Goal: Information Seeking & Learning: Learn about a topic

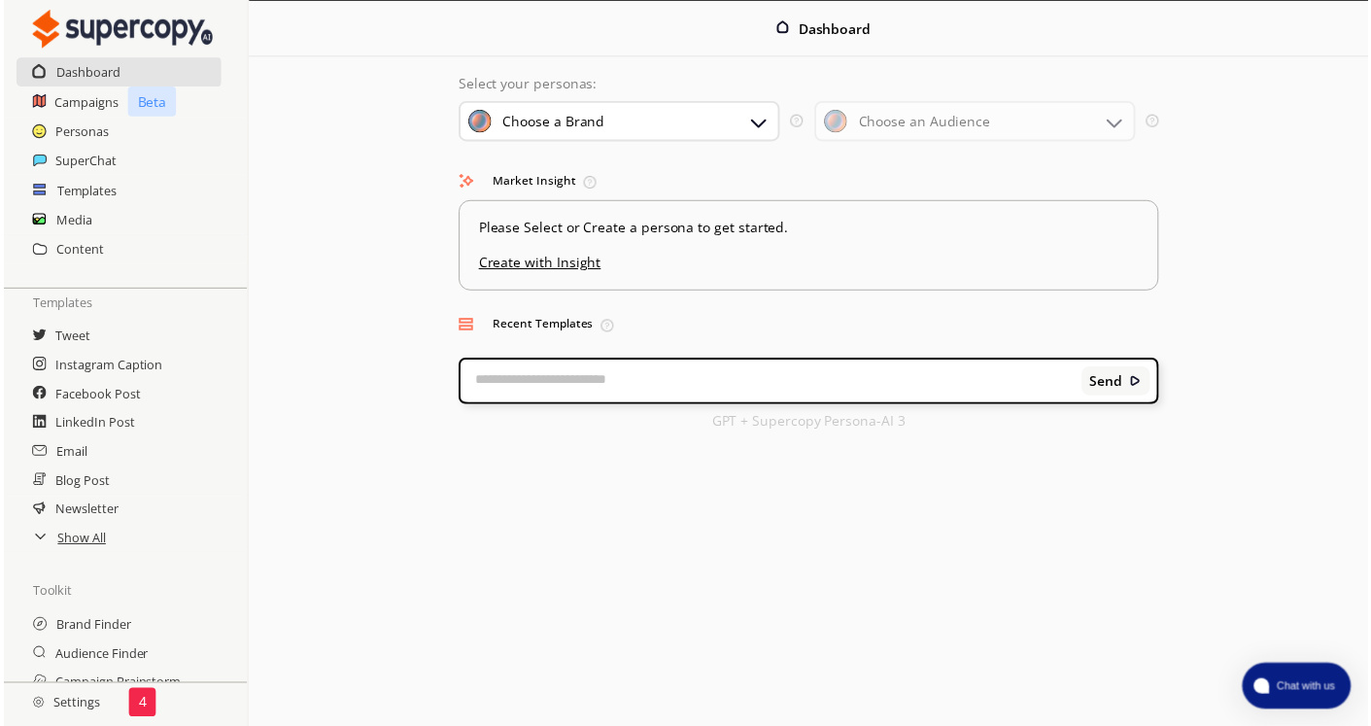
scroll to position [97, 0]
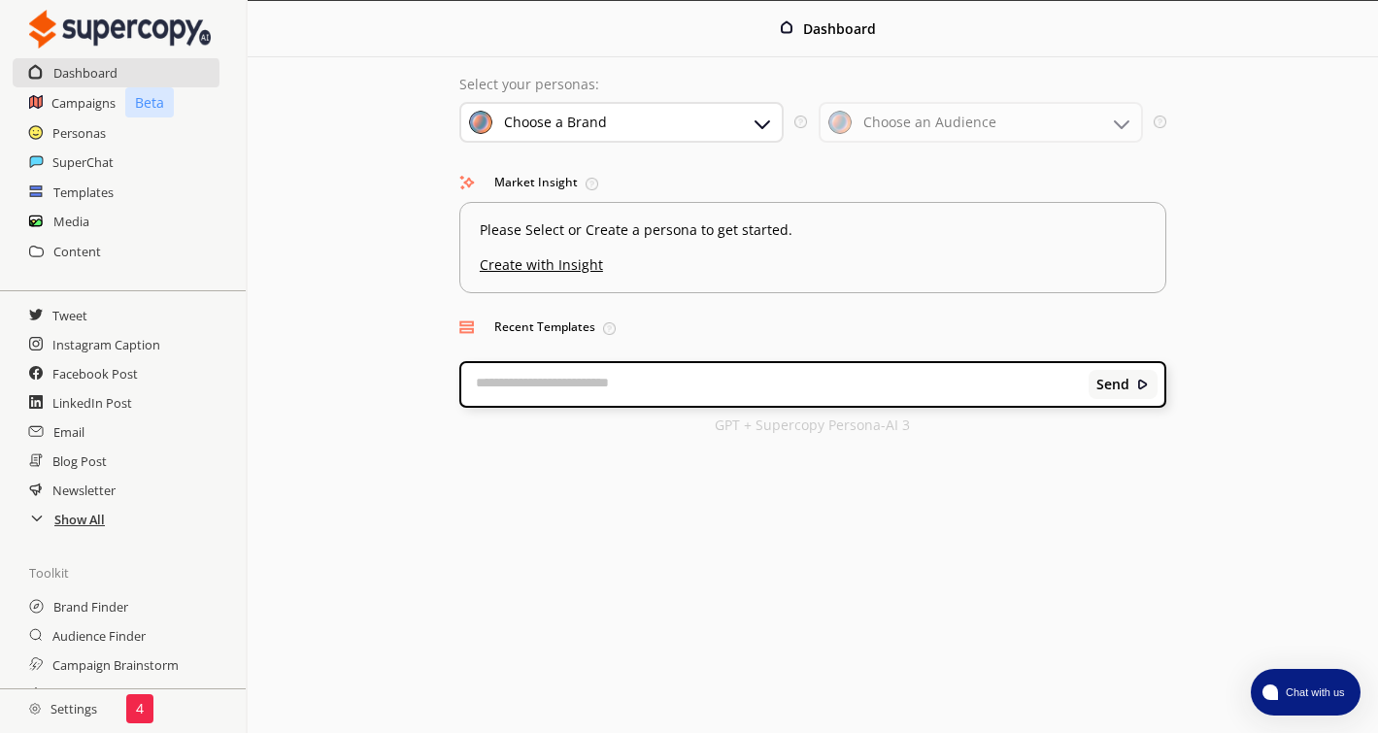
click at [88, 523] on h2 "Show All" at bounding box center [79, 519] width 51 height 29
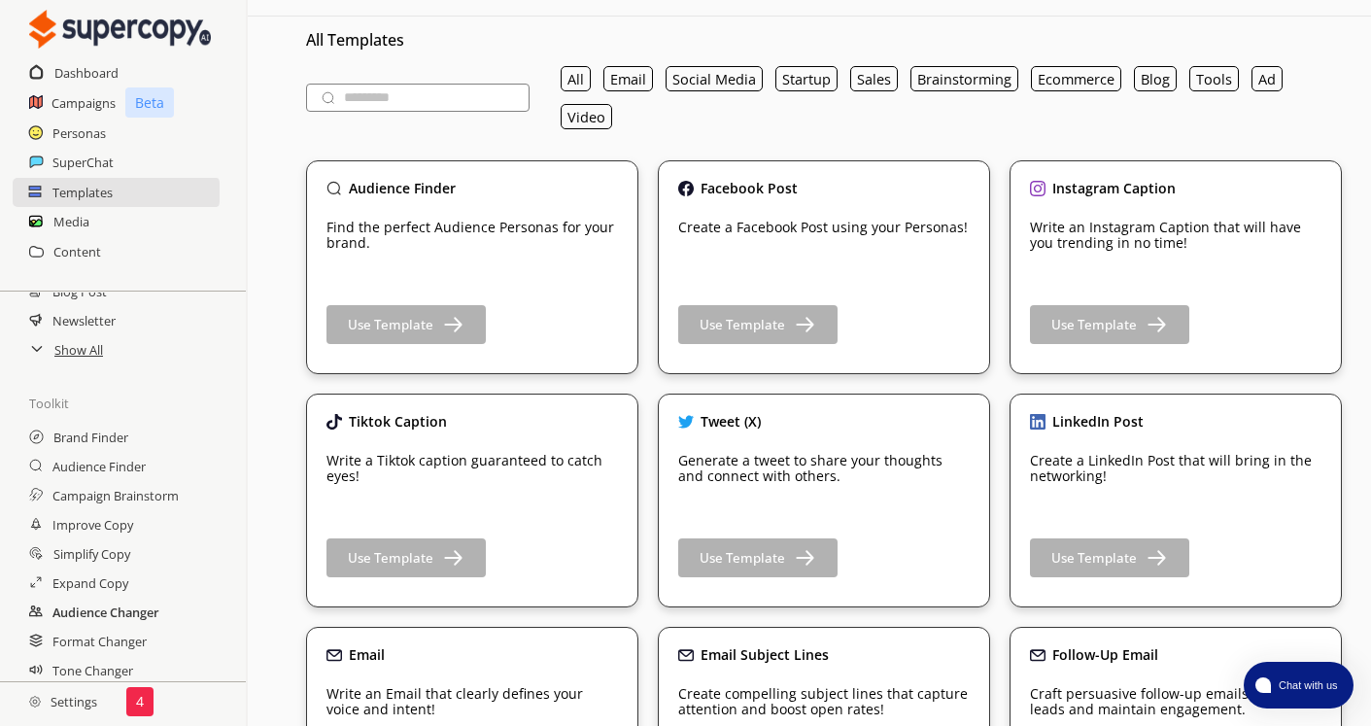
scroll to position [97, 0]
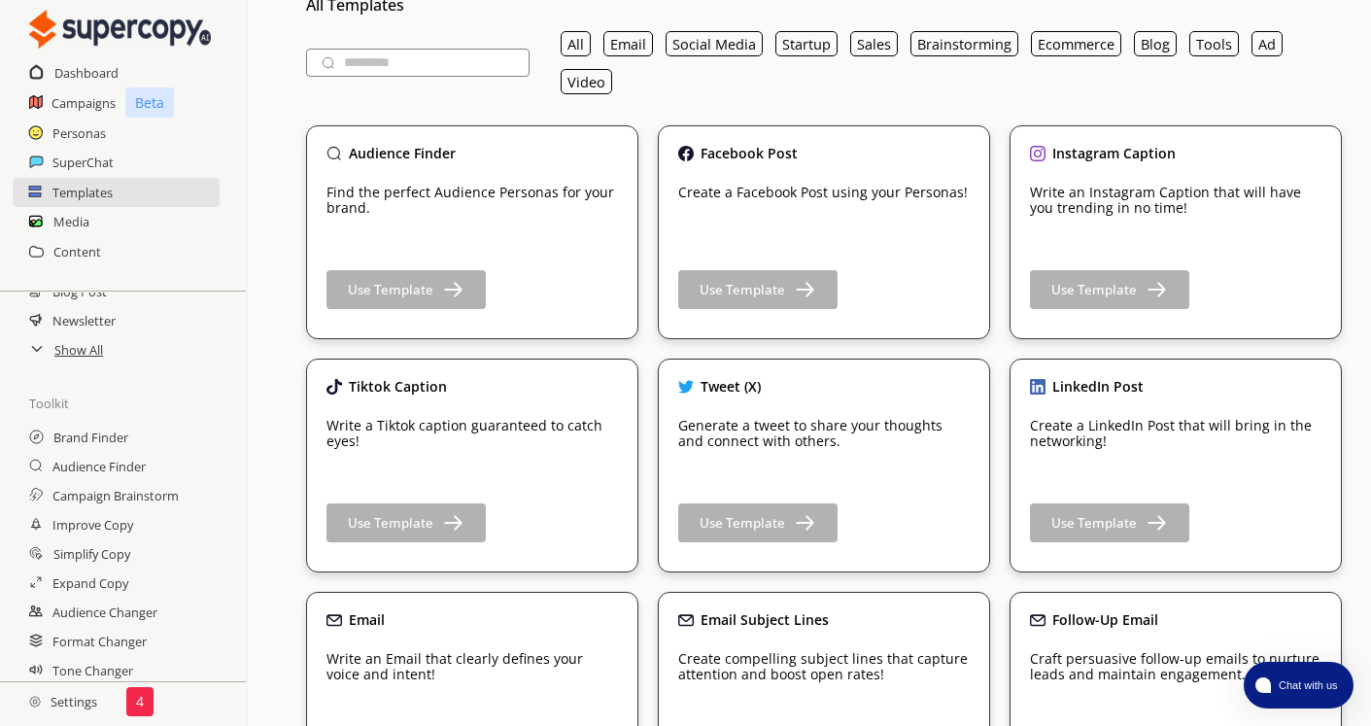
click at [67, 705] on h2 "Settings" at bounding box center [63, 701] width 126 height 39
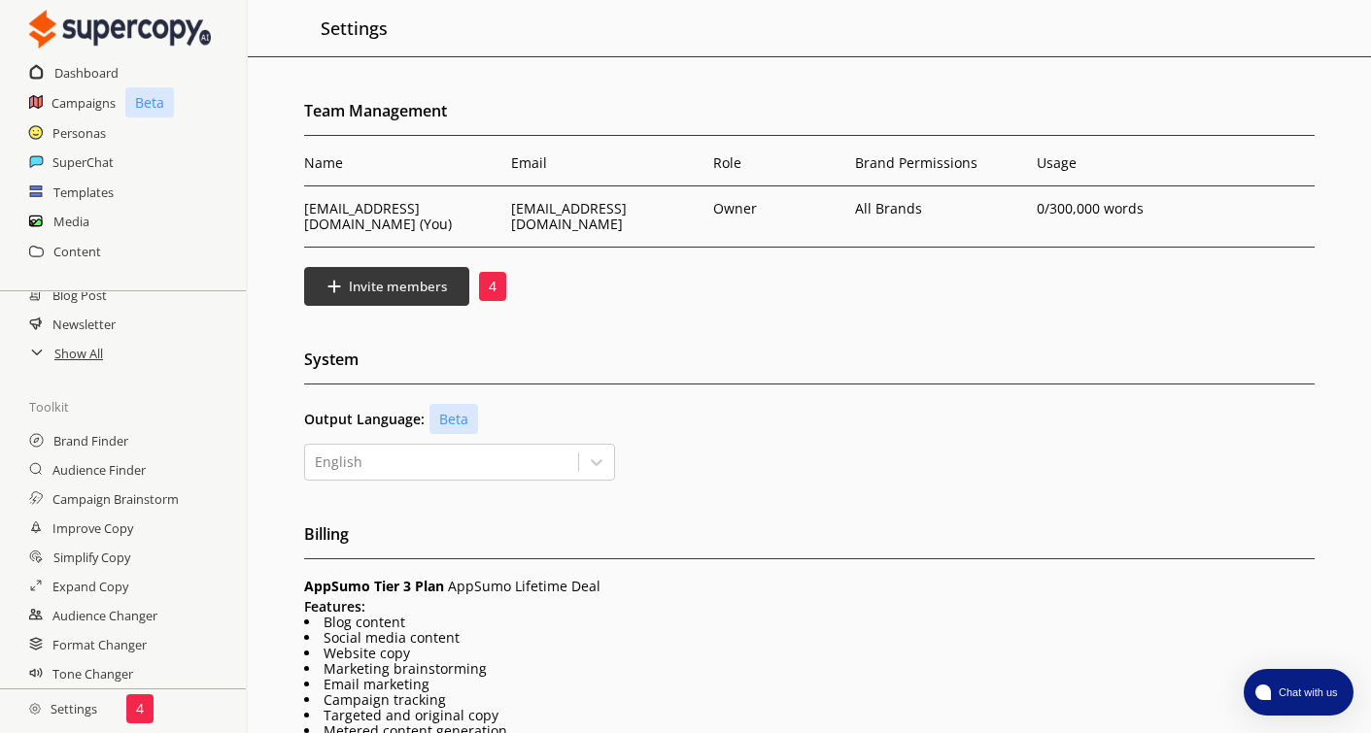
click at [491, 279] on p "4" at bounding box center [493, 287] width 8 height 16
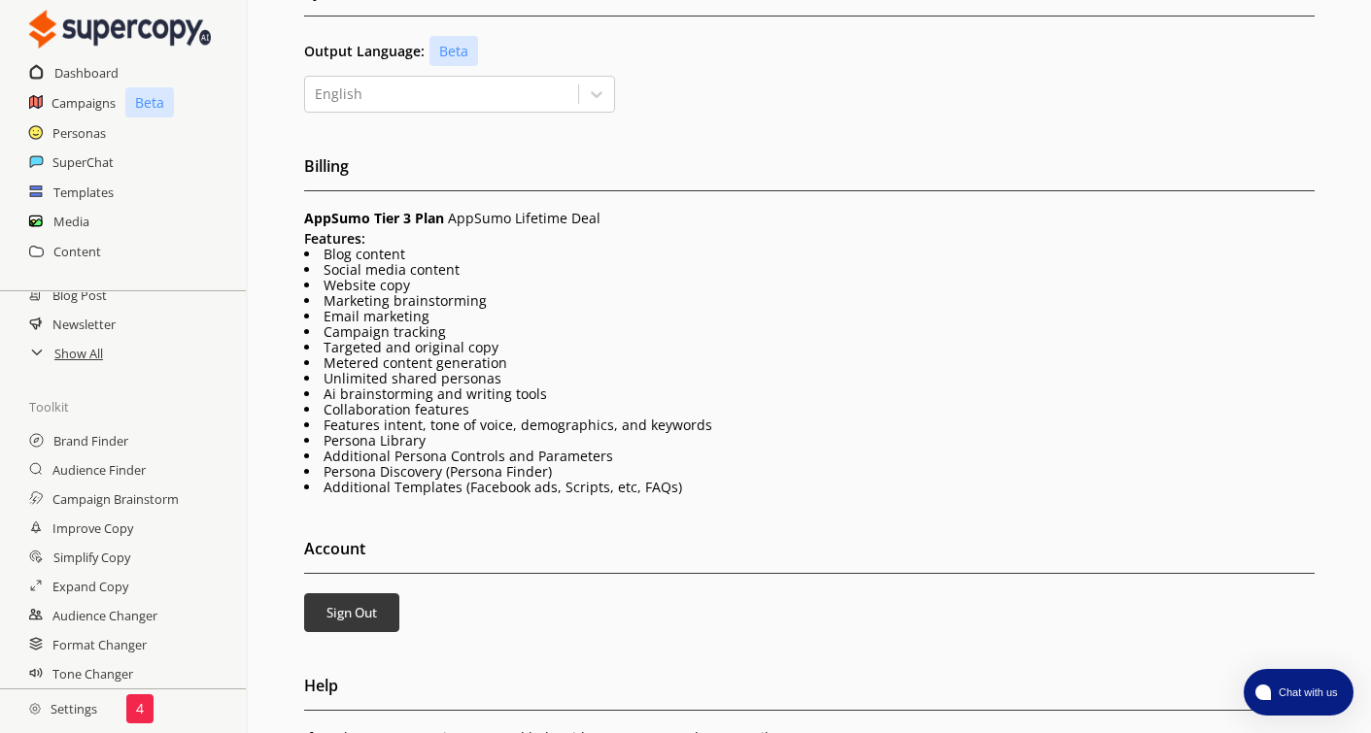
scroll to position [73, 0]
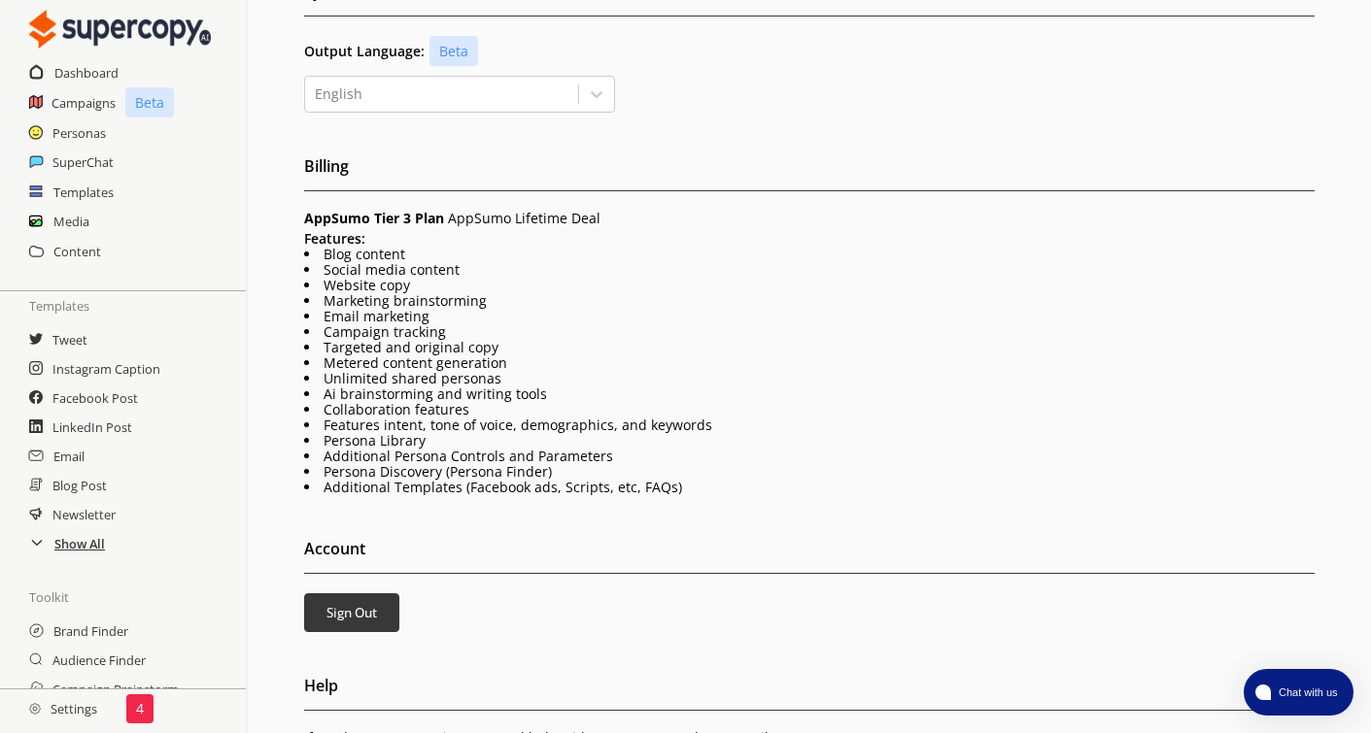
click at [77, 537] on h2 "Show All" at bounding box center [79, 543] width 51 height 29
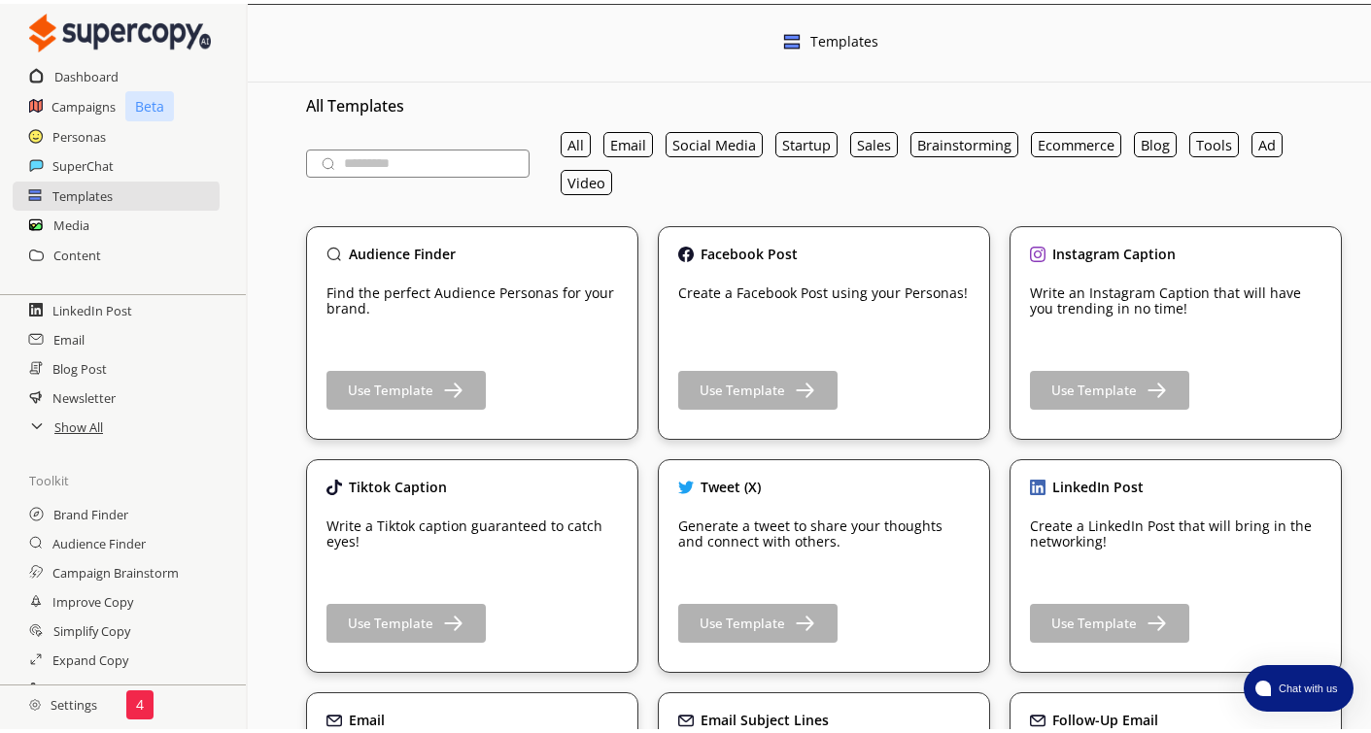
scroll to position [267, 0]
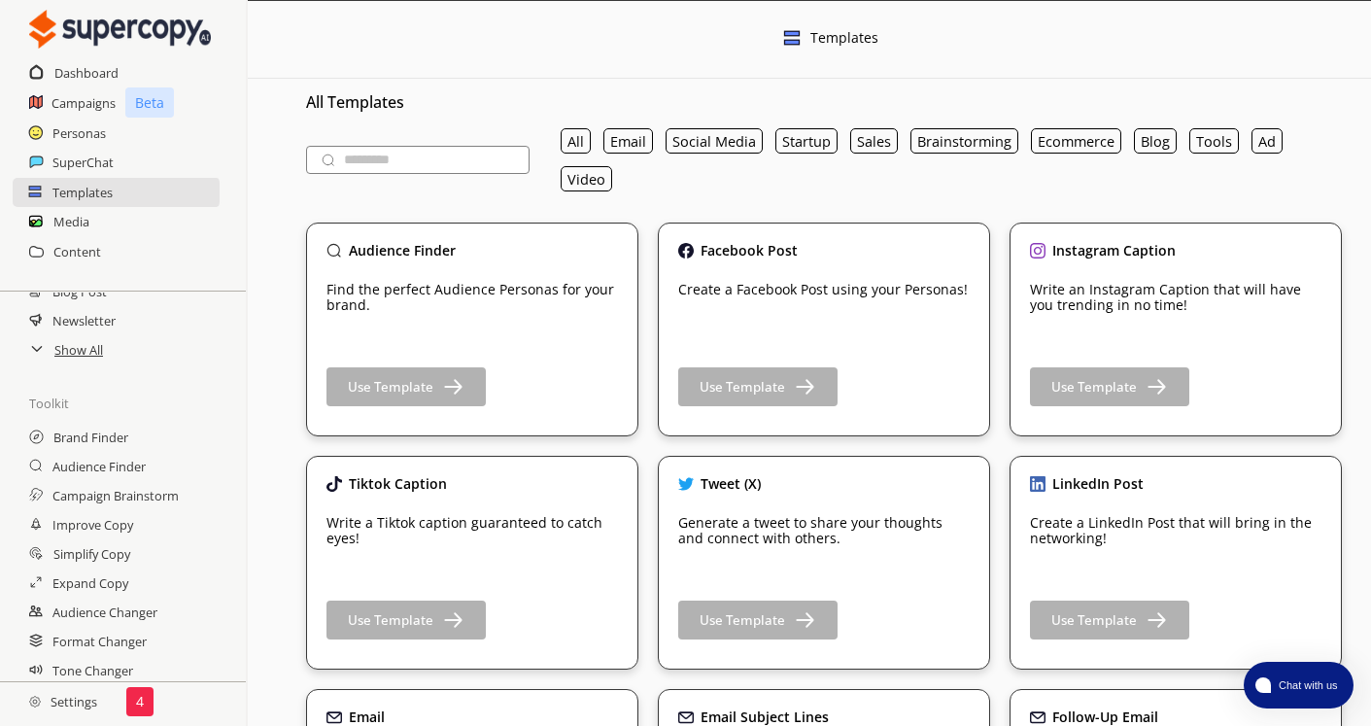
click at [81, 715] on h2 "Settings" at bounding box center [63, 701] width 126 height 39
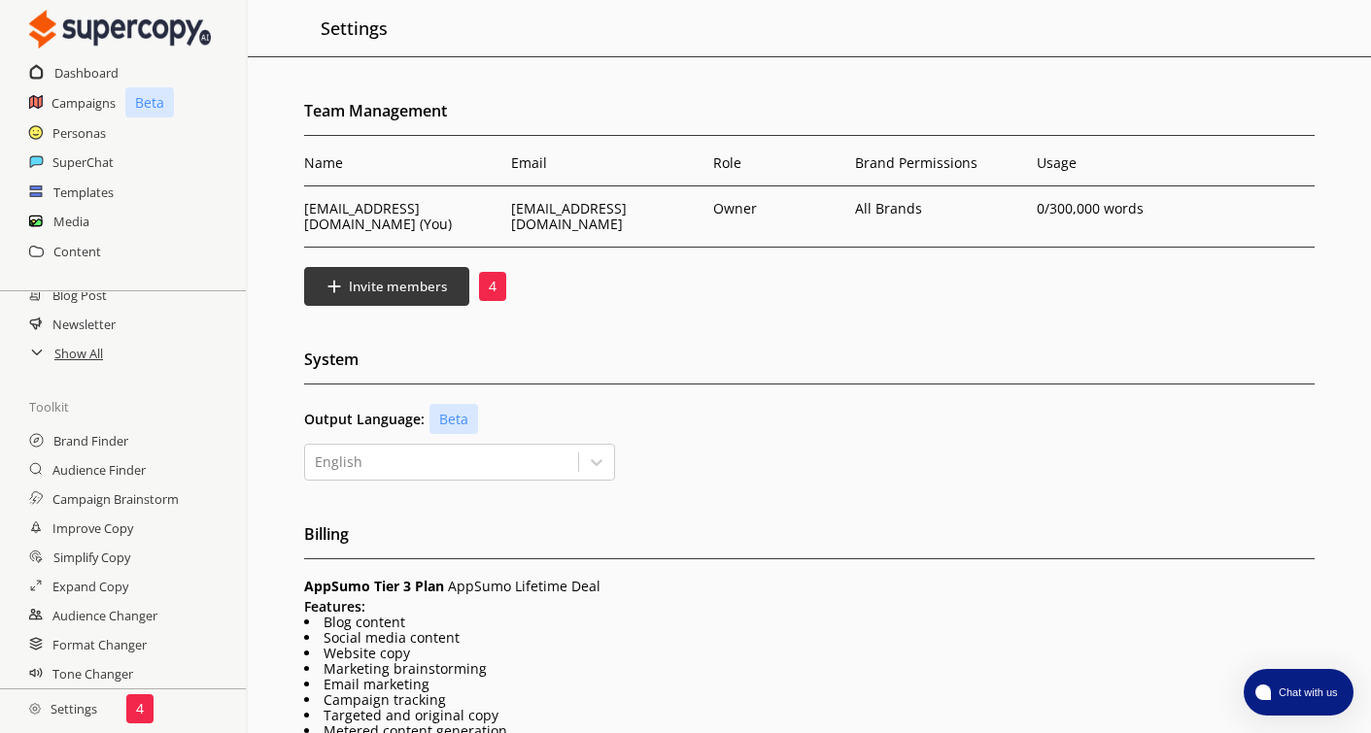
click at [486, 272] on div "4" at bounding box center [492, 286] width 27 height 29
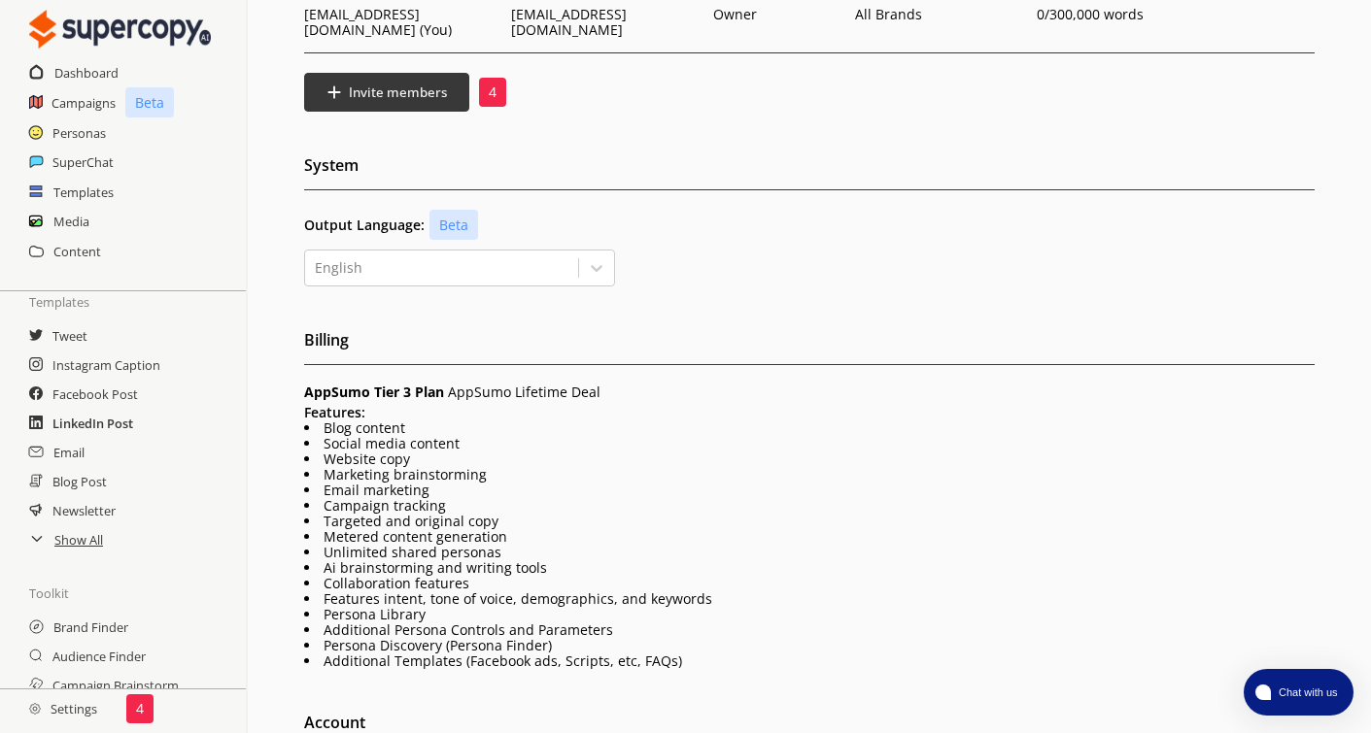
scroll to position [73, 0]
click at [69, 548] on h2 "Show All" at bounding box center [79, 543] width 51 height 29
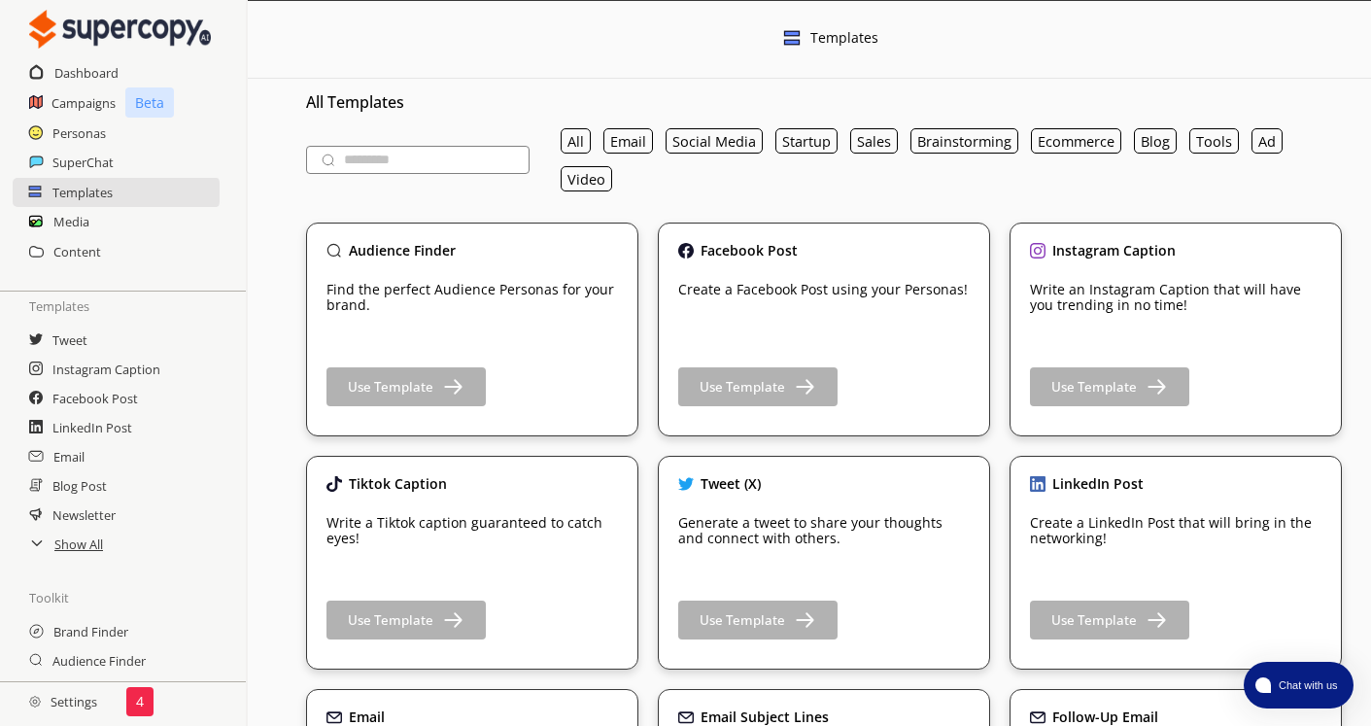
click at [88, 715] on h2 "Settings" at bounding box center [63, 701] width 126 height 39
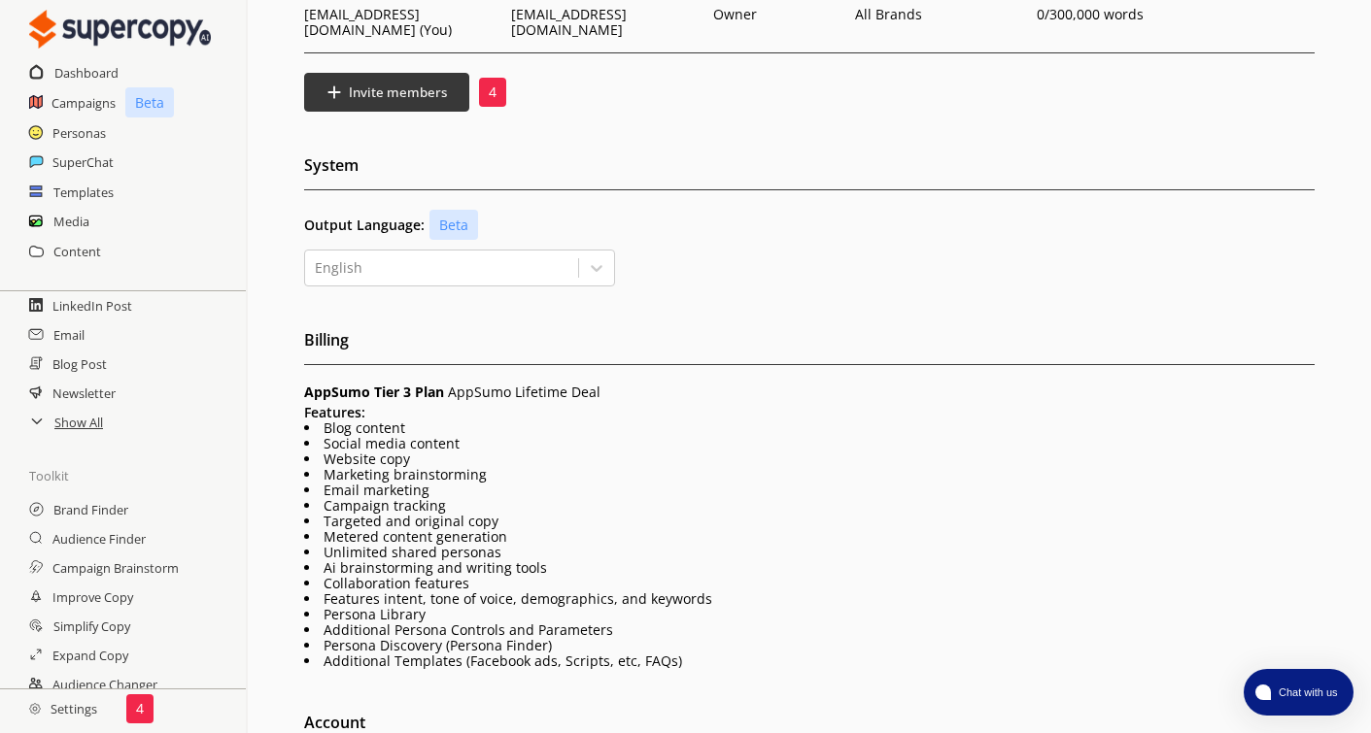
scroll to position [267, 0]
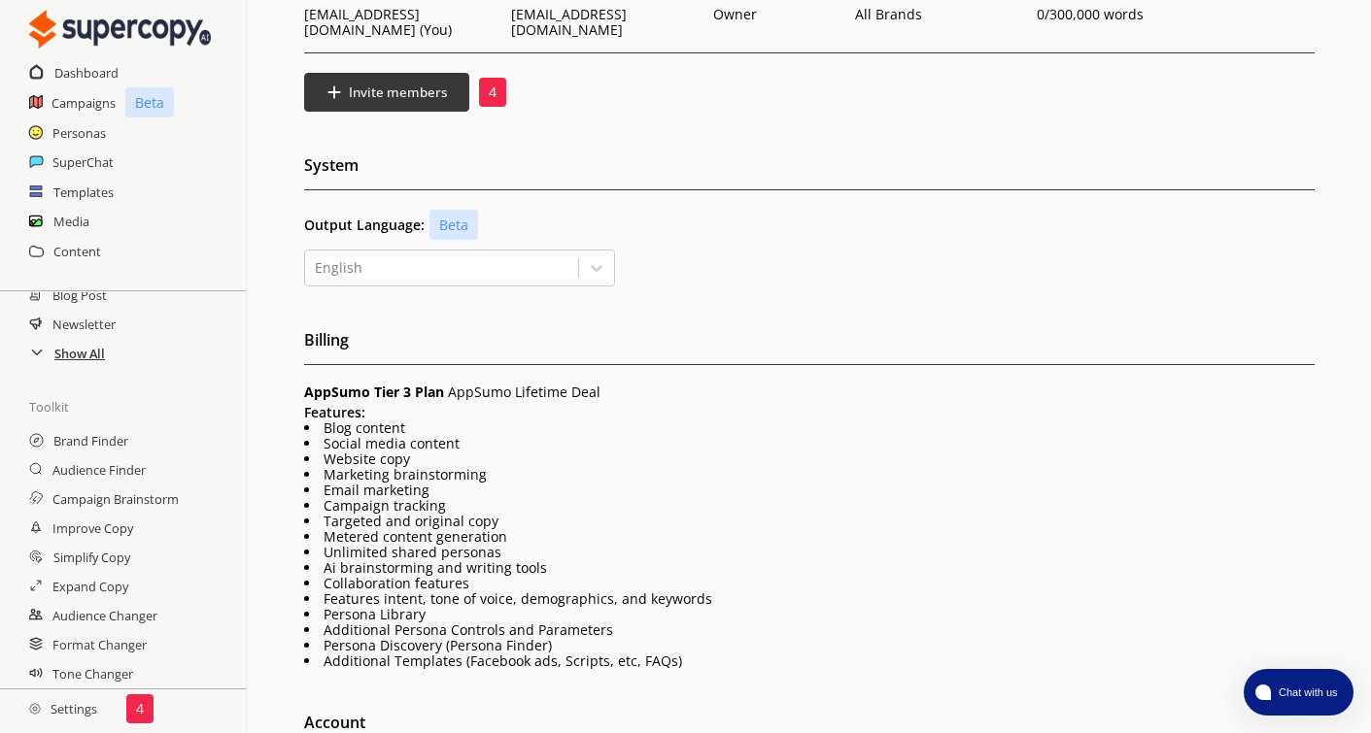
click at [74, 352] on h2 "Show All" at bounding box center [79, 353] width 51 height 29
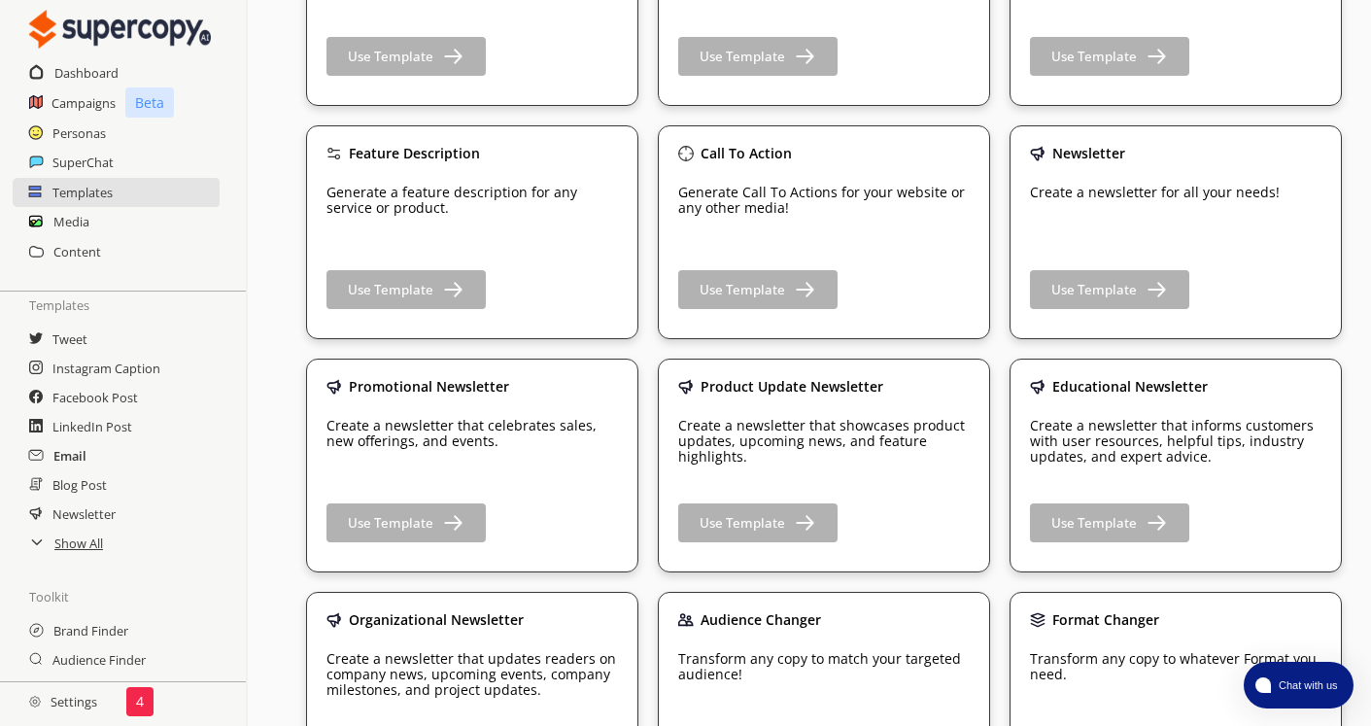
scroll to position [73, 0]
click at [85, 511] on h2 "Newsletter" at bounding box center [84, 514] width 65 height 29
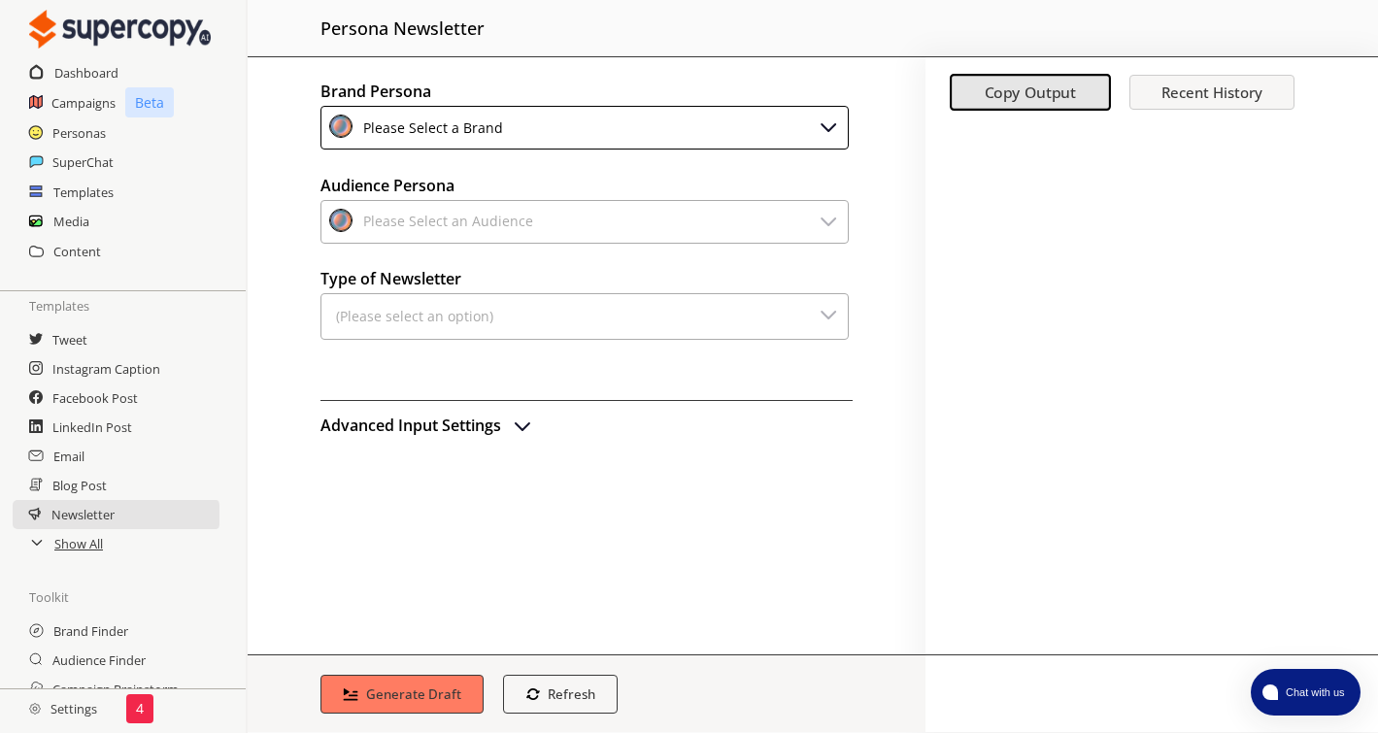
click at [445, 122] on div "Please Select a Brand" at bounding box center [429, 128] width 147 height 26
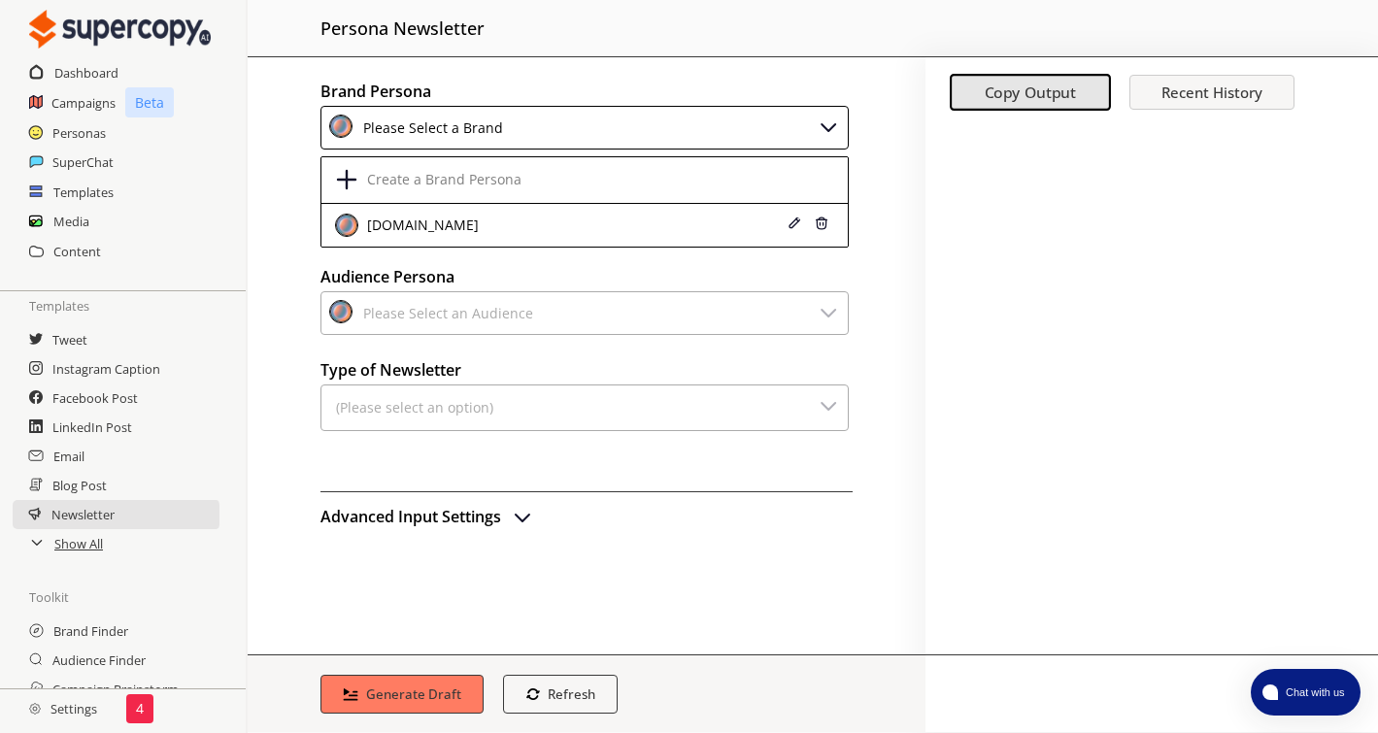
click at [534, 82] on h2 "Brand Persona" at bounding box center [587, 91] width 532 height 29
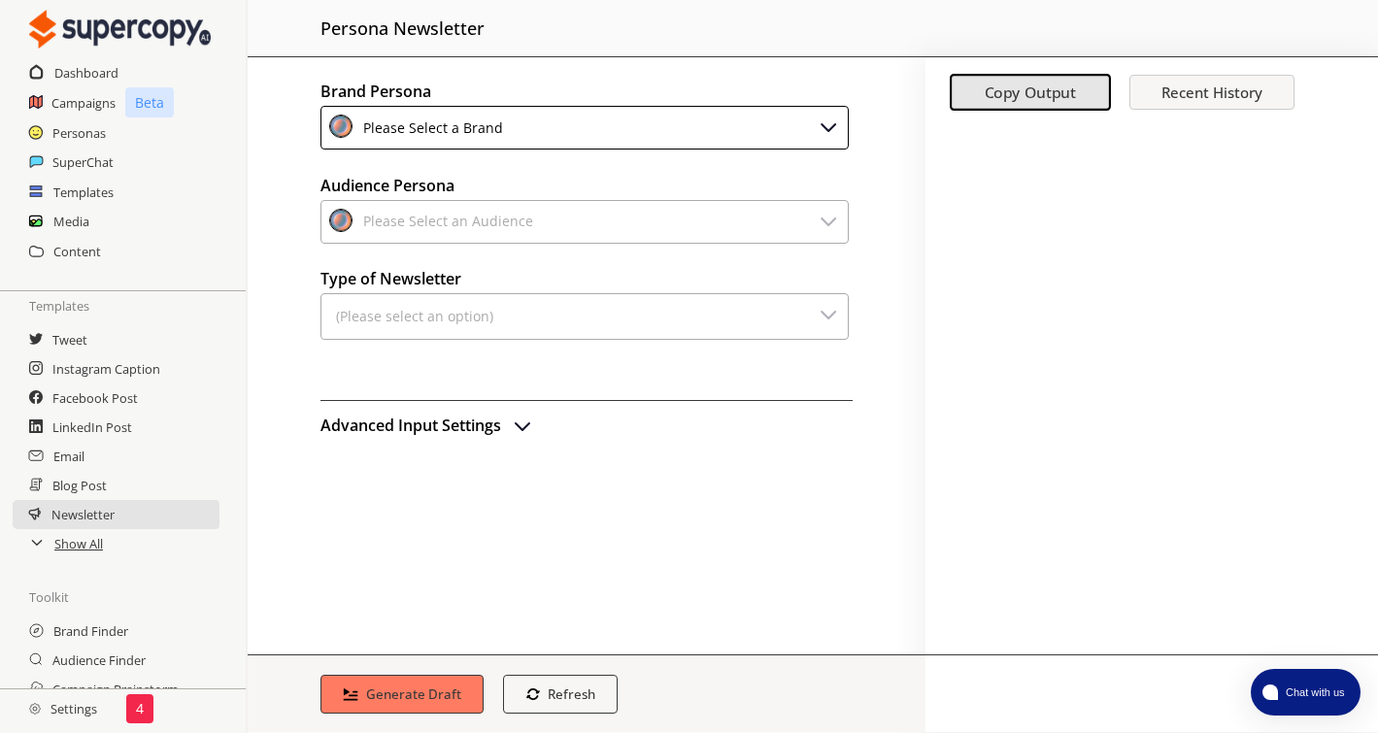
click at [455, 119] on div "Please Select a Brand" at bounding box center [429, 128] width 147 height 26
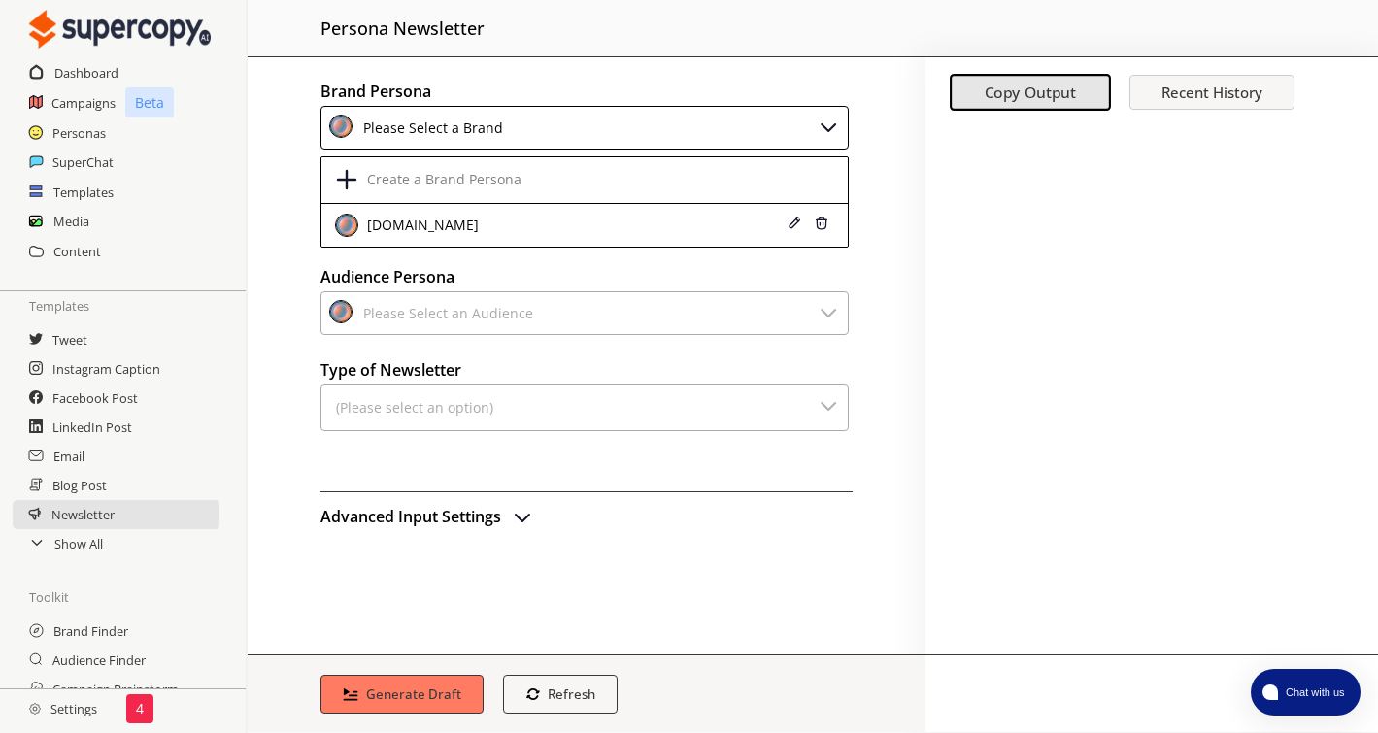
click at [564, 96] on h2 "Brand Persona" at bounding box center [587, 91] width 532 height 29
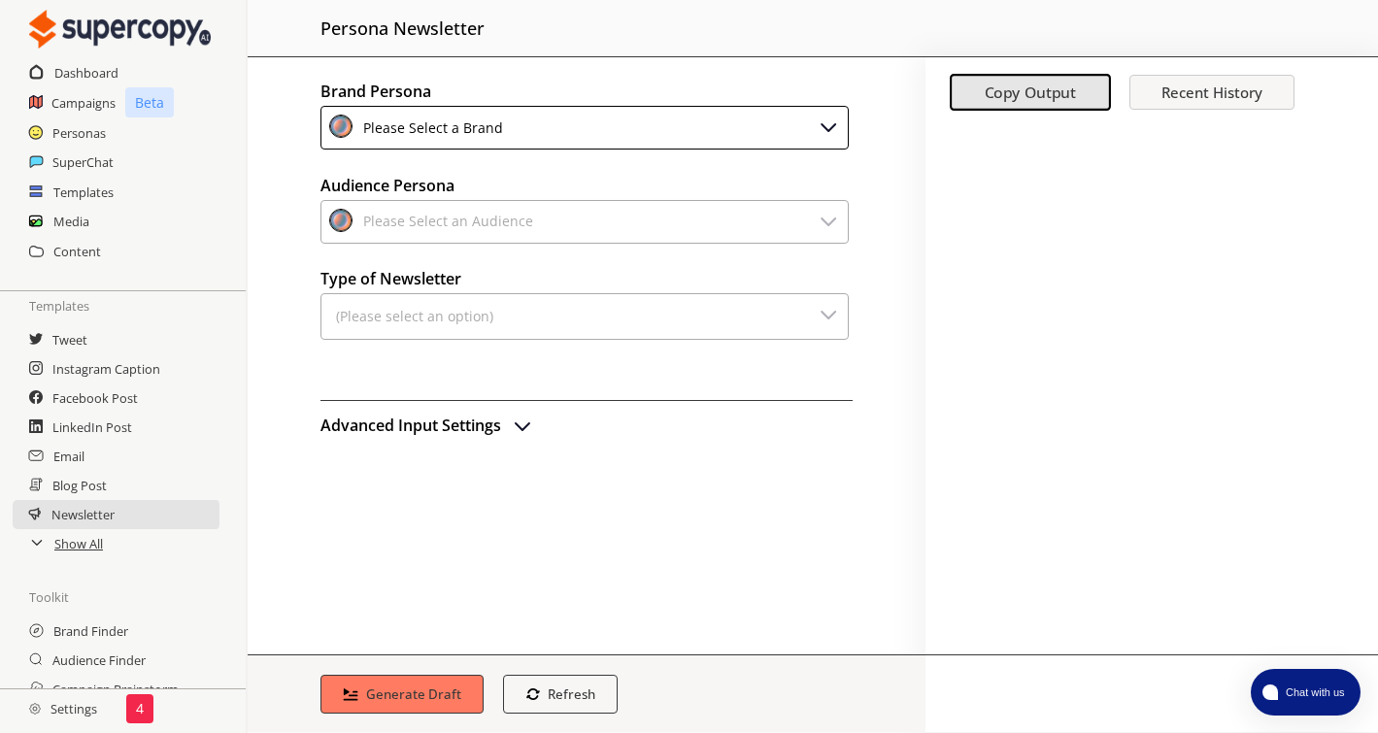
click at [397, 228] on div "Please Select an Audience" at bounding box center [444, 222] width 177 height 26
click at [85, 140] on h2 "Personas" at bounding box center [79, 133] width 54 height 29
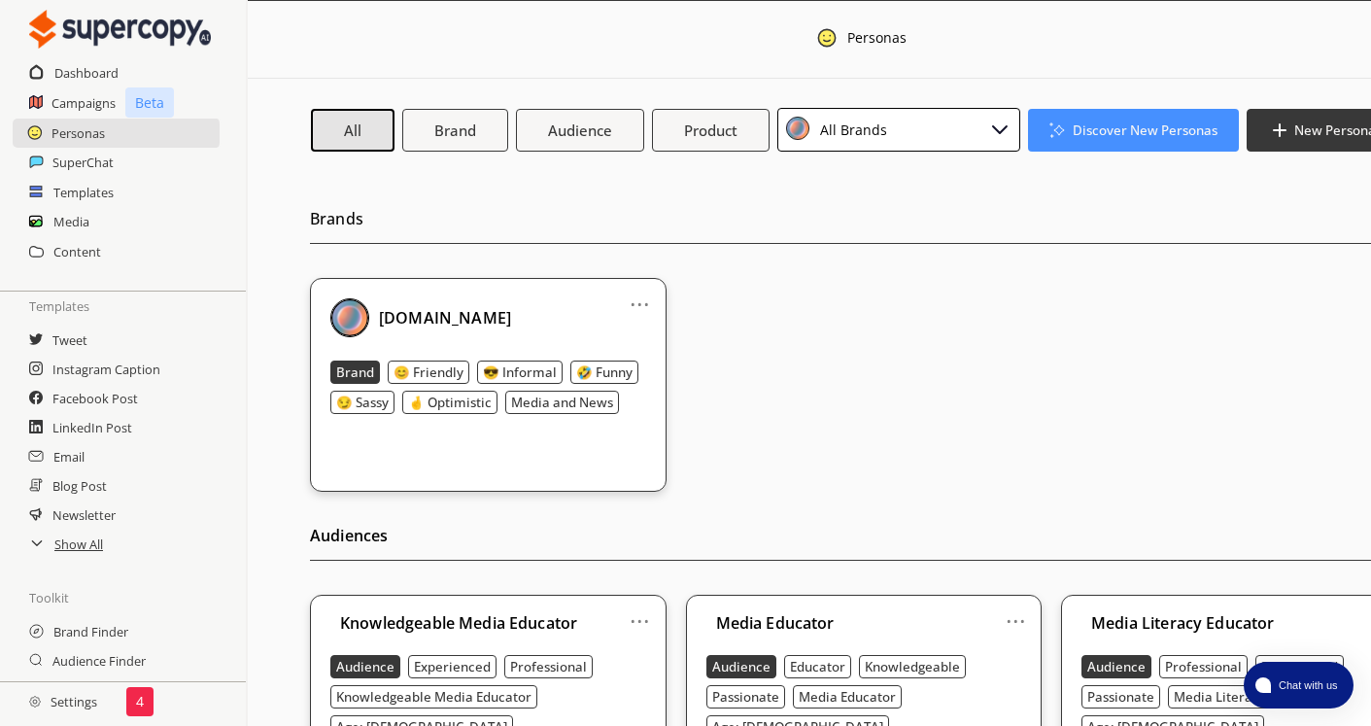
click at [935, 126] on div "All Brands" at bounding box center [898, 130] width 243 height 44
click at [826, 288] on div "... [DOMAIN_NAME] Brand 😊 Friendly 😎 Informal 🤣 Funny 😏 Sassy 🤞 Optimistic Medi…" at bounding box center [863, 385] width 1107 height 214
click at [630, 214] on h2 "Brands" at bounding box center [863, 224] width 1107 height 40
click at [94, 433] on h2 "LinkedIn Post" at bounding box center [92, 427] width 81 height 29
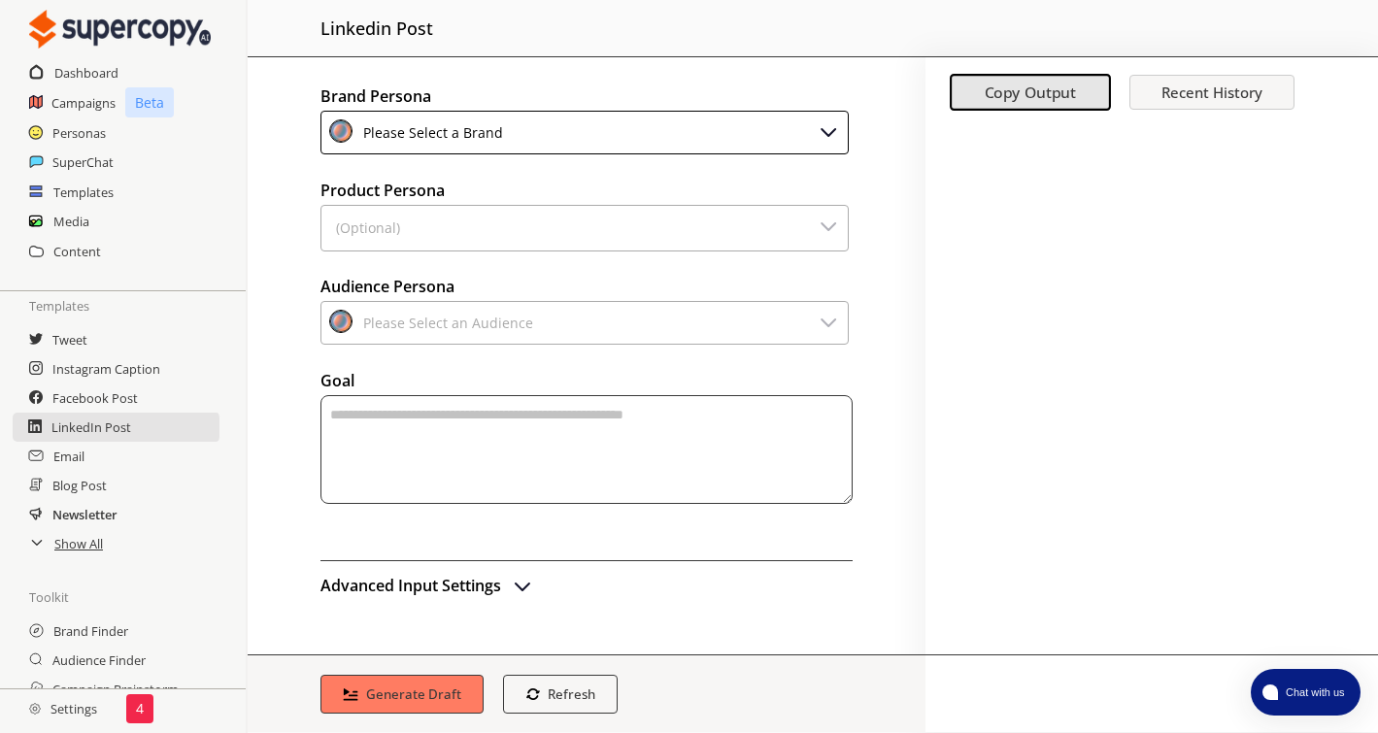
click at [78, 519] on h2 "Newsletter" at bounding box center [84, 514] width 65 height 29
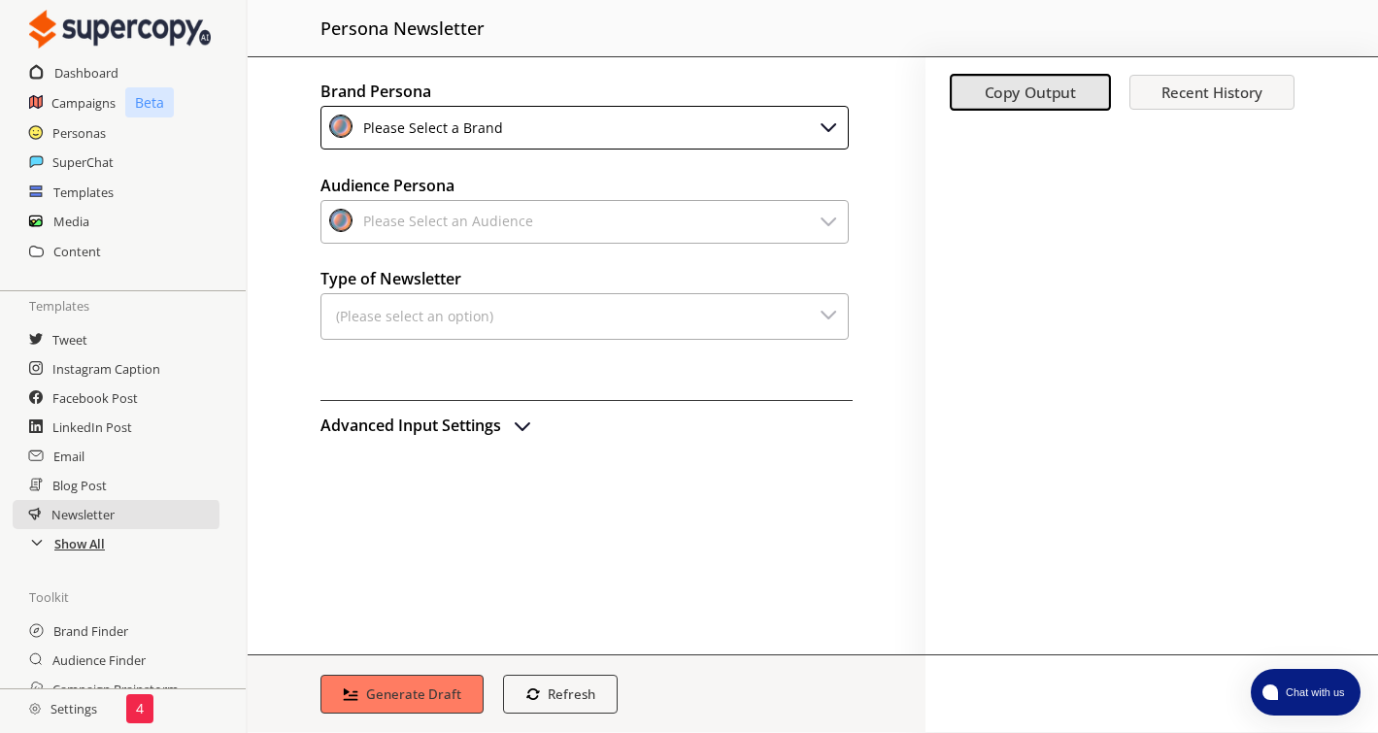
click at [86, 539] on h2 "Show All" at bounding box center [79, 543] width 51 height 29
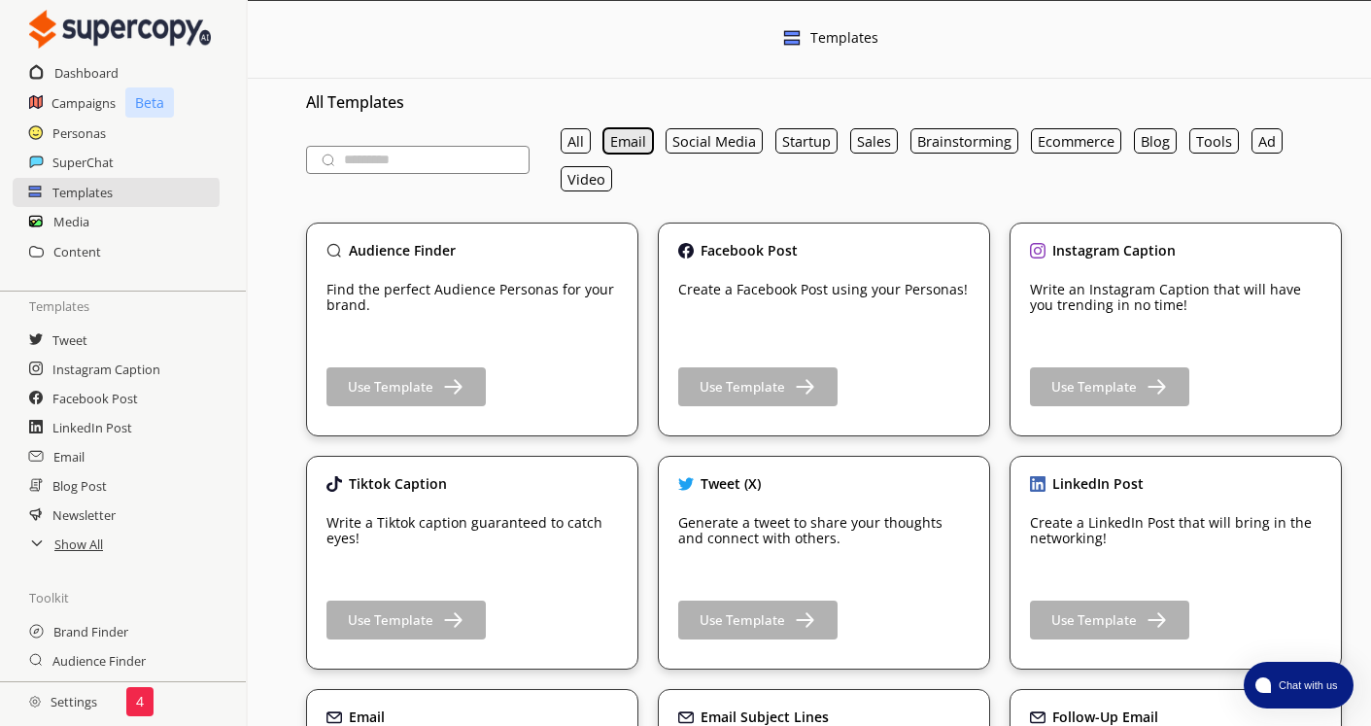
click at [633, 138] on button "Email" at bounding box center [628, 140] width 50 height 25
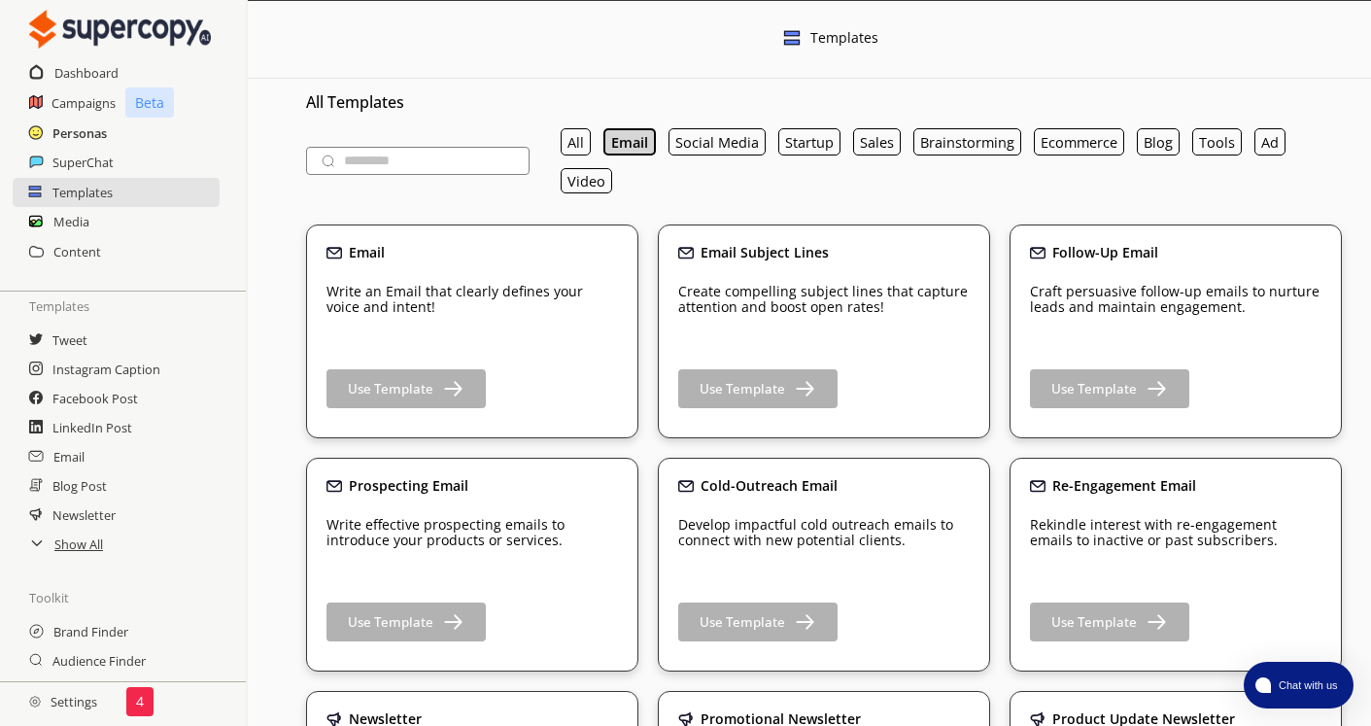
click at [85, 129] on h2 "Personas" at bounding box center [79, 133] width 54 height 29
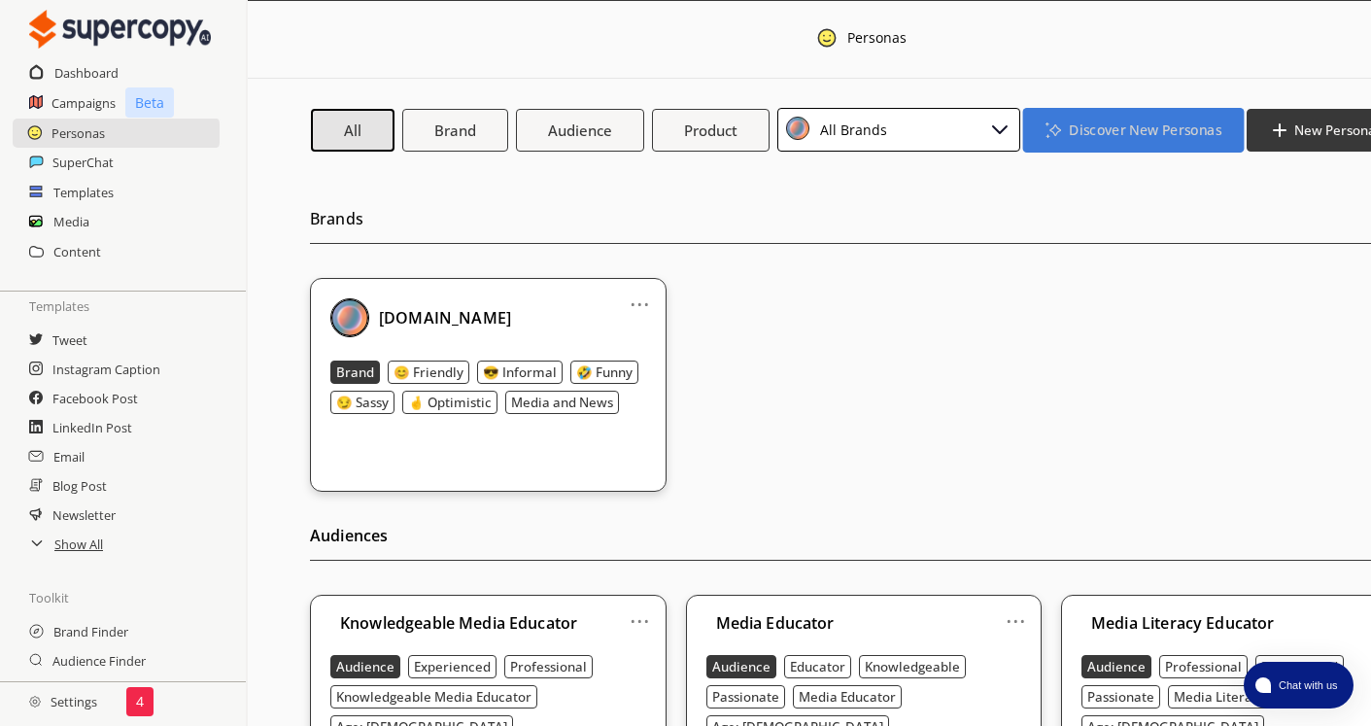
click at [1195, 131] on b "Discover New Personas" at bounding box center [1144, 129] width 152 height 18
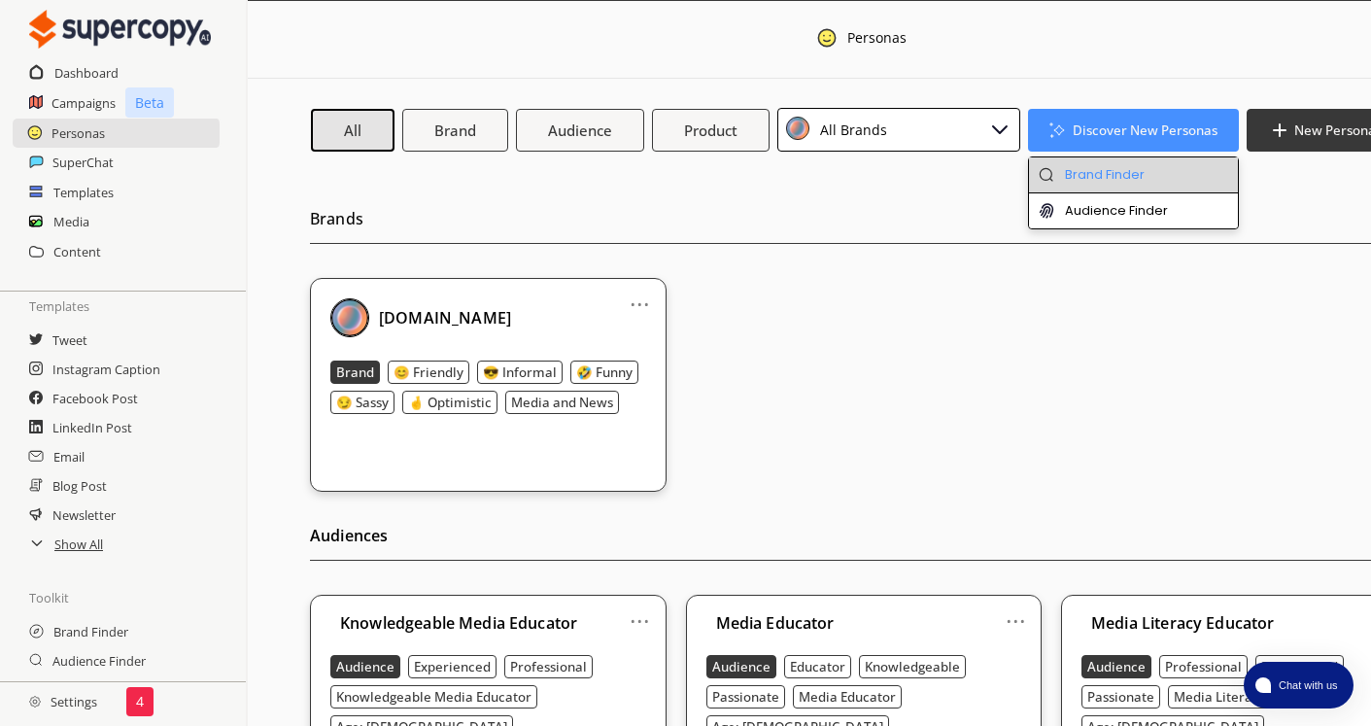
click at [1113, 168] on li "Brand Finder" at bounding box center [1133, 175] width 209 height 36
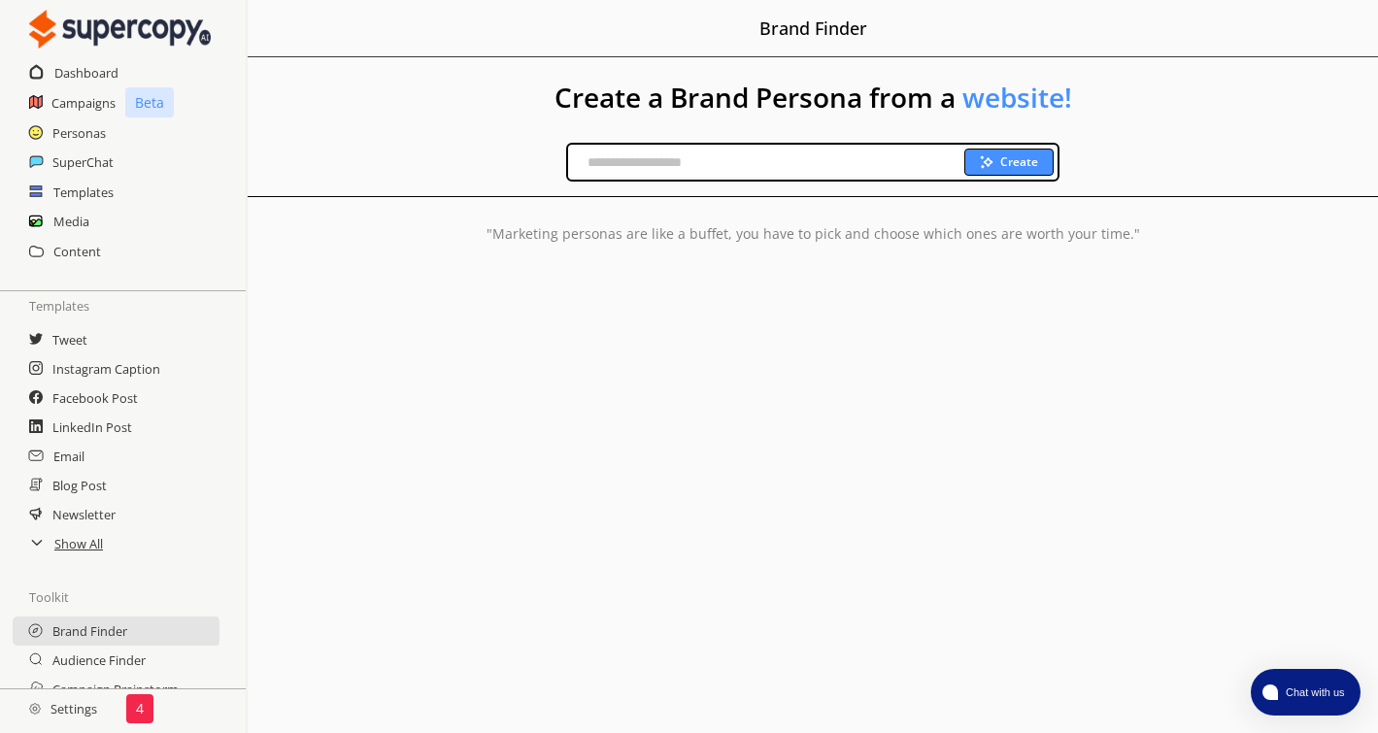
click at [735, 162] on input "text" at bounding box center [766, 162] width 396 height 29
paste input "**********"
drag, startPoint x: 635, startPoint y: 165, endPoint x: 549, endPoint y: 165, distance: 86.5
click at [549, 165] on div "**********" at bounding box center [813, 162] width 1131 height 39
type input "**********"
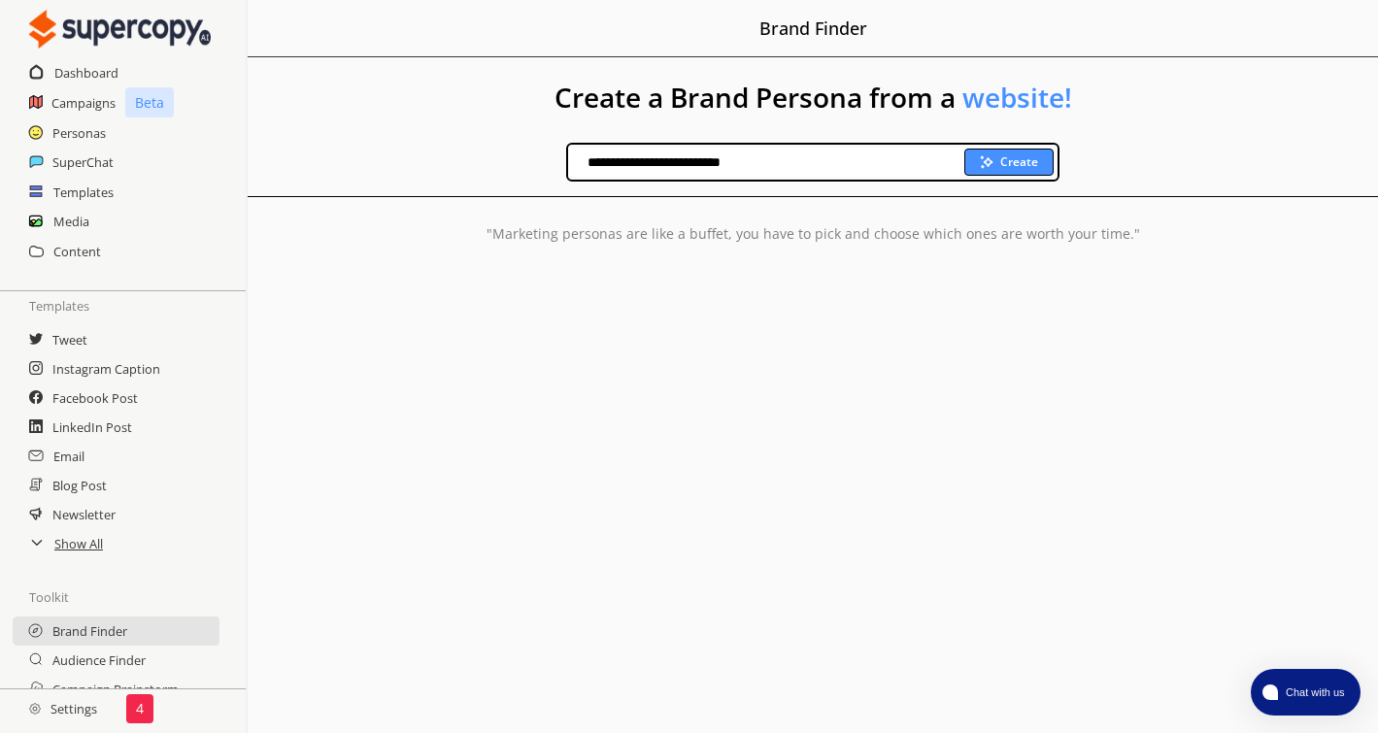
click at [1016, 166] on b "Create" at bounding box center [1019, 162] width 38 height 16
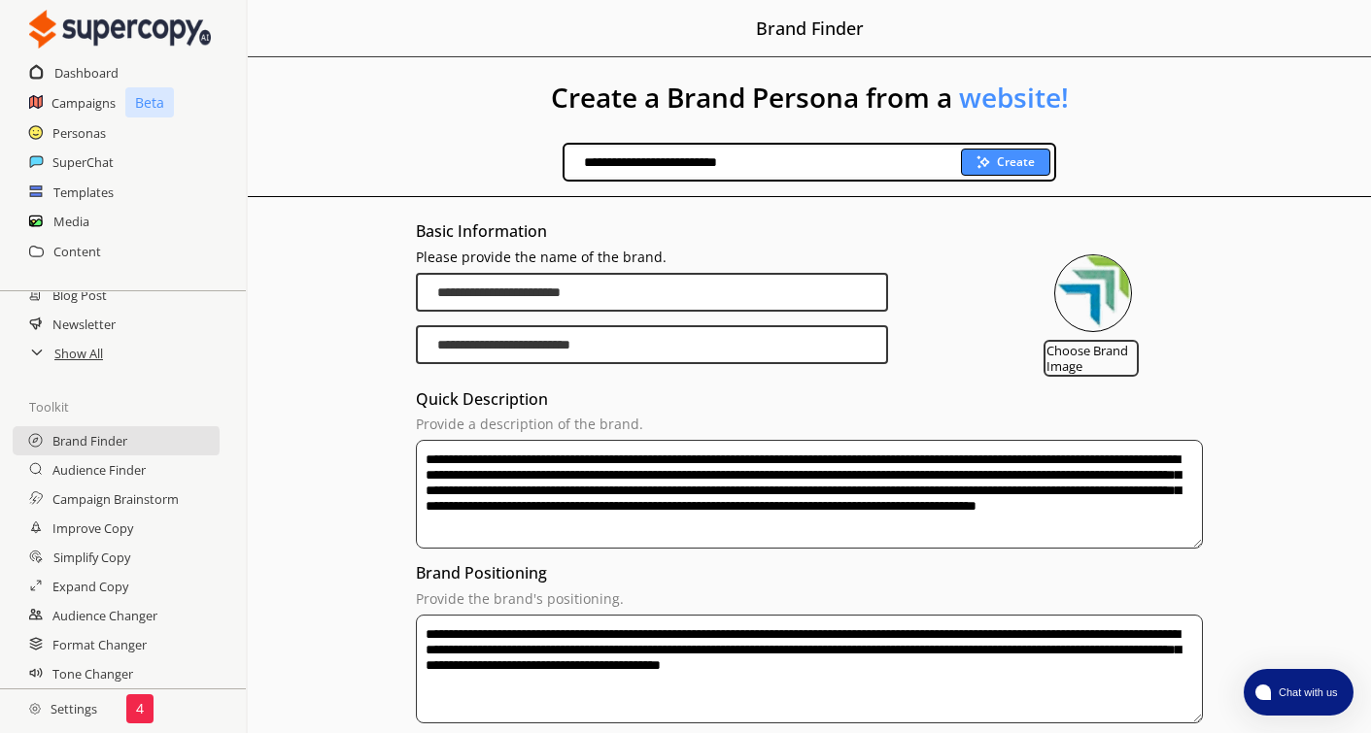
click at [514, 342] on input "**********" at bounding box center [652, 344] width 472 height 39
click at [565, 290] on input "**********" at bounding box center [652, 292] width 472 height 39
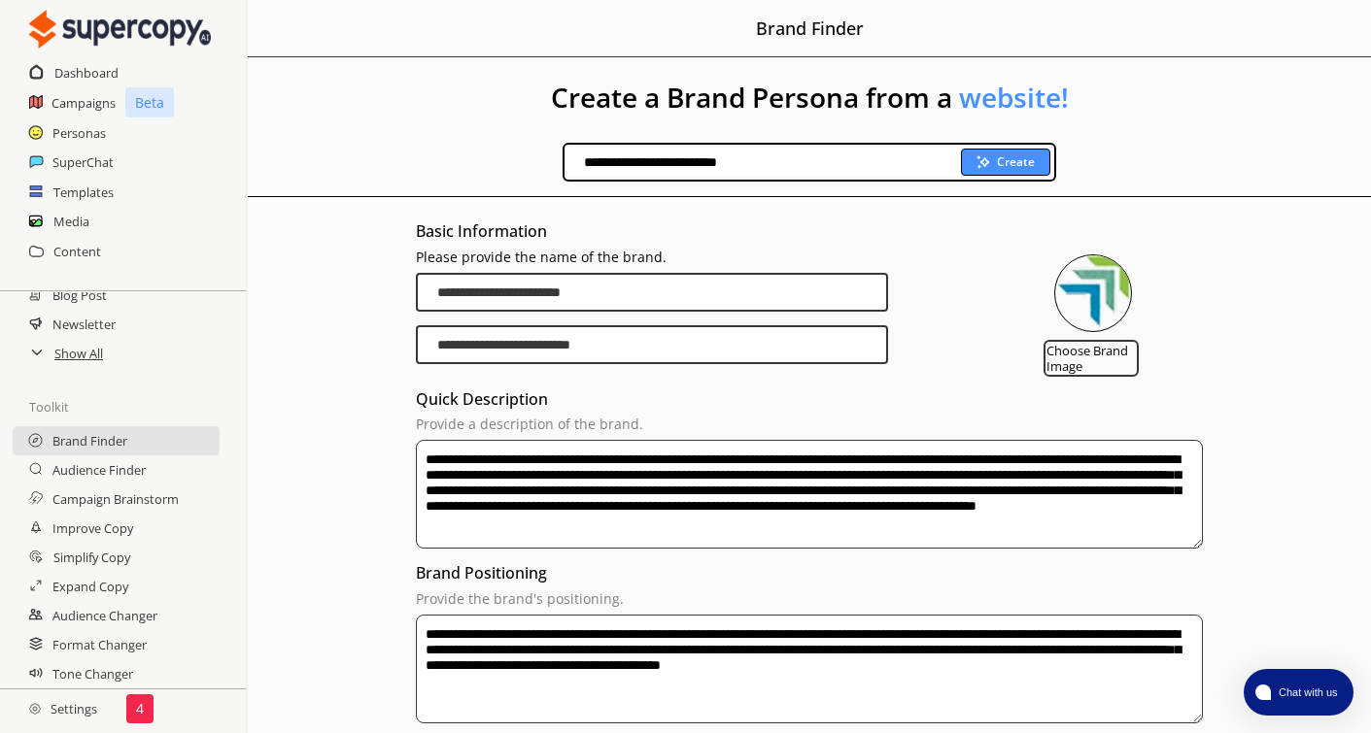
paste input "brand-persona-input-input"
type input "**********"
click at [950, 283] on div "**********" at bounding box center [809, 314] width 786 height 128
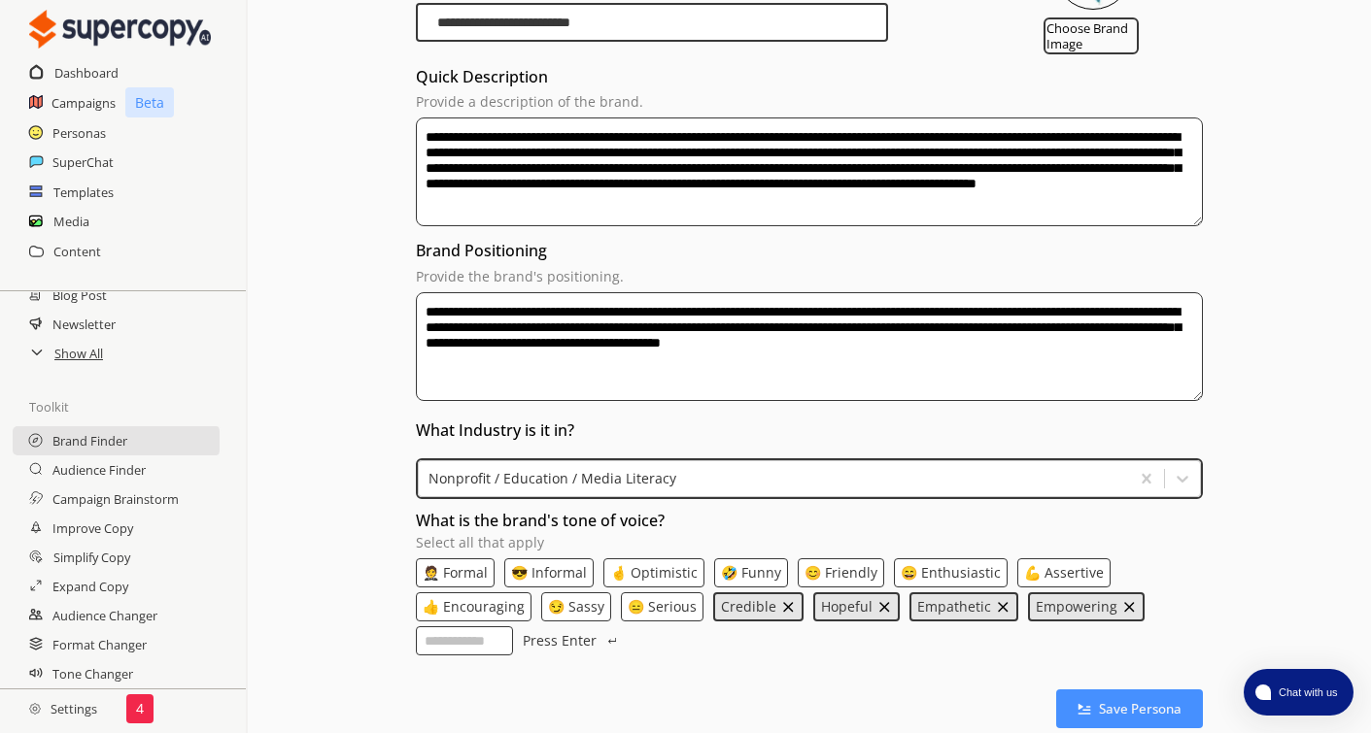
scroll to position [389, 0]
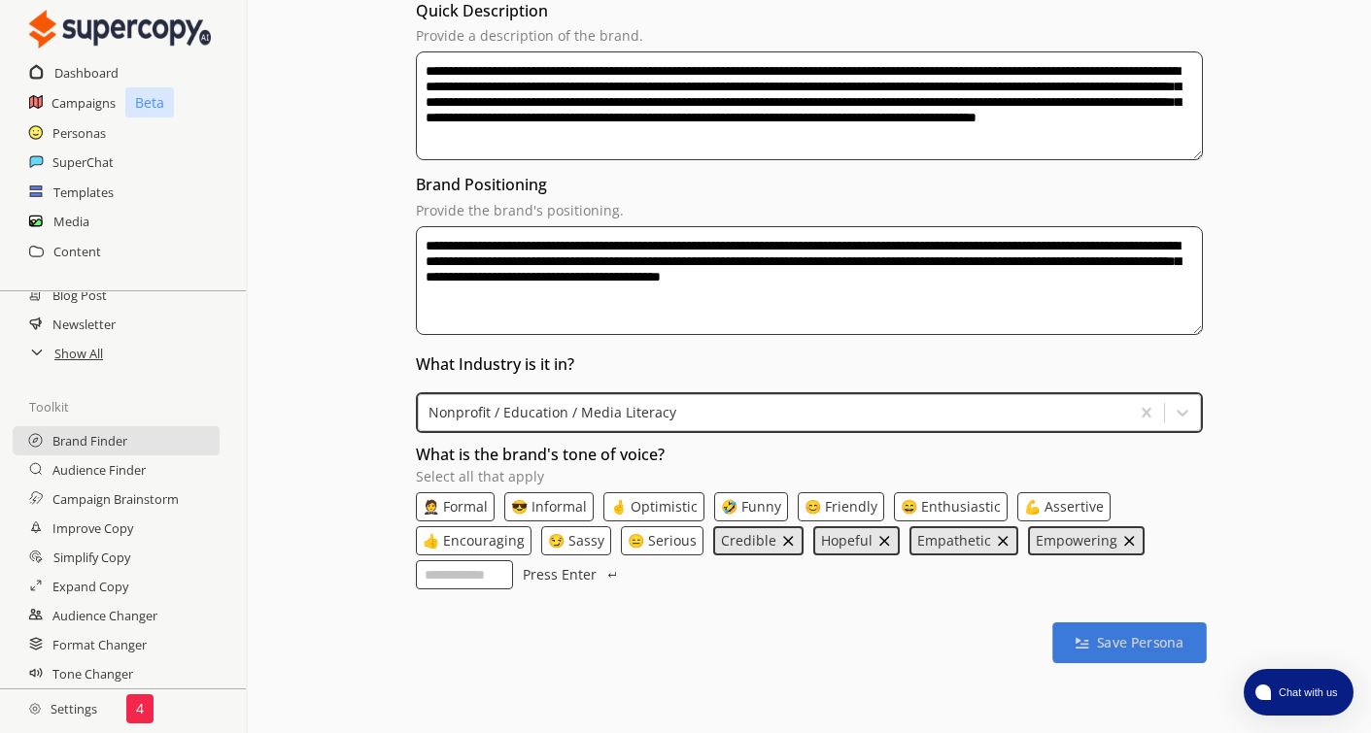
click at [1157, 648] on b "Save Persona" at bounding box center [1140, 643] width 86 height 18
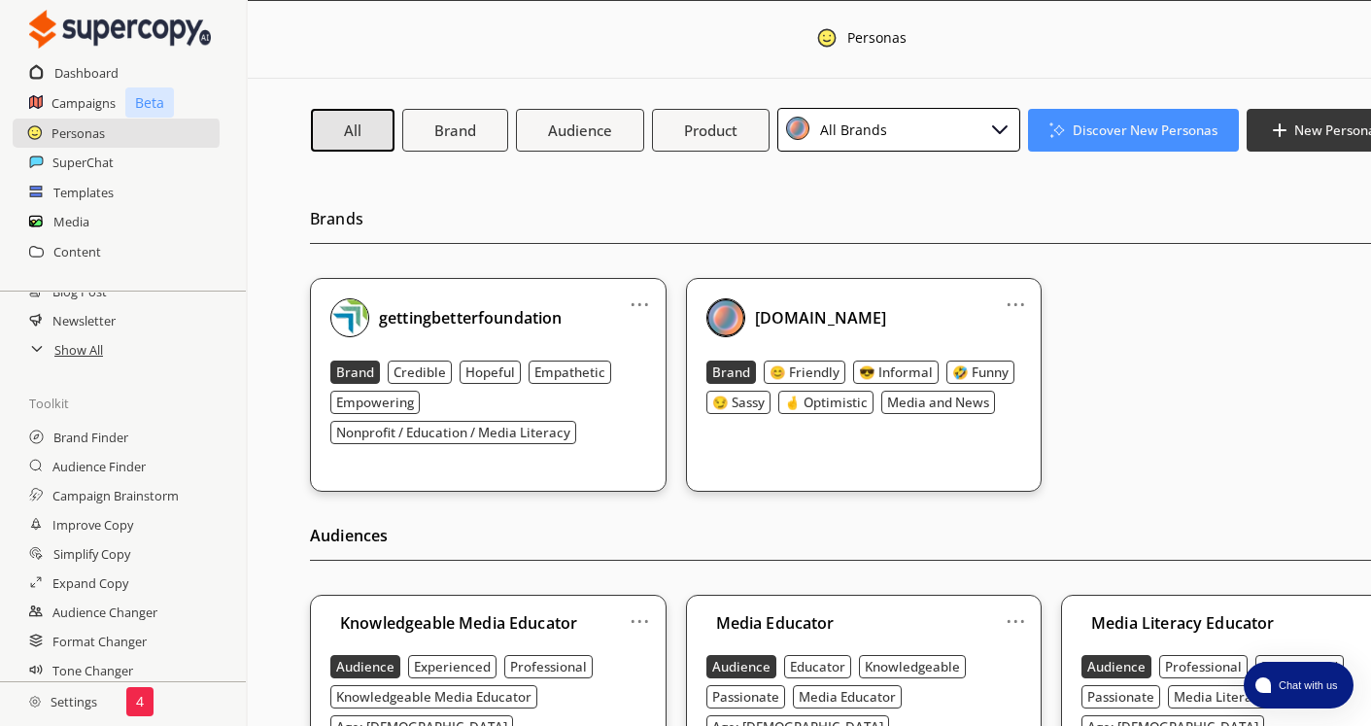
click at [1019, 304] on link "..." at bounding box center [1015, 296] width 20 height 16
click at [1007, 409] on li "Remove" at bounding box center [990, 407] width 113 height 35
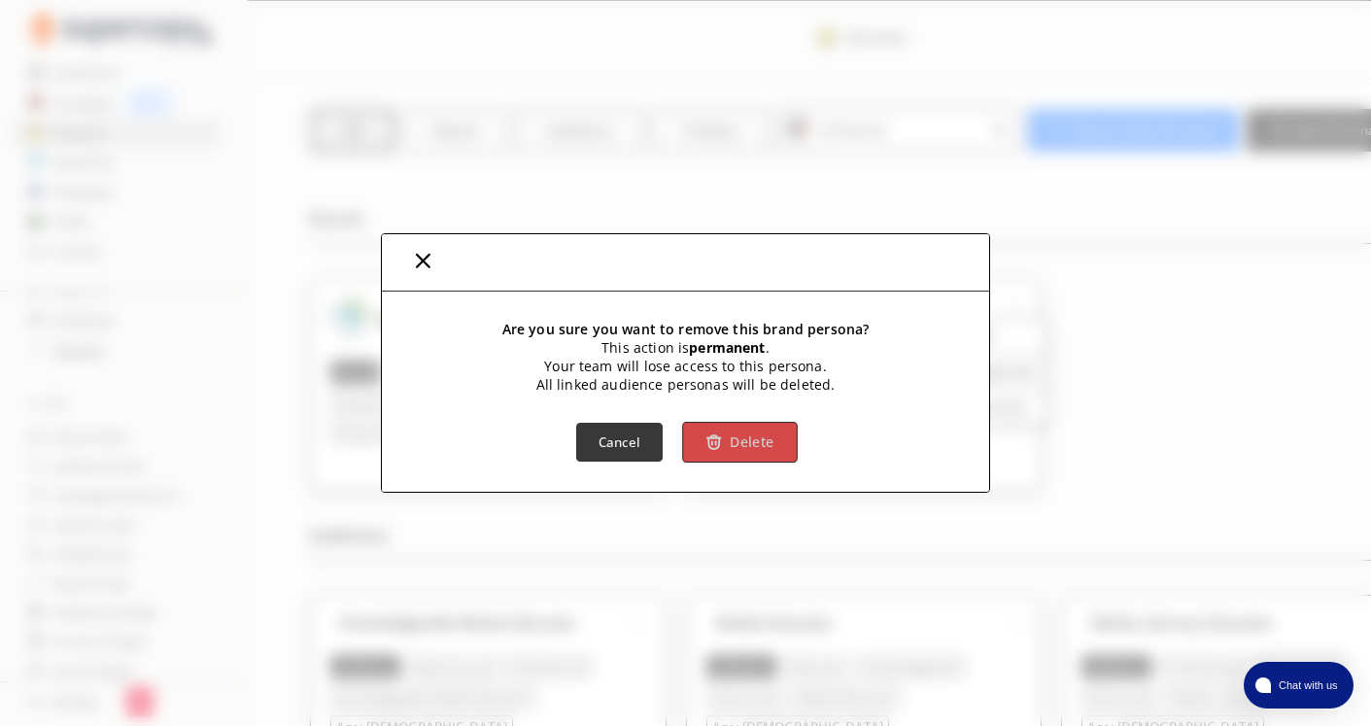
click at [752, 442] on b "Delete" at bounding box center [751, 442] width 44 height 18
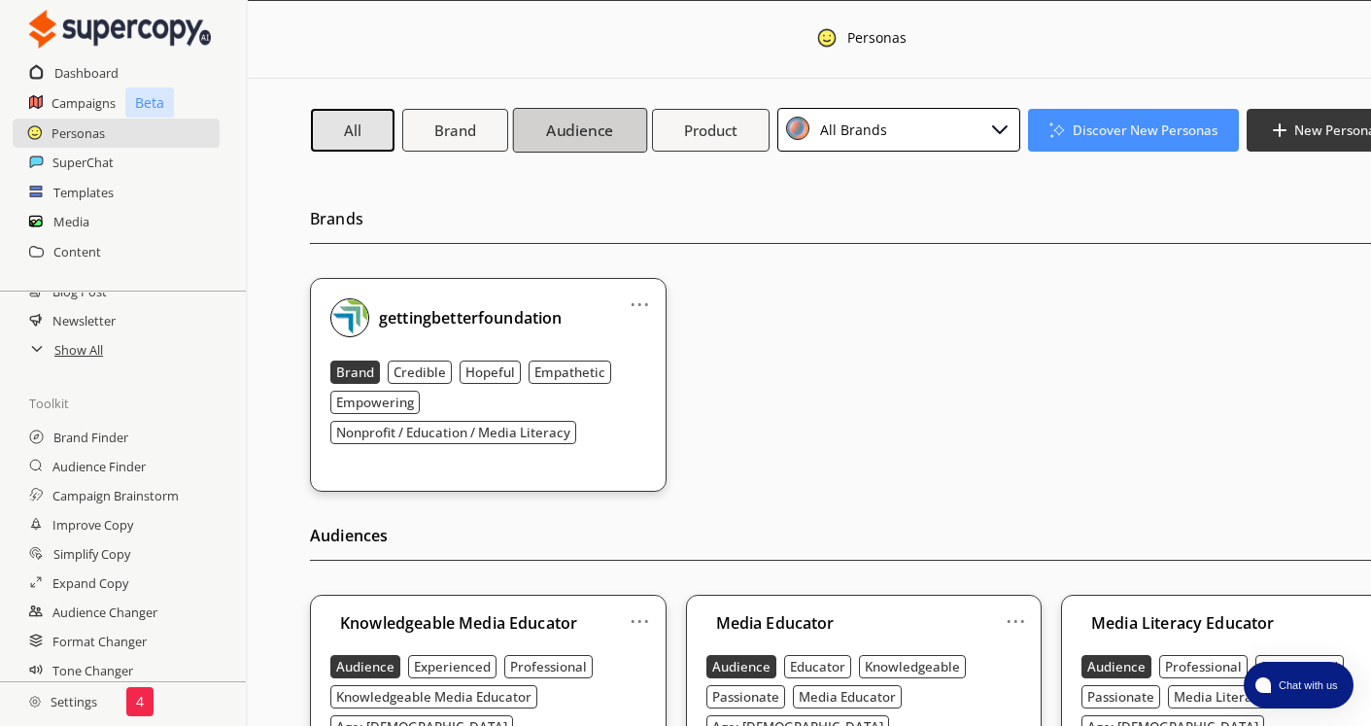
click at [581, 134] on b "Audience" at bounding box center [579, 129] width 67 height 20
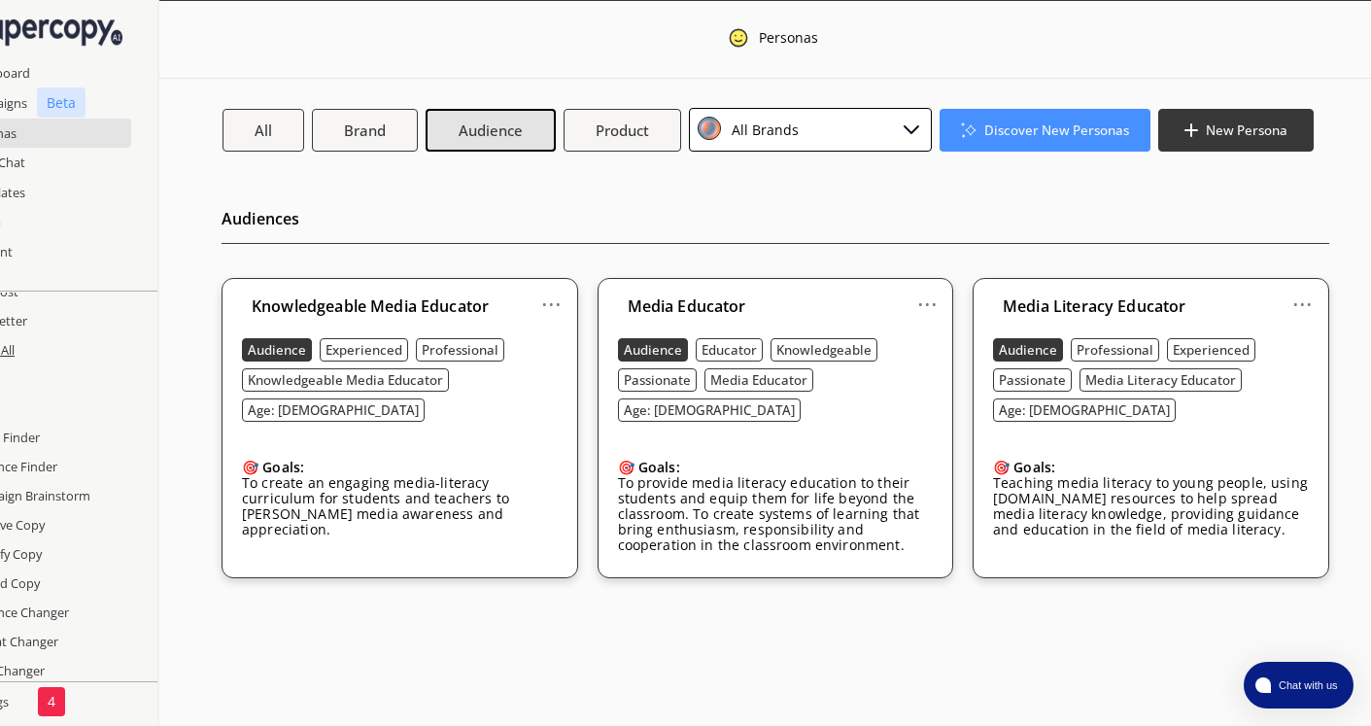
scroll to position [8, 0]
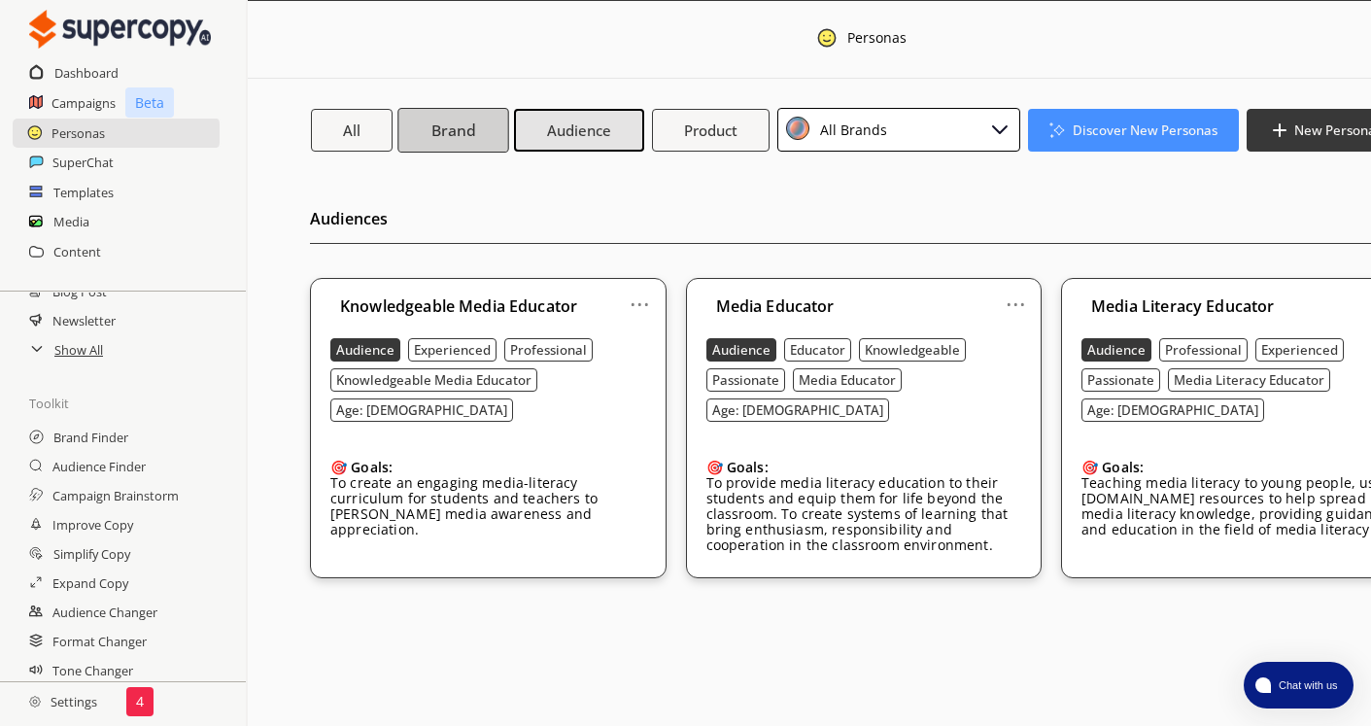
click at [463, 109] on button "Brand" at bounding box center [452, 129] width 111 height 45
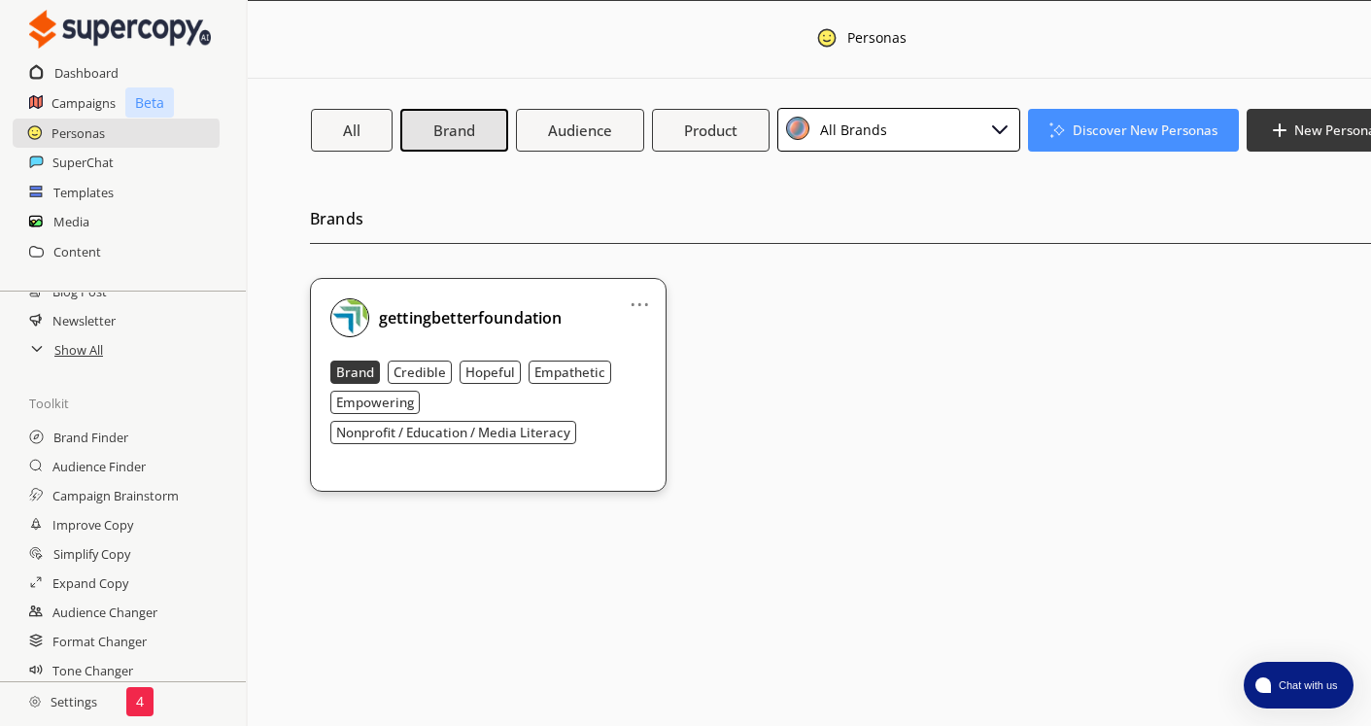
click at [646, 295] on link "..." at bounding box center [639, 296] width 20 height 16
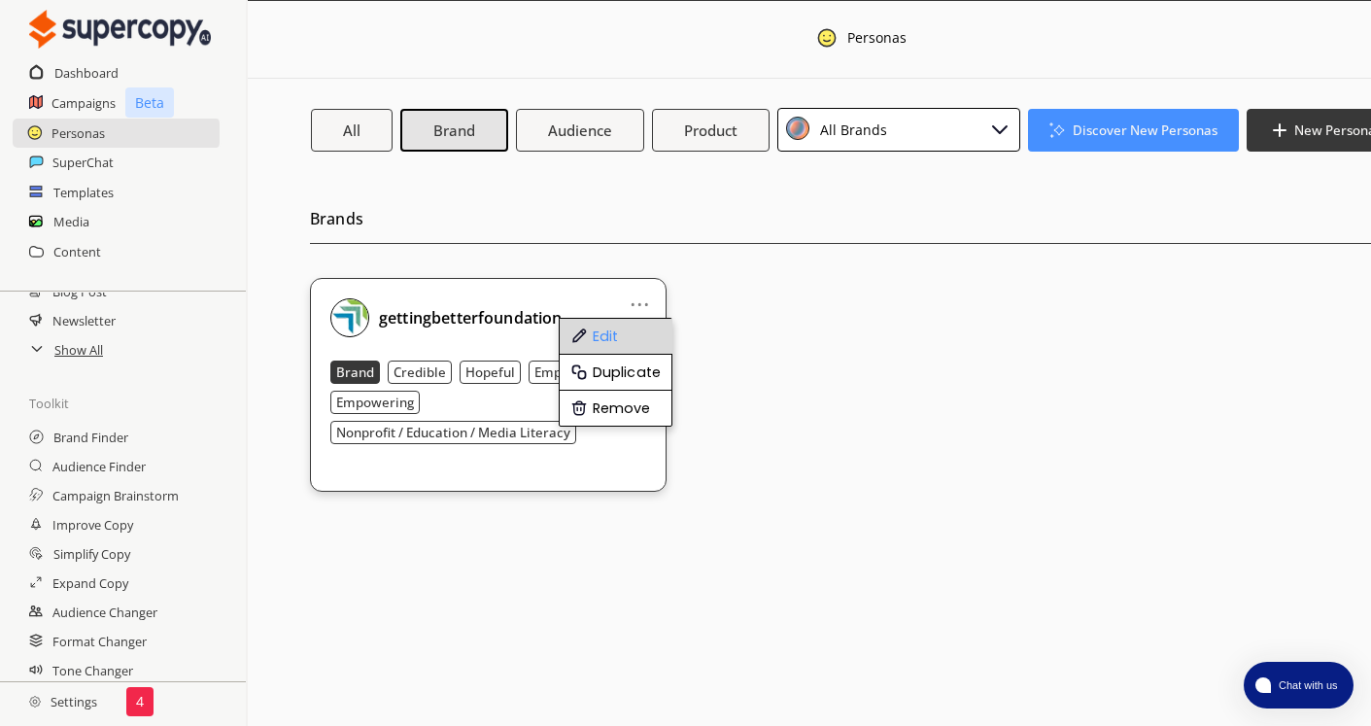
click at [611, 332] on li "Edit" at bounding box center [616, 337] width 113 height 36
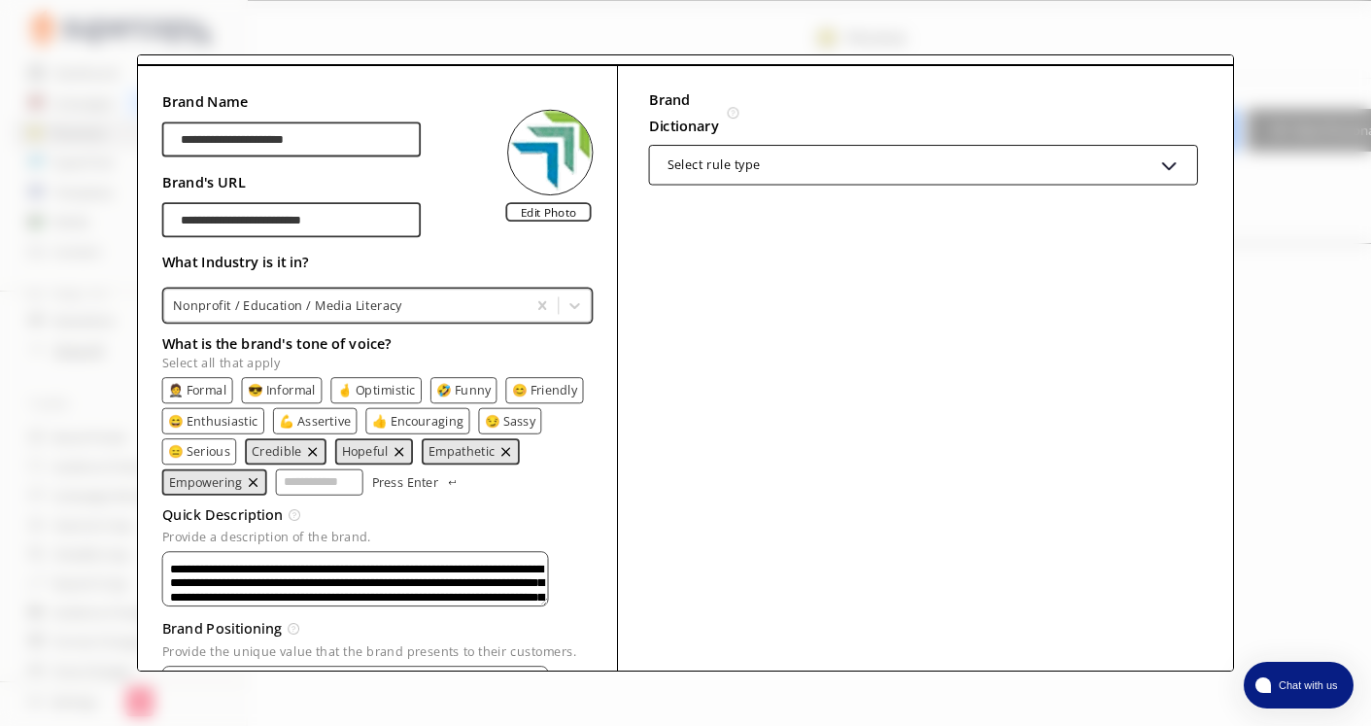
scroll to position [0, 0]
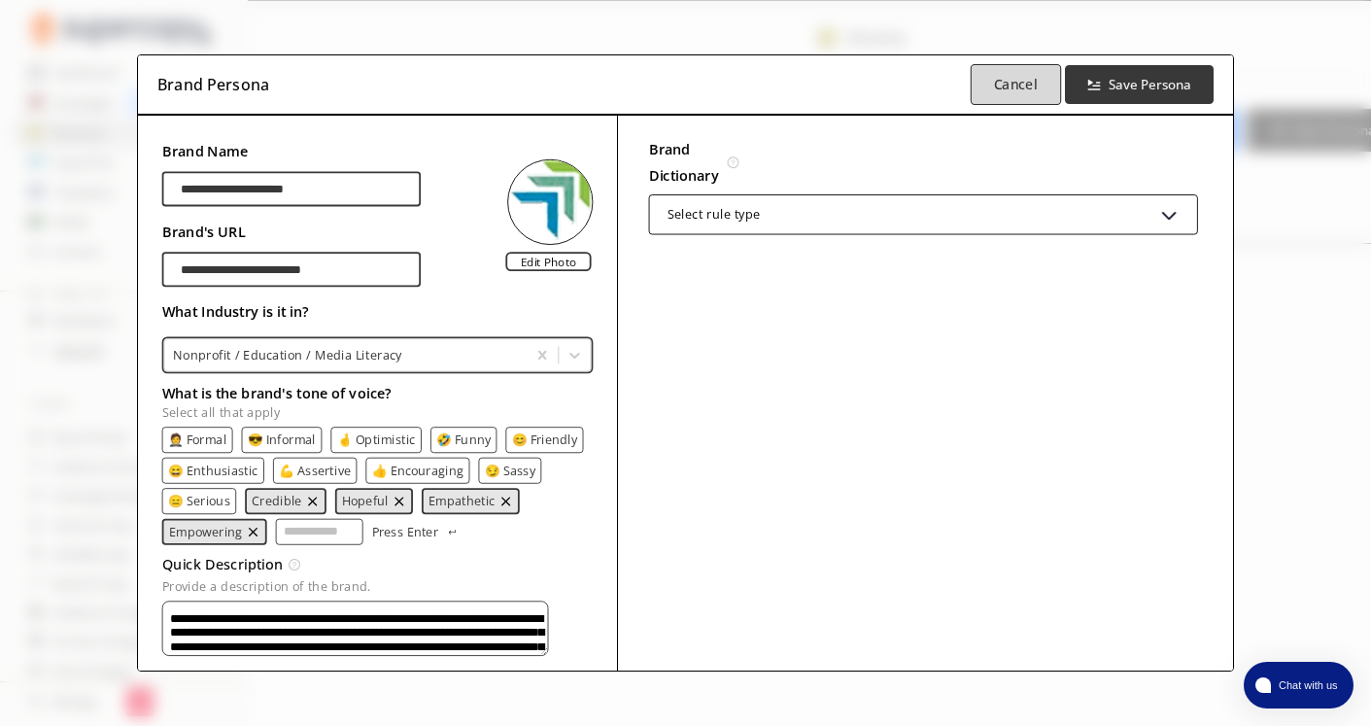
click at [1016, 82] on b "Cancel" at bounding box center [1016, 85] width 44 height 18
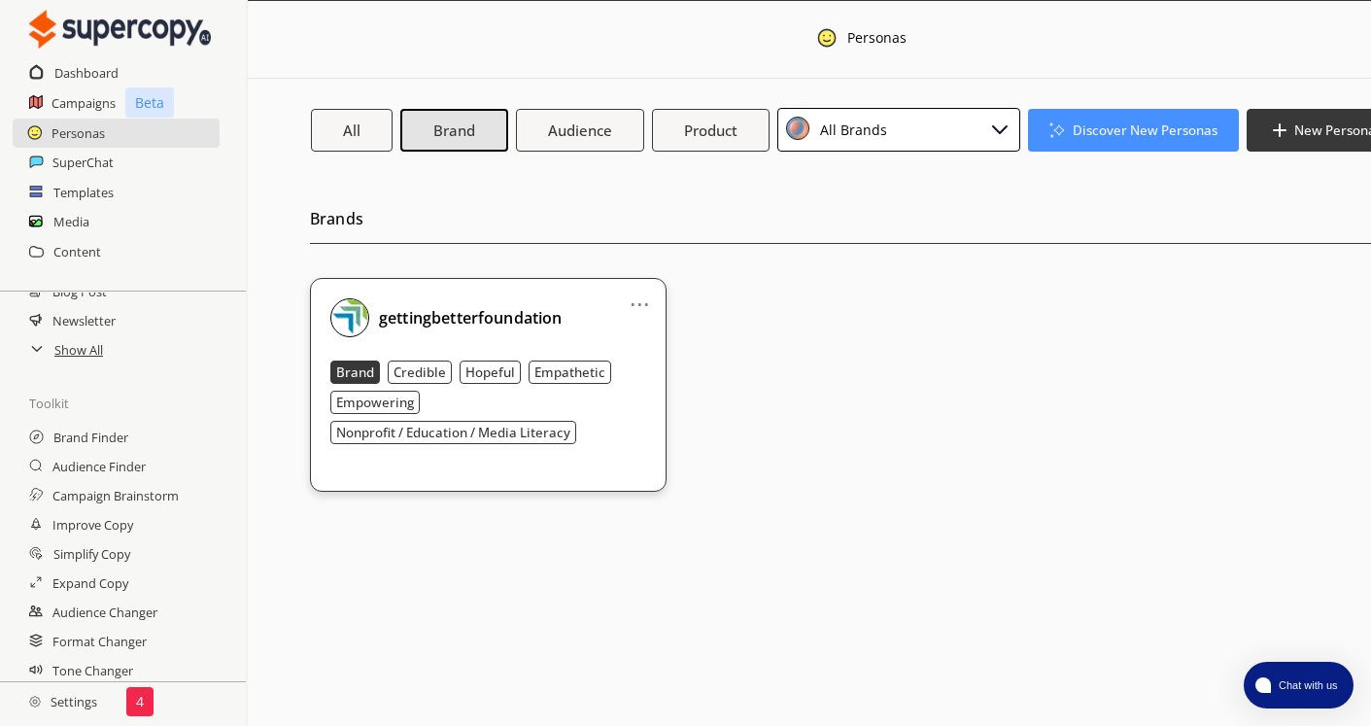
click at [649, 299] on link "..." at bounding box center [639, 296] width 20 height 16
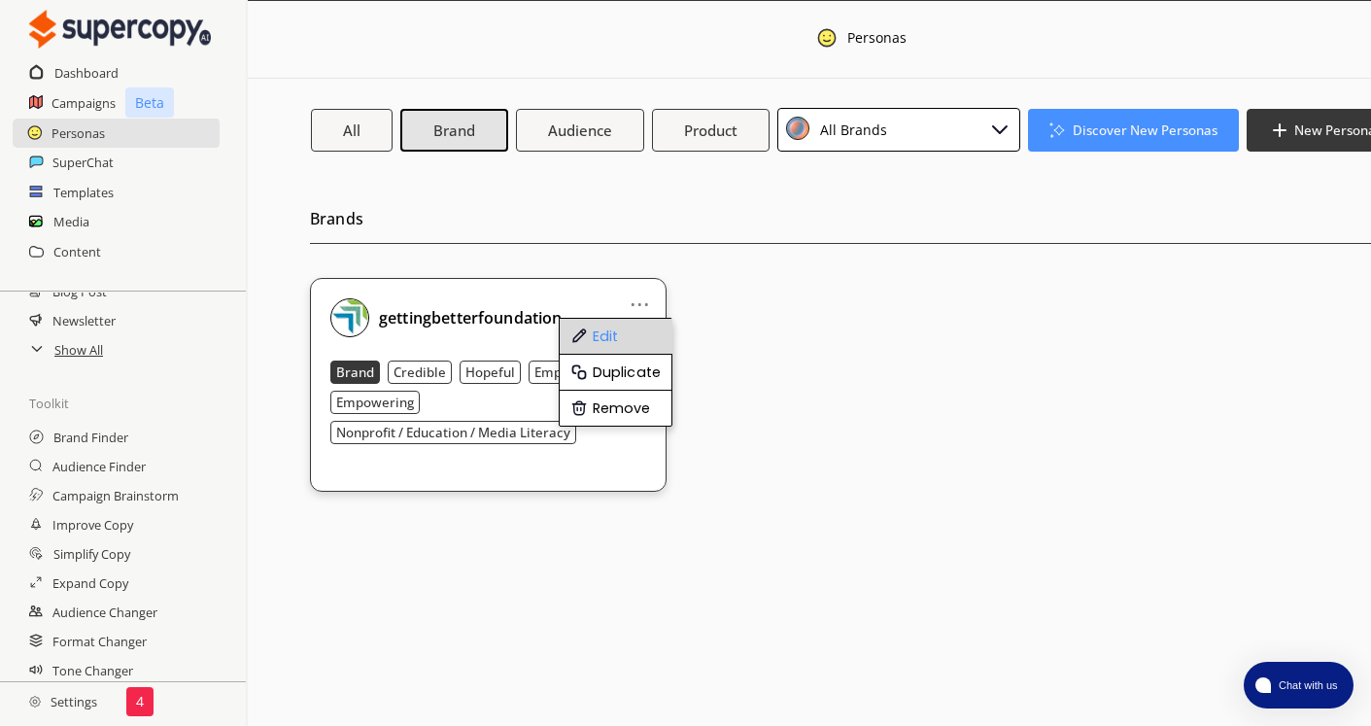
click at [621, 321] on li "Edit" at bounding box center [616, 337] width 113 height 36
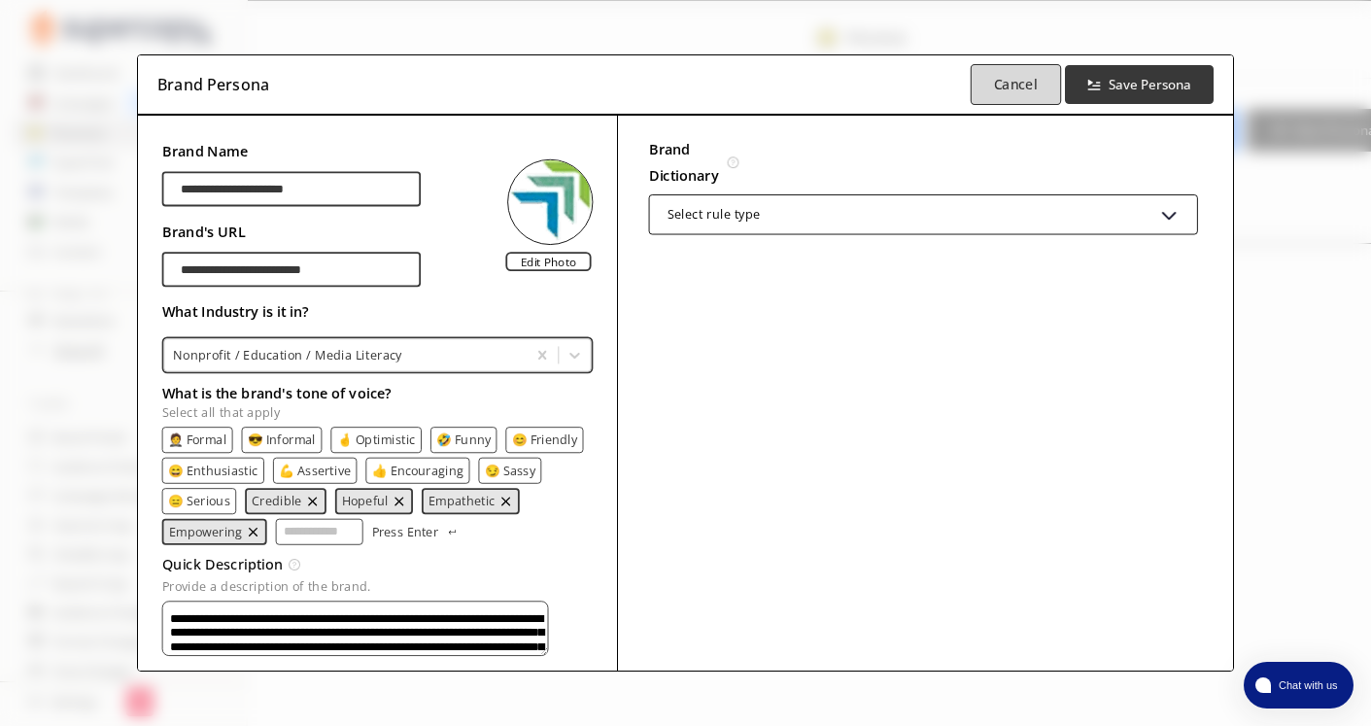
click at [990, 91] on button "Cancel" at bounding box center [1015, 84] width 90 height 41
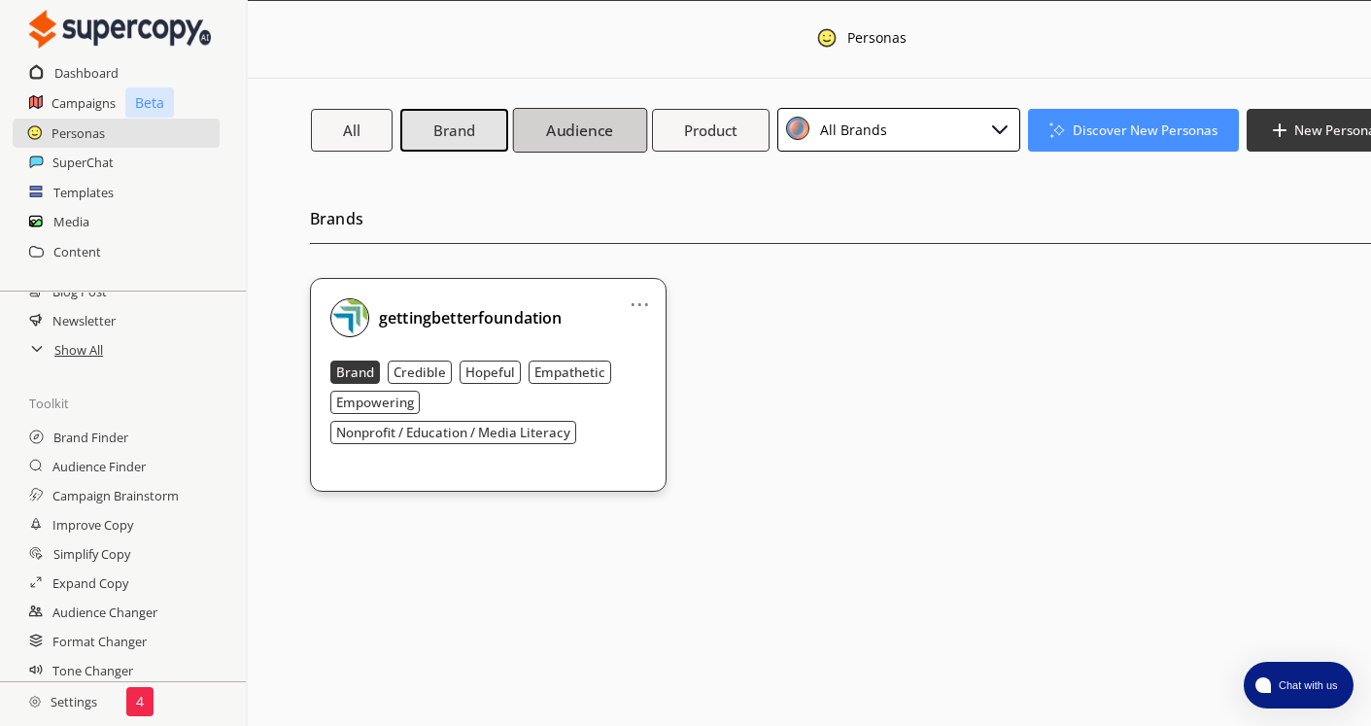
click at [580, 135] on b "Audience" at bounding box center [579, 129] width 67 height 20
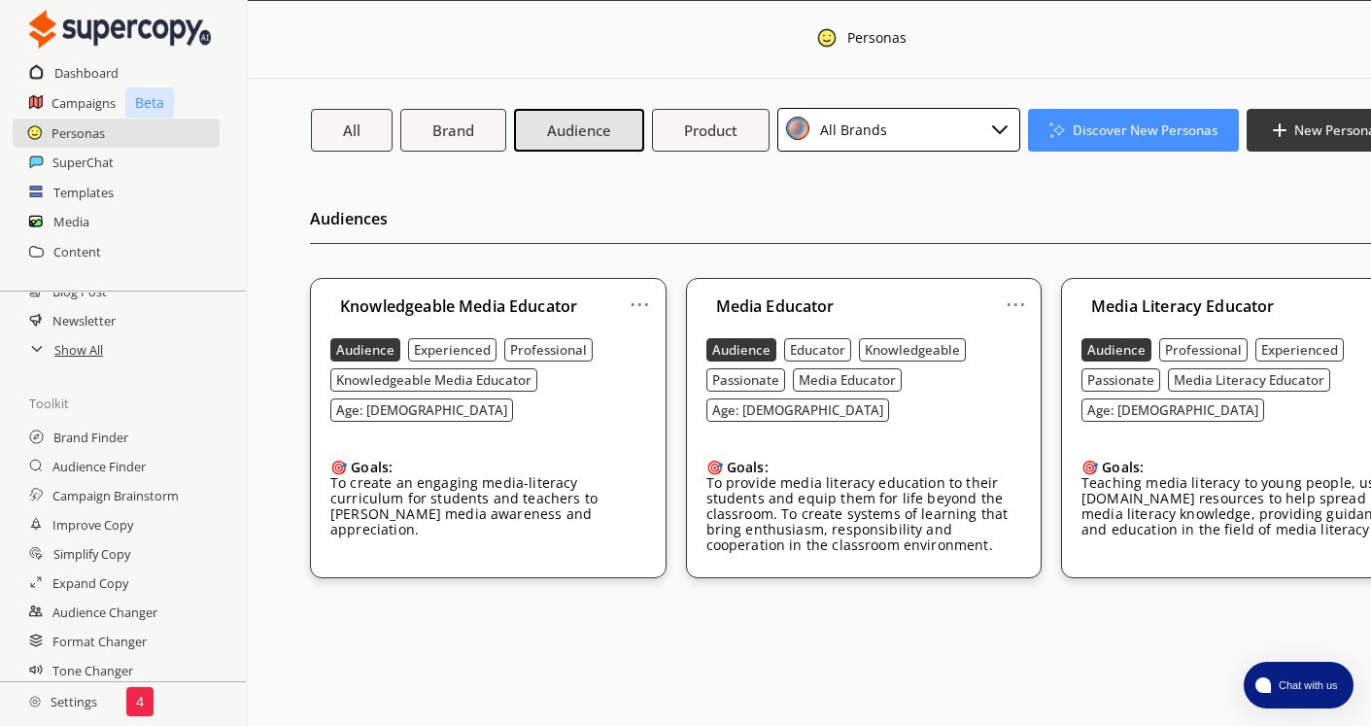
click at [644, 304] on link "..." at bounding box center [639, 296] width 20 height 16
click at [632, 403] on li "Remove" at bounding box center [616, 407] width 113 height 35
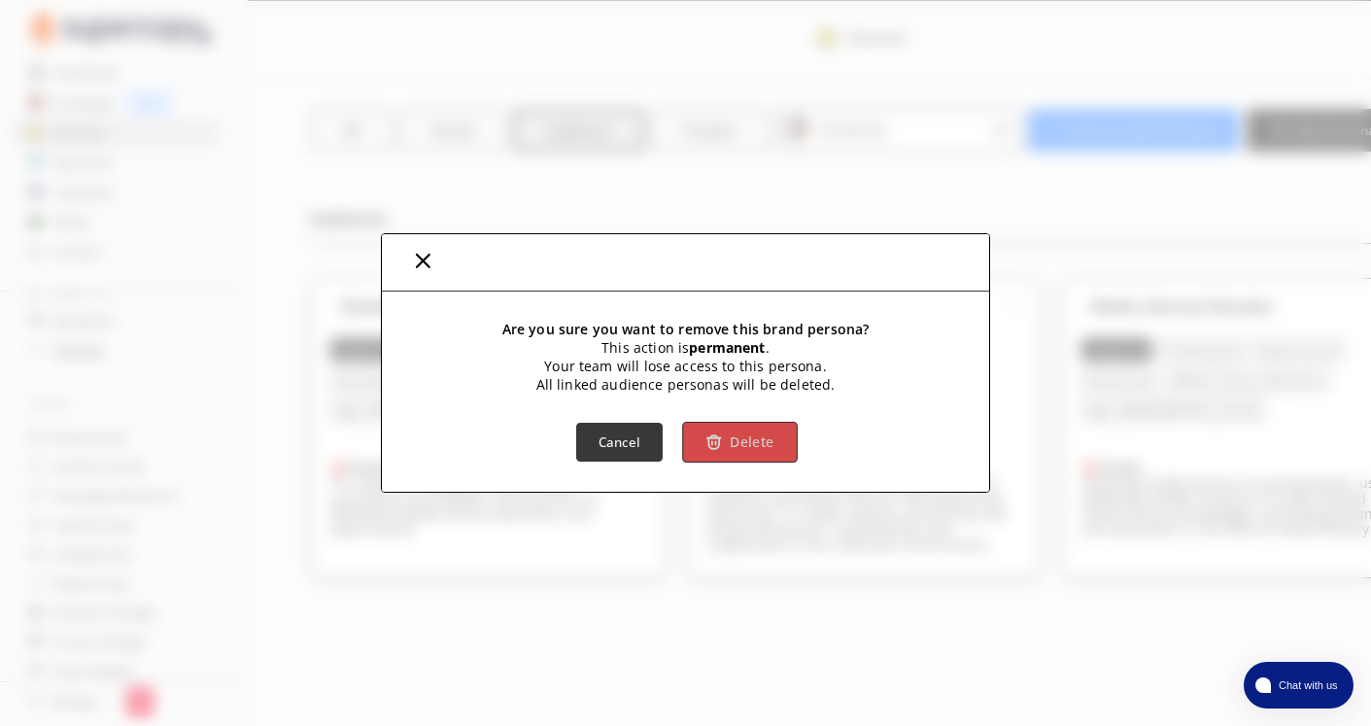
click at [751, 438] on b "Delete" at bounding box center [751, 442] width 44 height 18
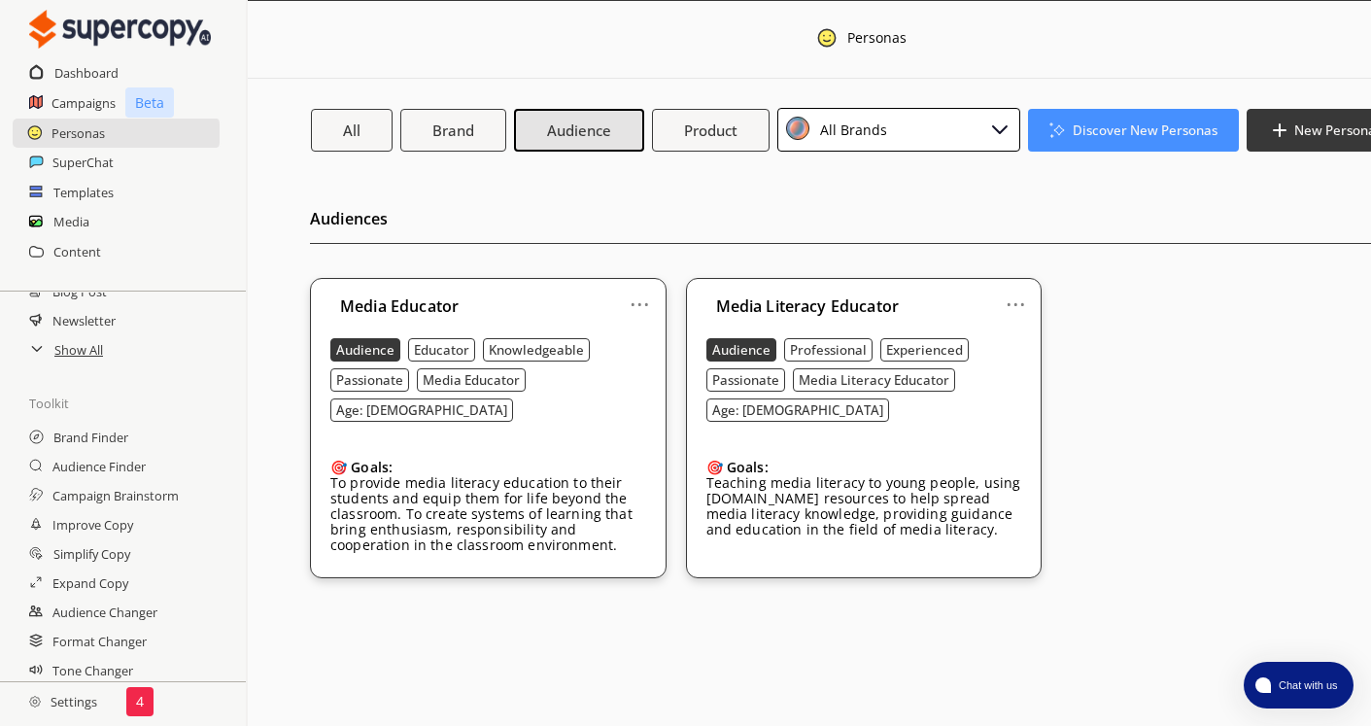
click at [639, 304] on link "..." at bounding box center [639, 296] width 20 height 16
click at [645, 405] on li "Remove" at bounding box center [616, 407] width 113 height 35
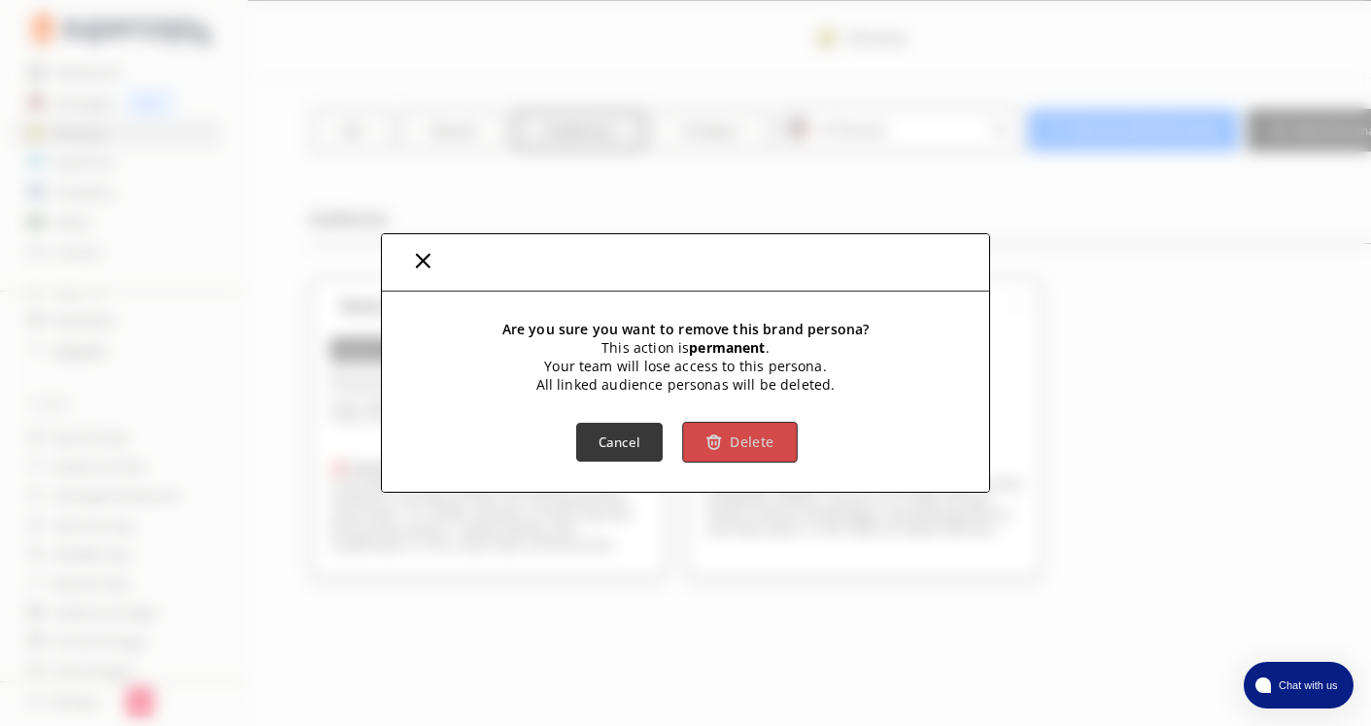
click at [727, 436] on button "Delete" at bounding box center [740, 442] width 115 height 41
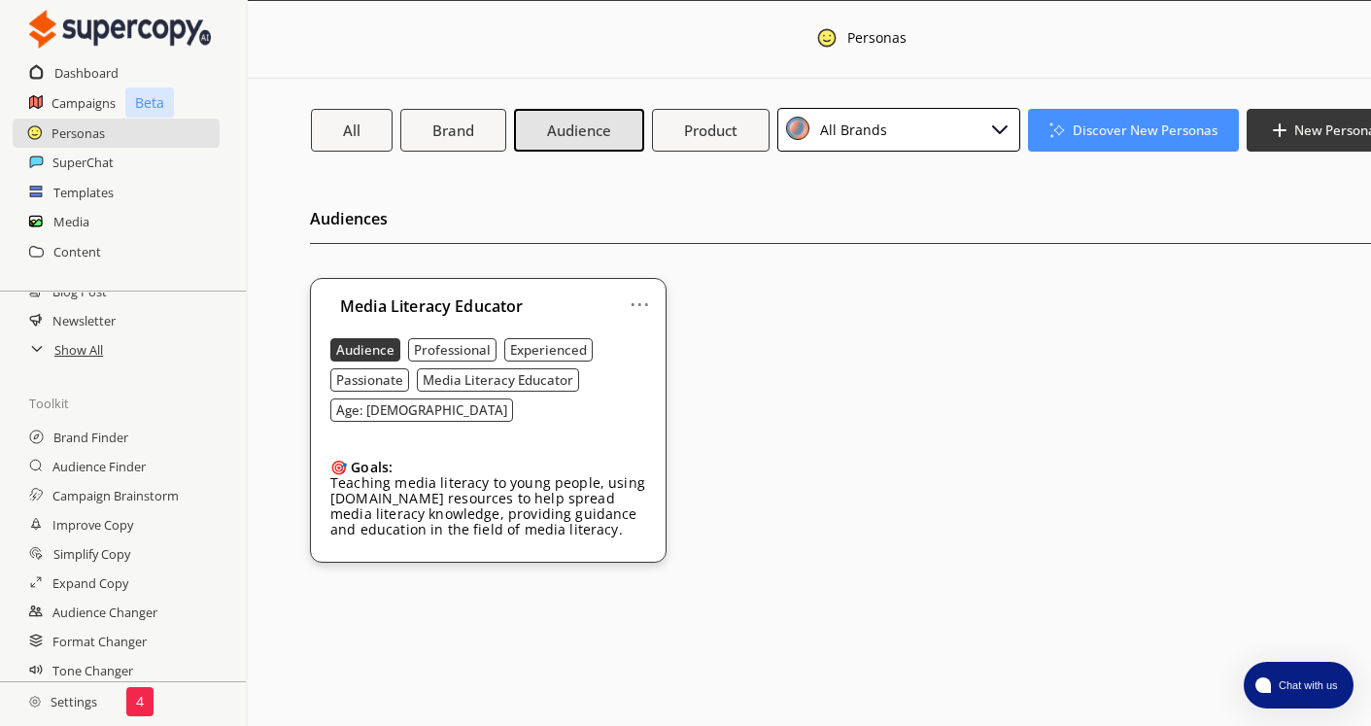
click at [641, 301] on link "..." at bounding box center [639, 296] width 20 height 16
click at [639, 396] on li "Remove" at bounding box center [616, 407] width 113 height 35
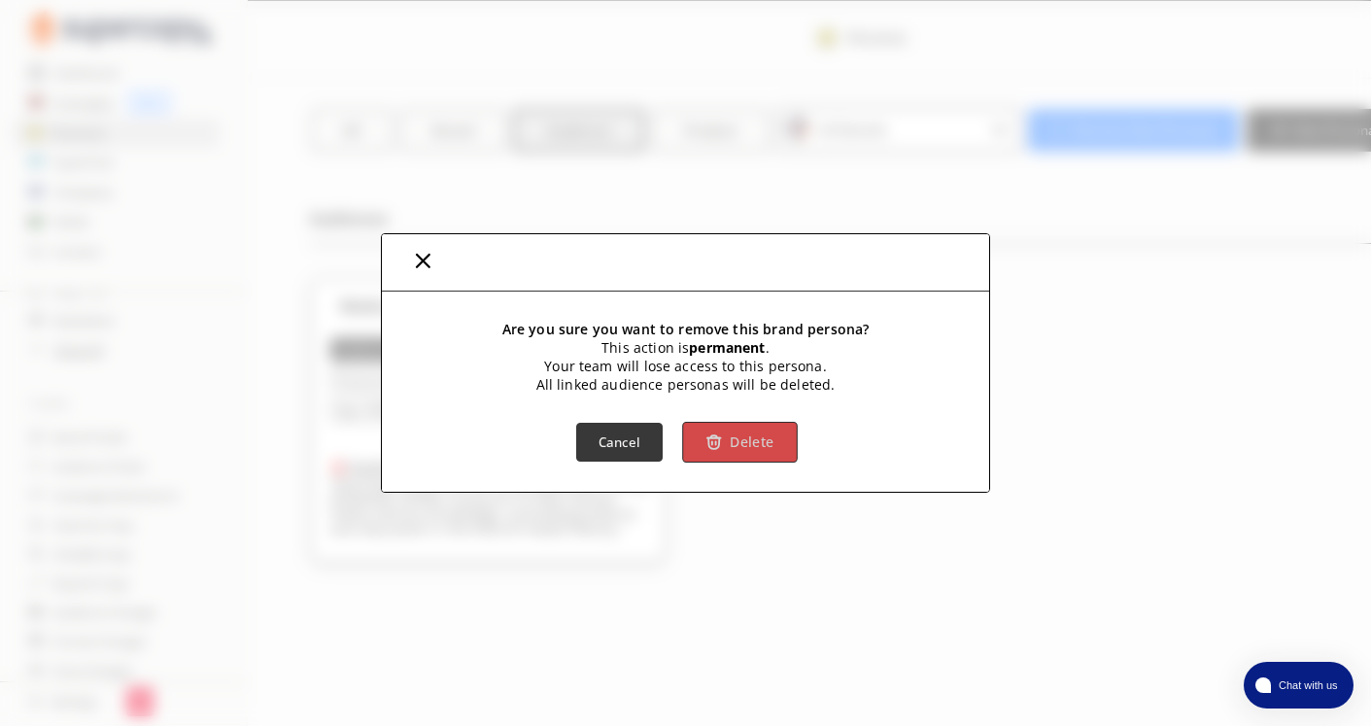
click at [766, 431] on button "Delete" at bounding box center [740, 442] width 115 height 41
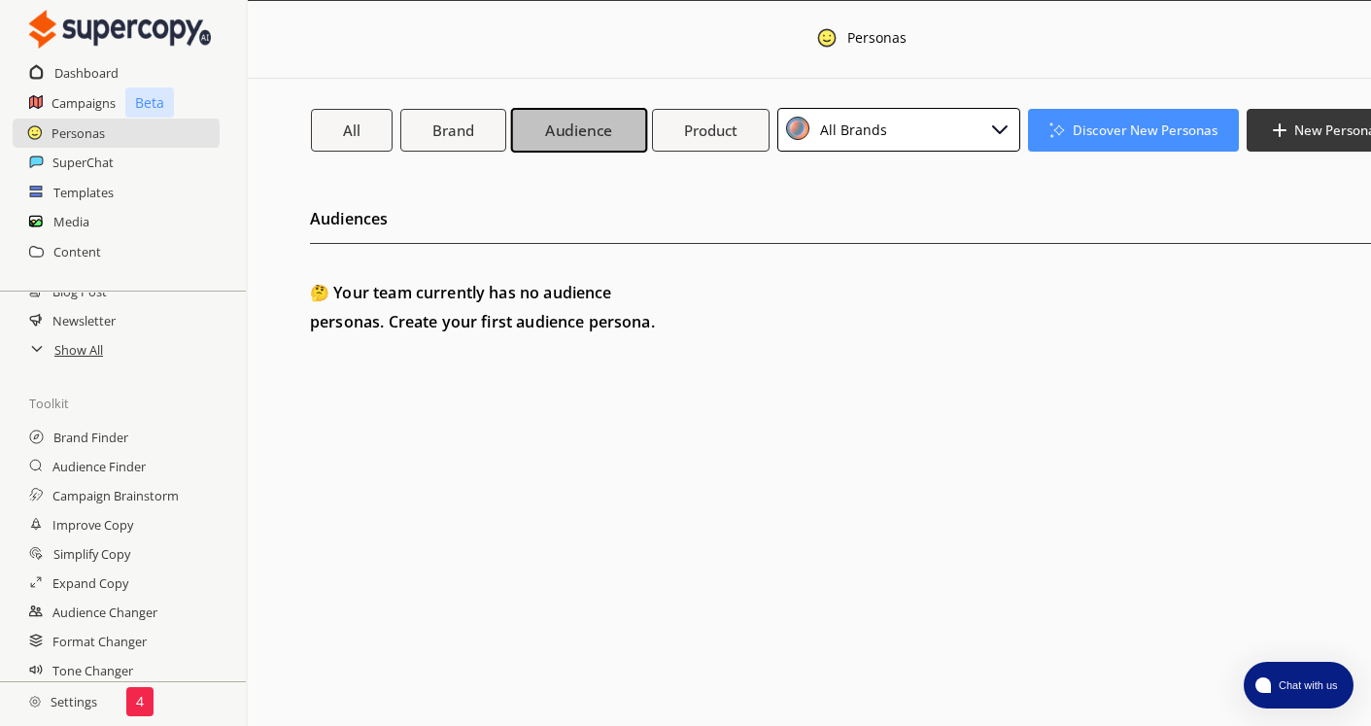
click at [568, 132] on b "Audience" at bounding box center [578, 129] width 67 height 20
click at [460, 132] on b "Brand" at bounding box center [453, 129] width 44 height 20
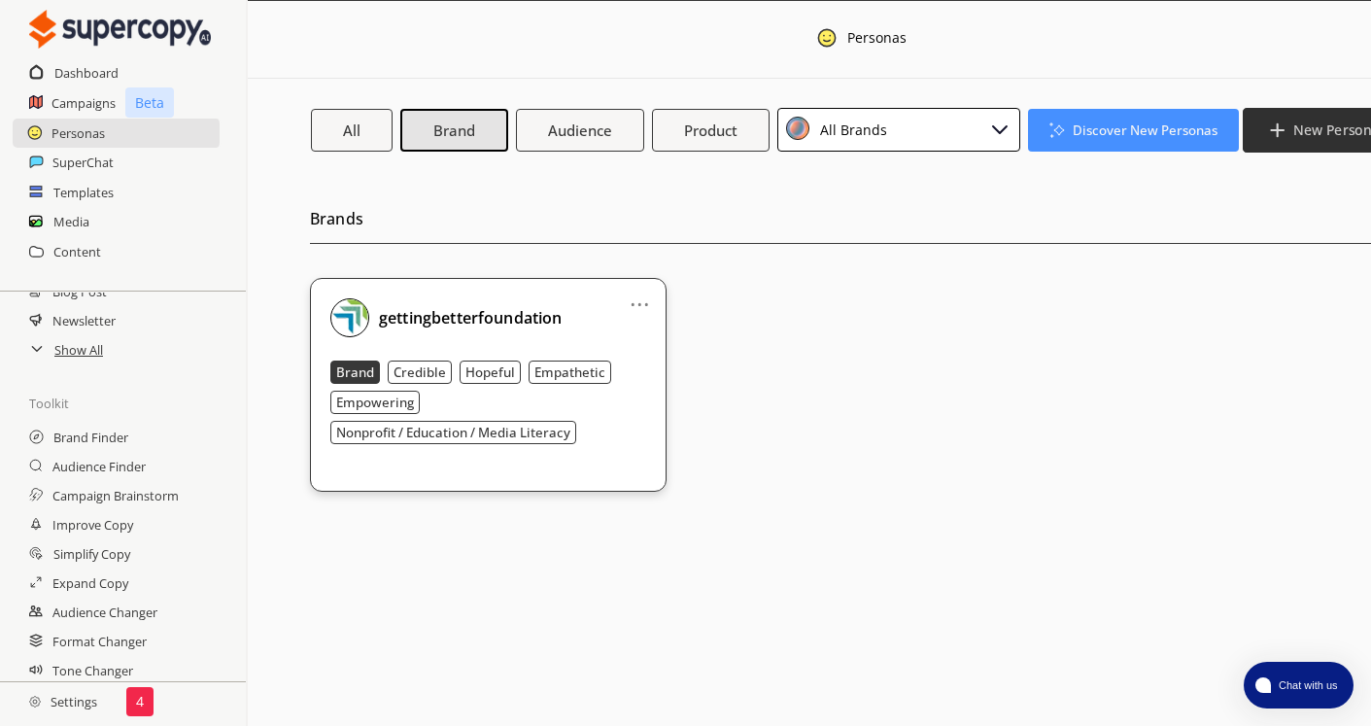
click at [1327, 124] on b "New Persona" at bounding box center [1335, 129] width 85 height 18
click at [1106, 208] on h2 "Brands" at bounding box center [863, 224] width 1107 height 40
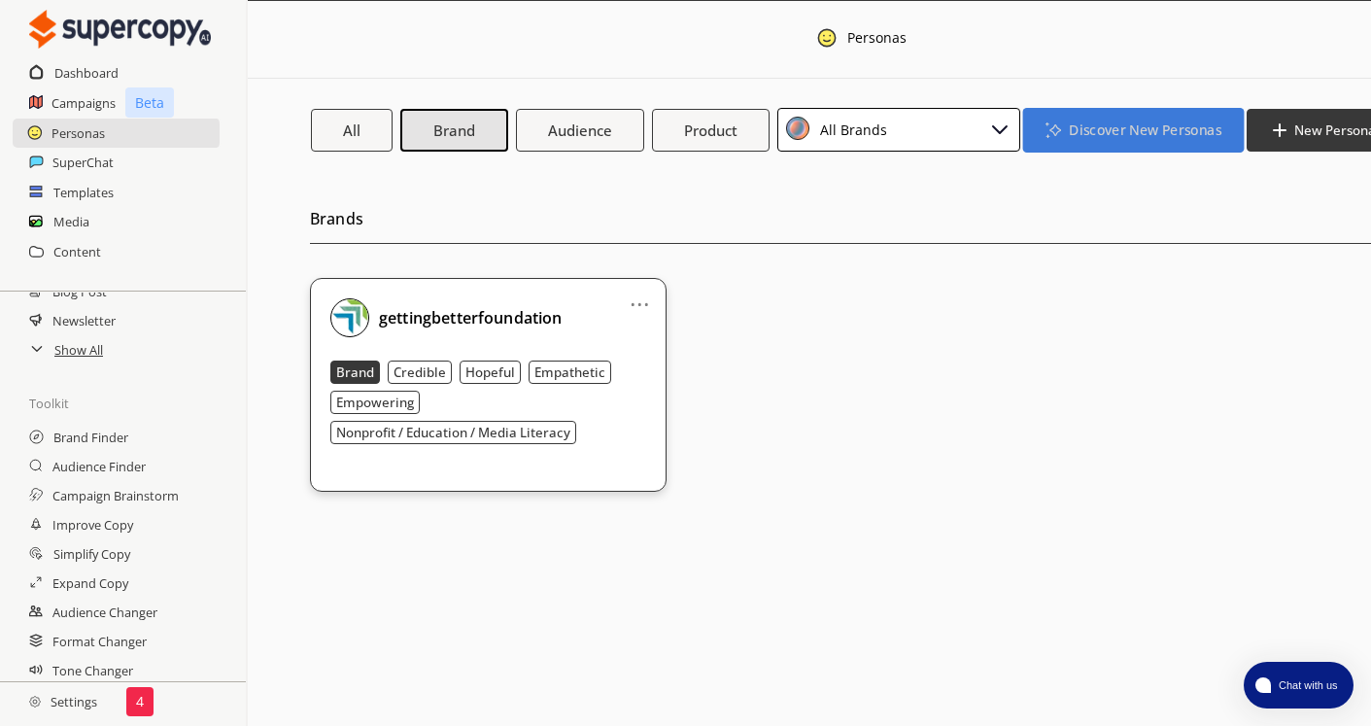
click at [1120, 133] on b "Discover New Personas" at bounding box center [1144, 129] width 152 height 18
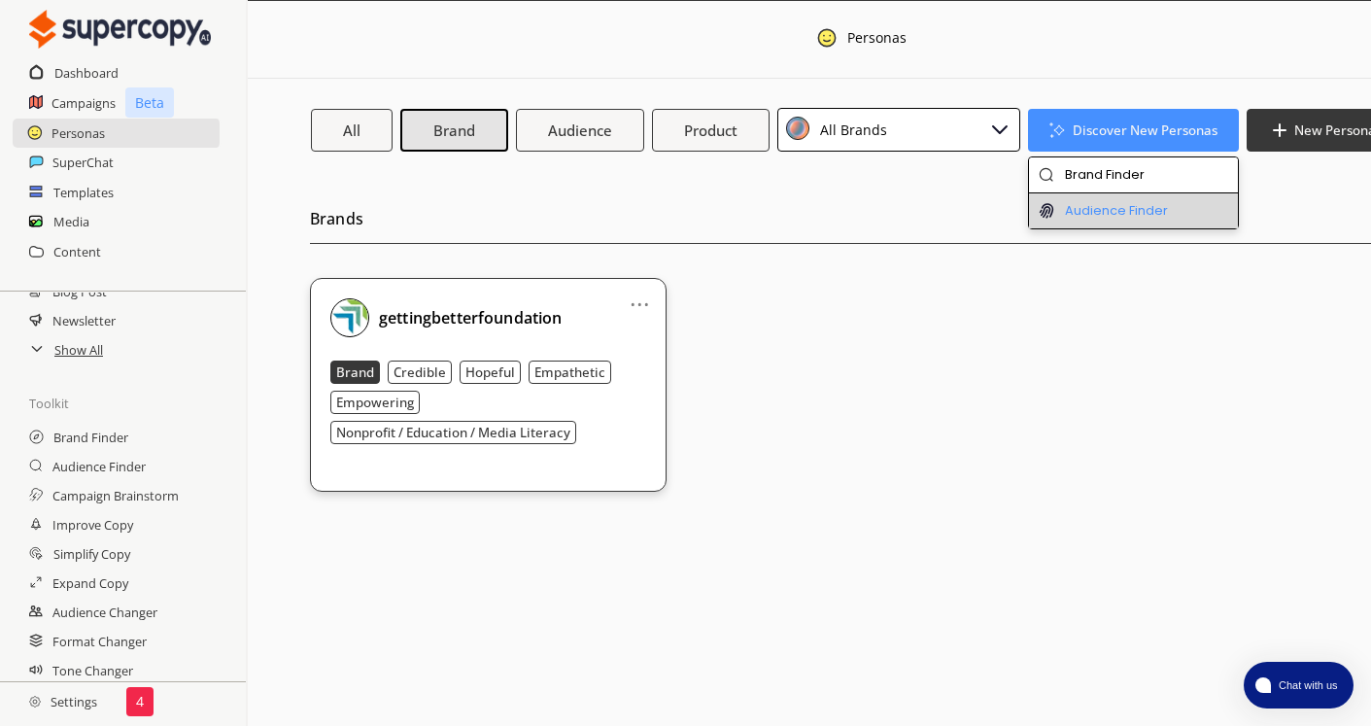
click at [1096, 208] on li "Audience Finder" at bounding box center [1133, 210] width 209 height 35
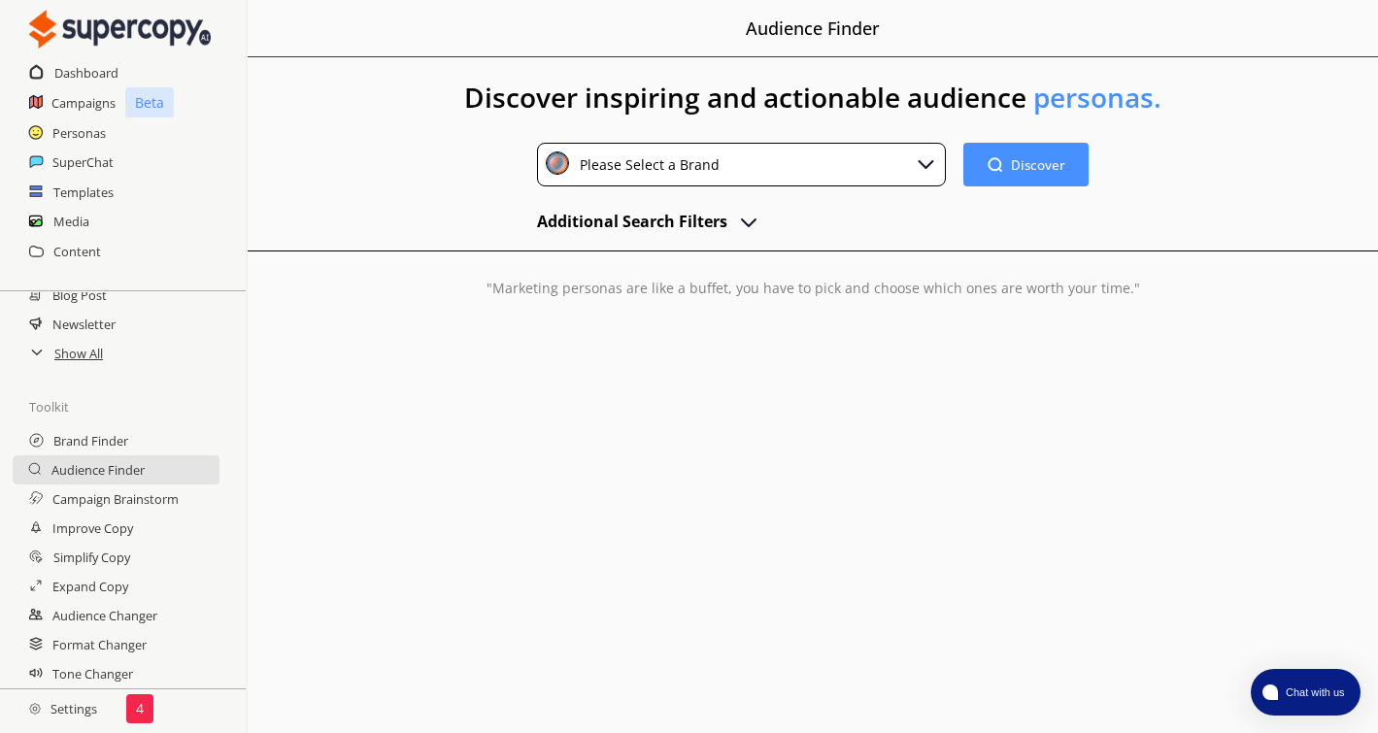
click at [815, 171] on div "Please Select a Brand" at bounding box center [742, 165] width 410 height 44
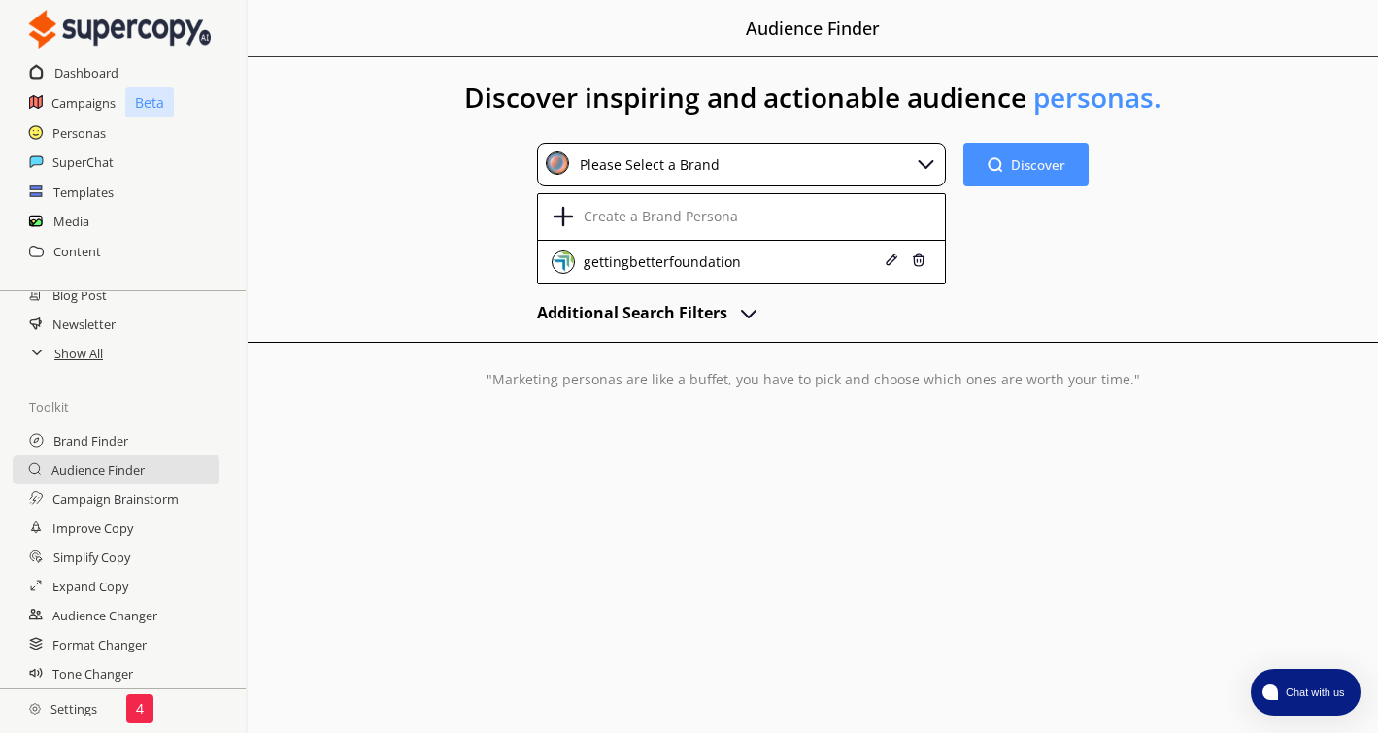
click at [647, 261] on div "gettingbetterfoundation" at bounding box center [660, 262] width 162 height 16
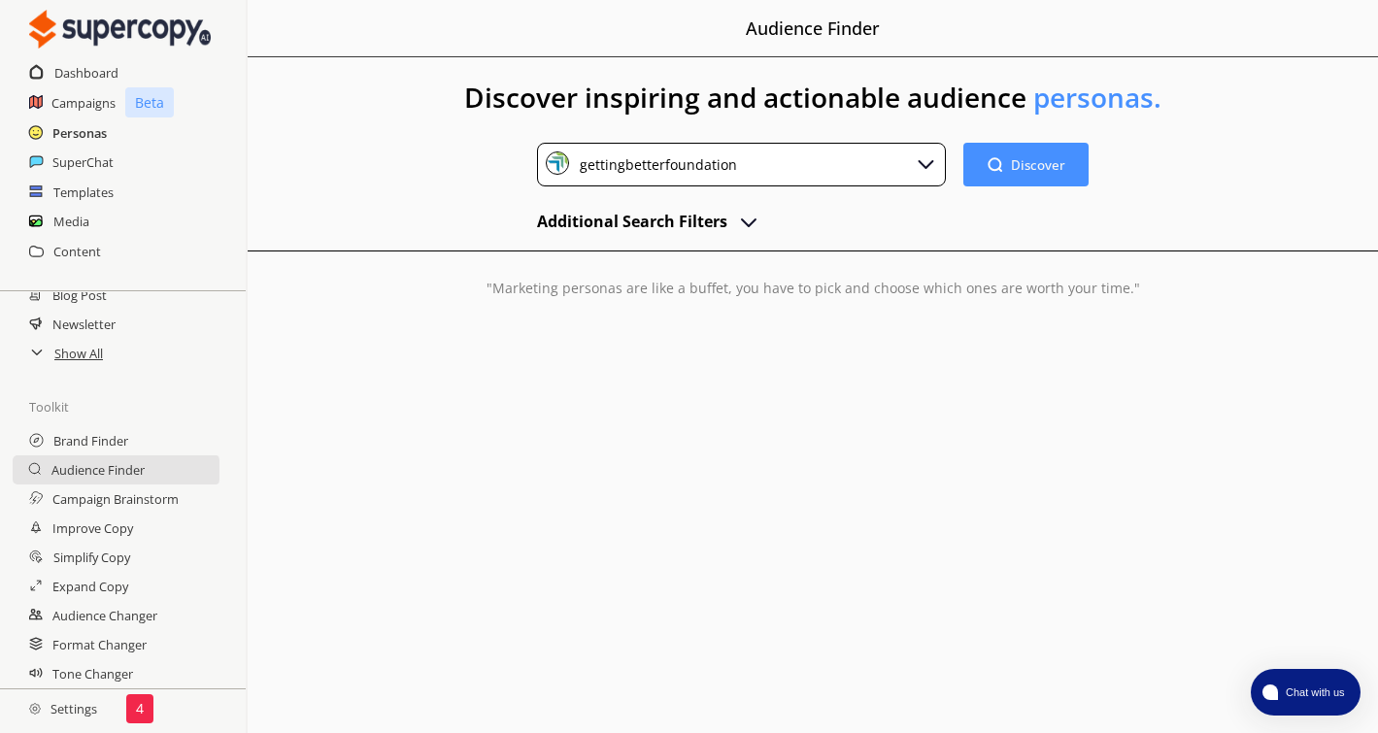
click at [89, 135] on h2 "Personas" at bounding box center [79, 133] width 54 height 29
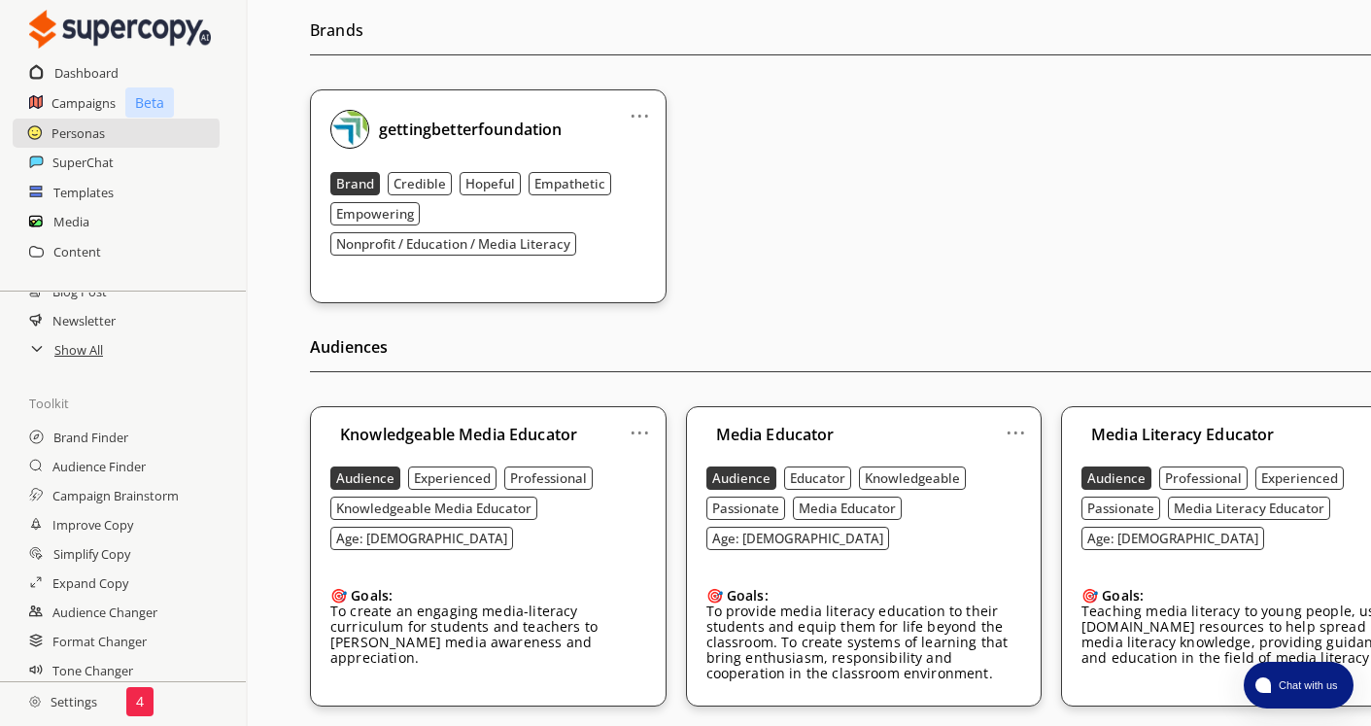
scroll to position [194, 0]
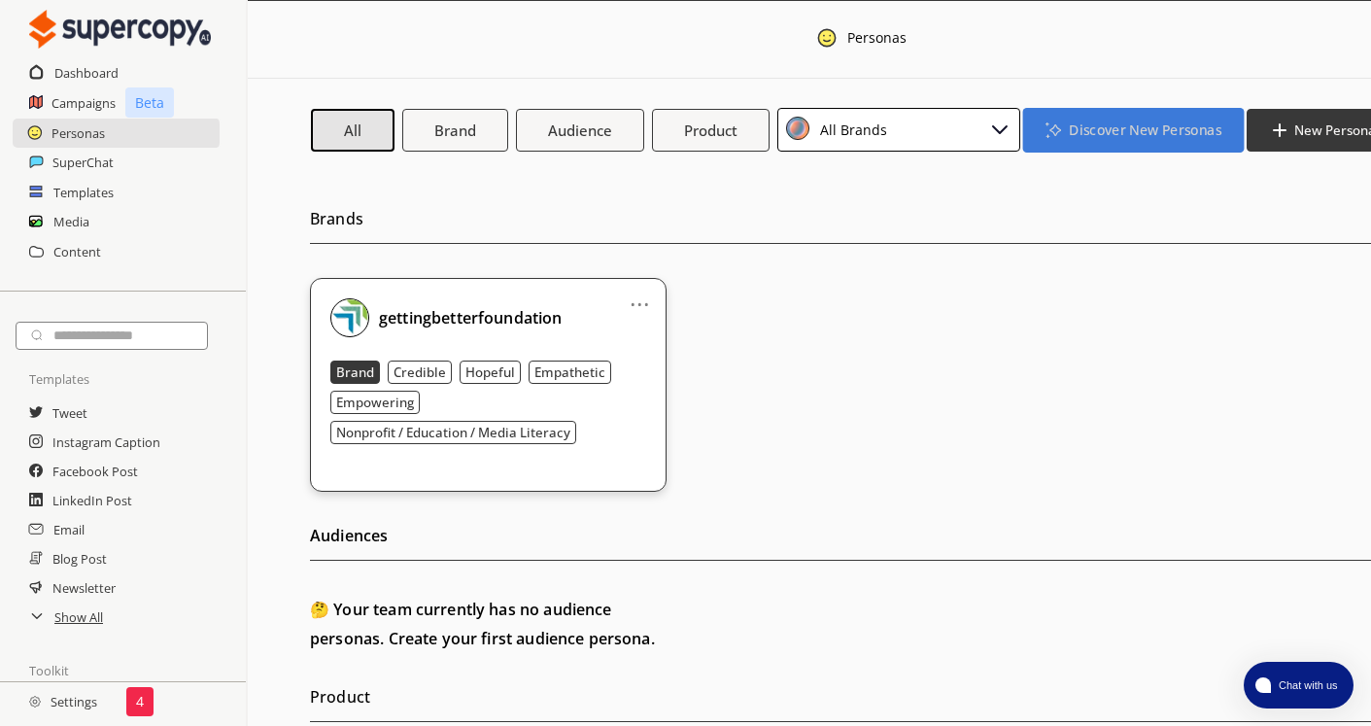
click at [1089, 128] on b "Discover New Personas" at bounding box center [1144, 129] width 152 height 18
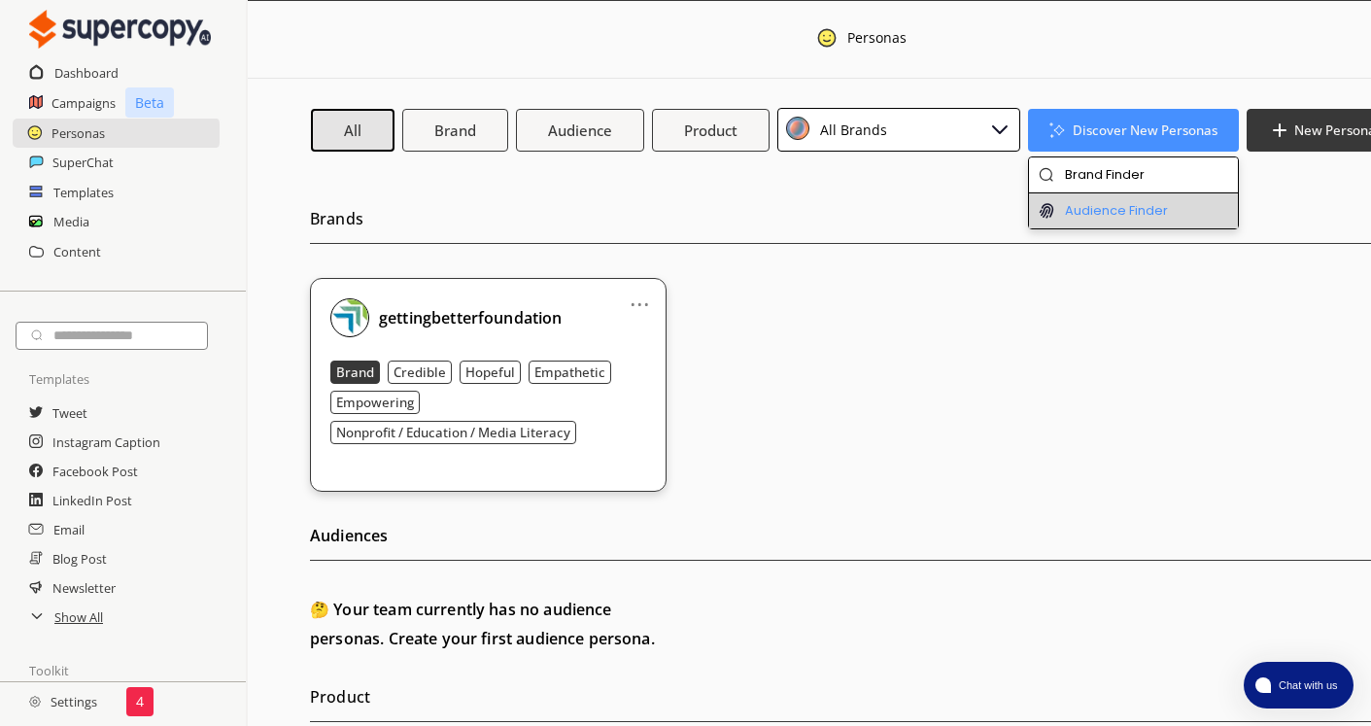
click at [1081, 211] on li "Audience Finder" at bounding box center [1133, 210] width 209 height 35
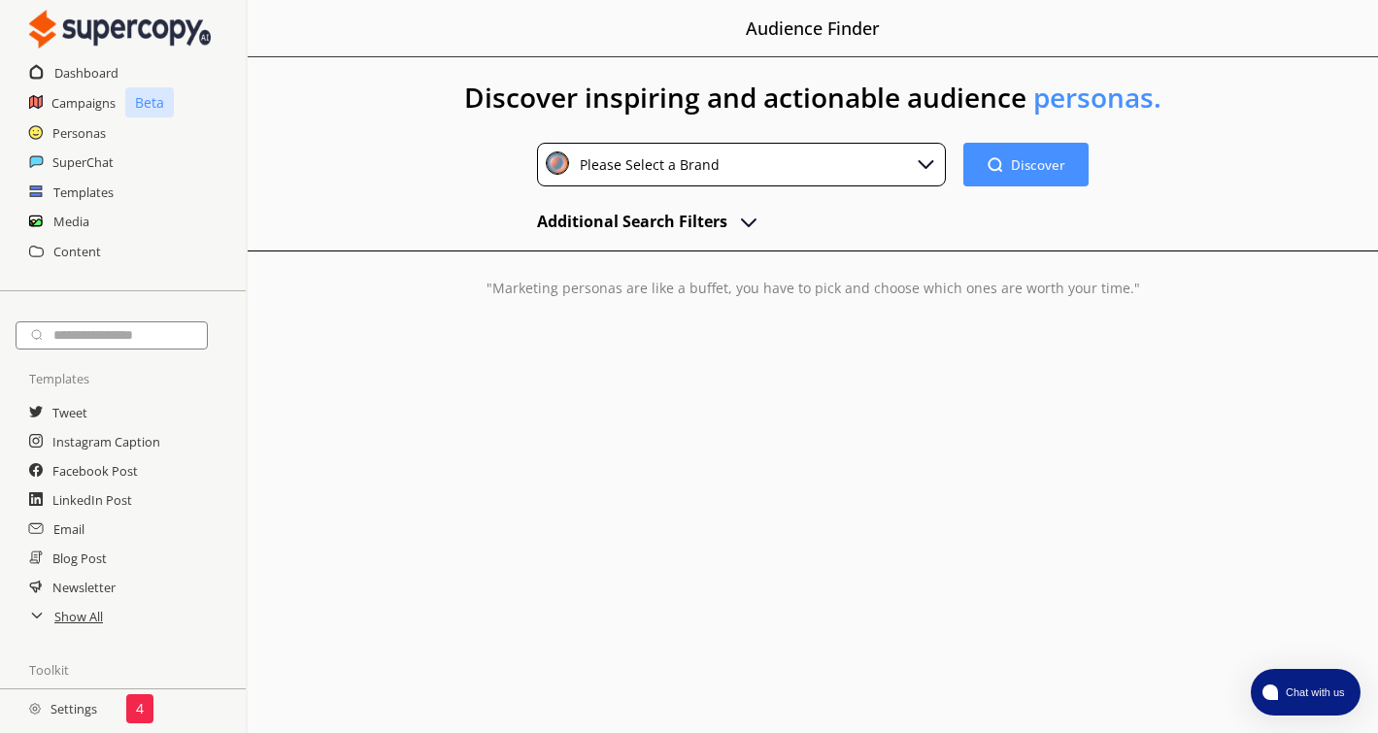
click at [808, 177] on div "Please Select a Brand" at bounding box center [742, 165] width 410 height 44
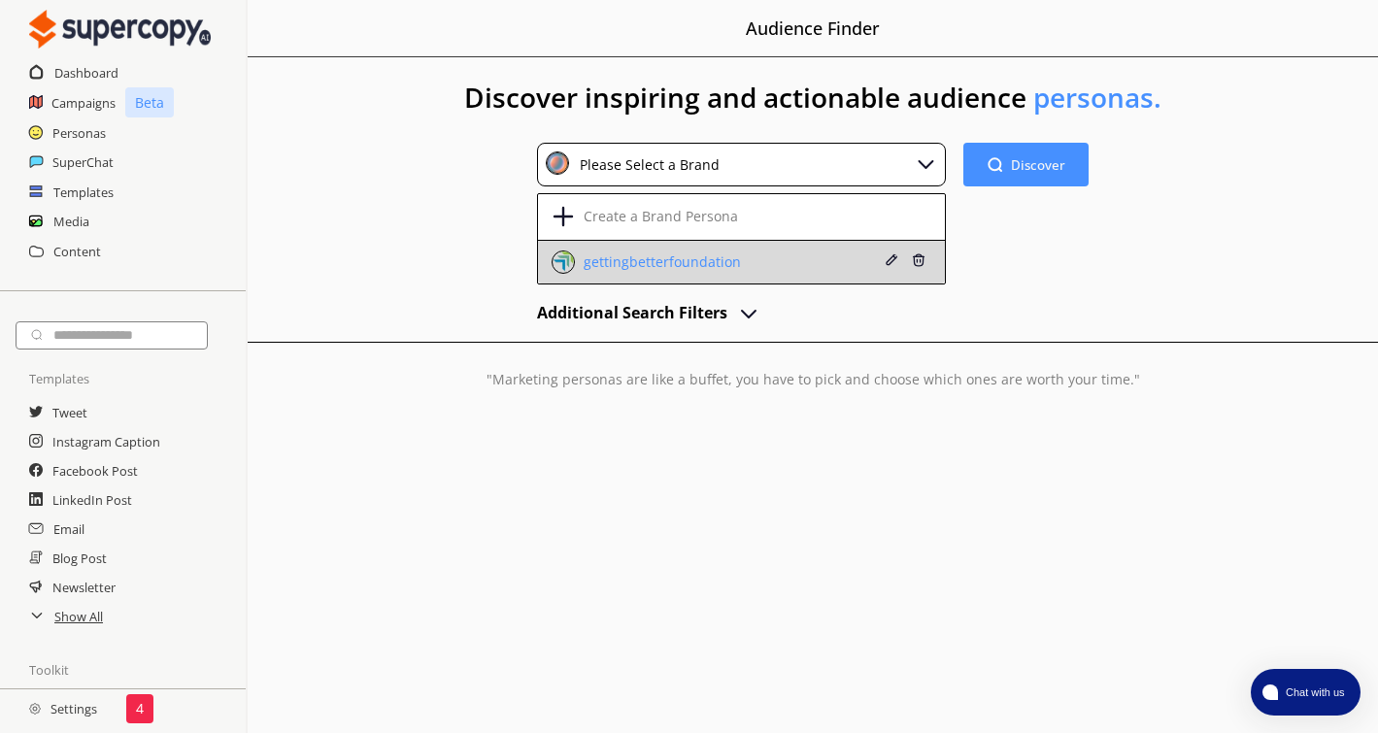
click at [670, 261] on div "gettingbetterfoundation" at bounding box center [660, 262] width 162 height 16
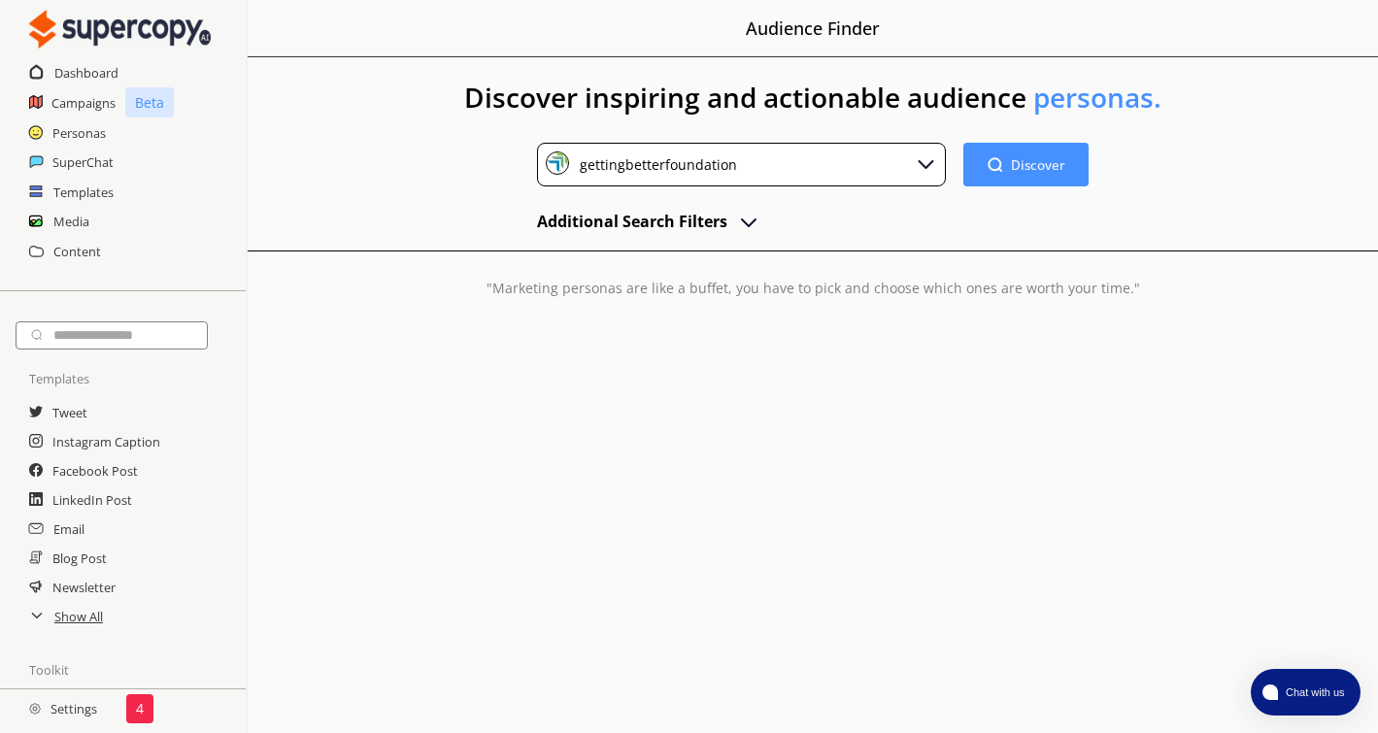
click at [708, 221] on h2 "Additional Search Filters" at bounding box center [632, 221] width 190 height 29
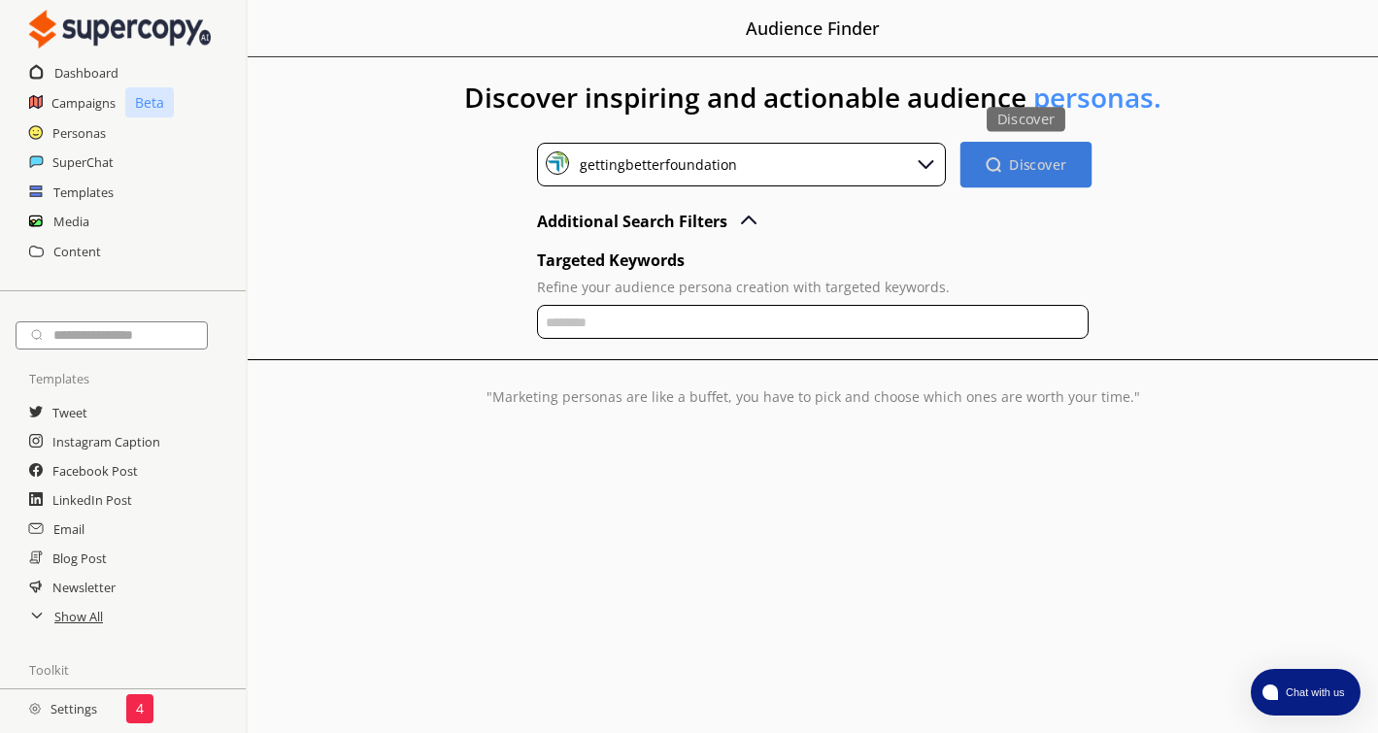
click at [1031, 157] on b "Discover" at bounding box center [1038, 164] width 57 height 18
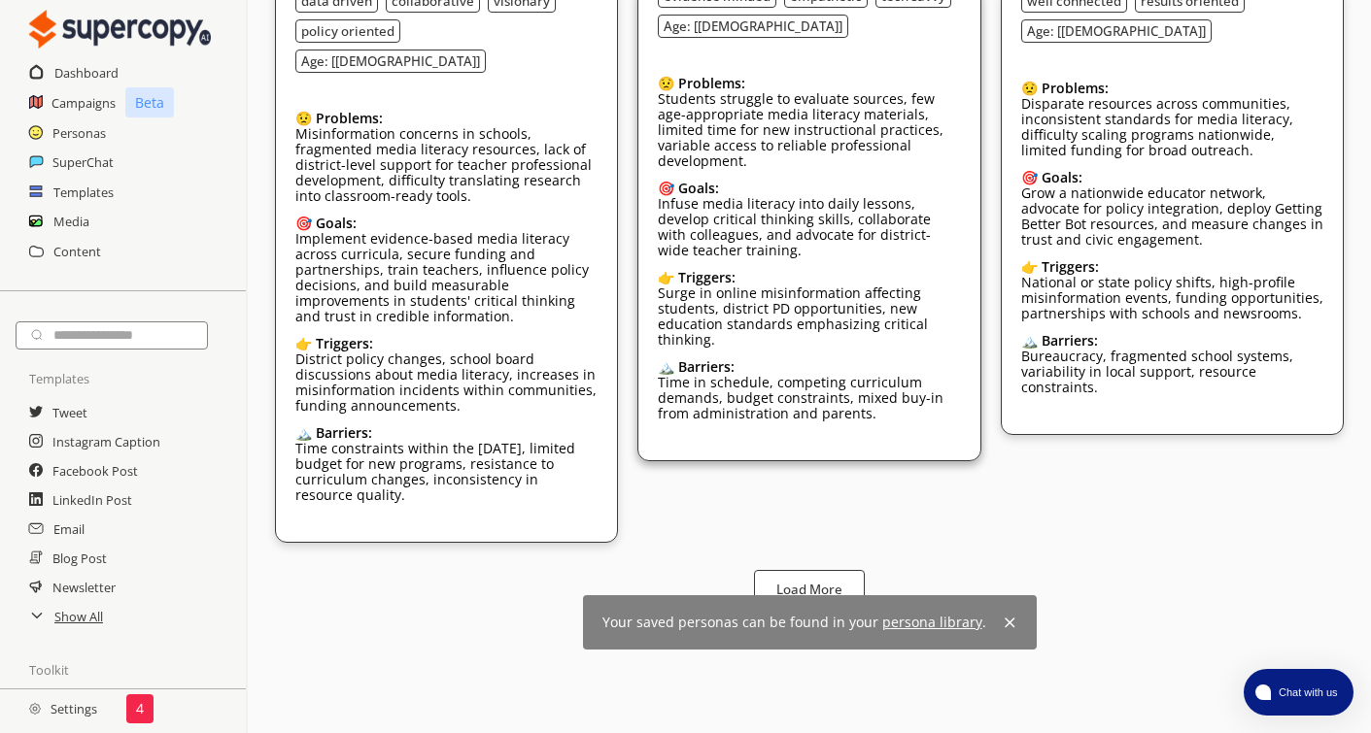
scroll to position [383, 0]
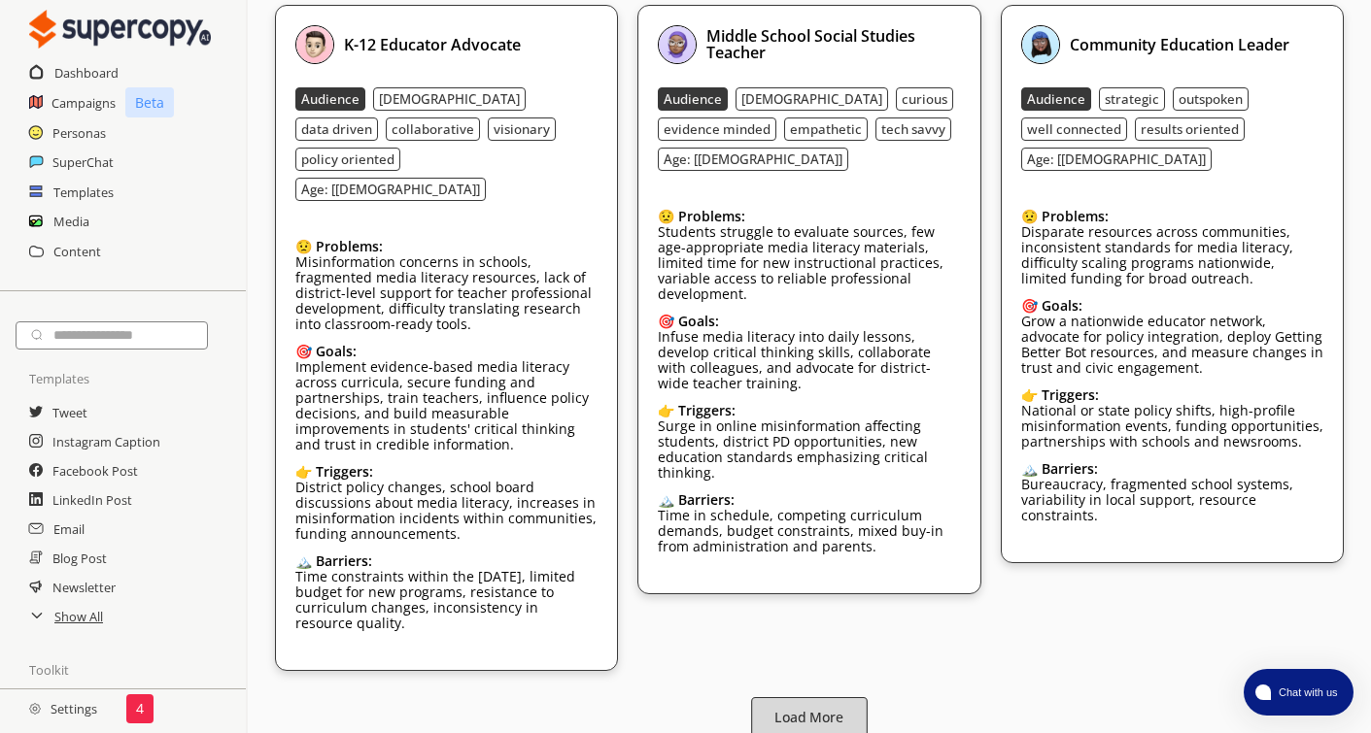
click at [820, 709] on b "Load More" at bounding box center [808, 718] width 69 height 18
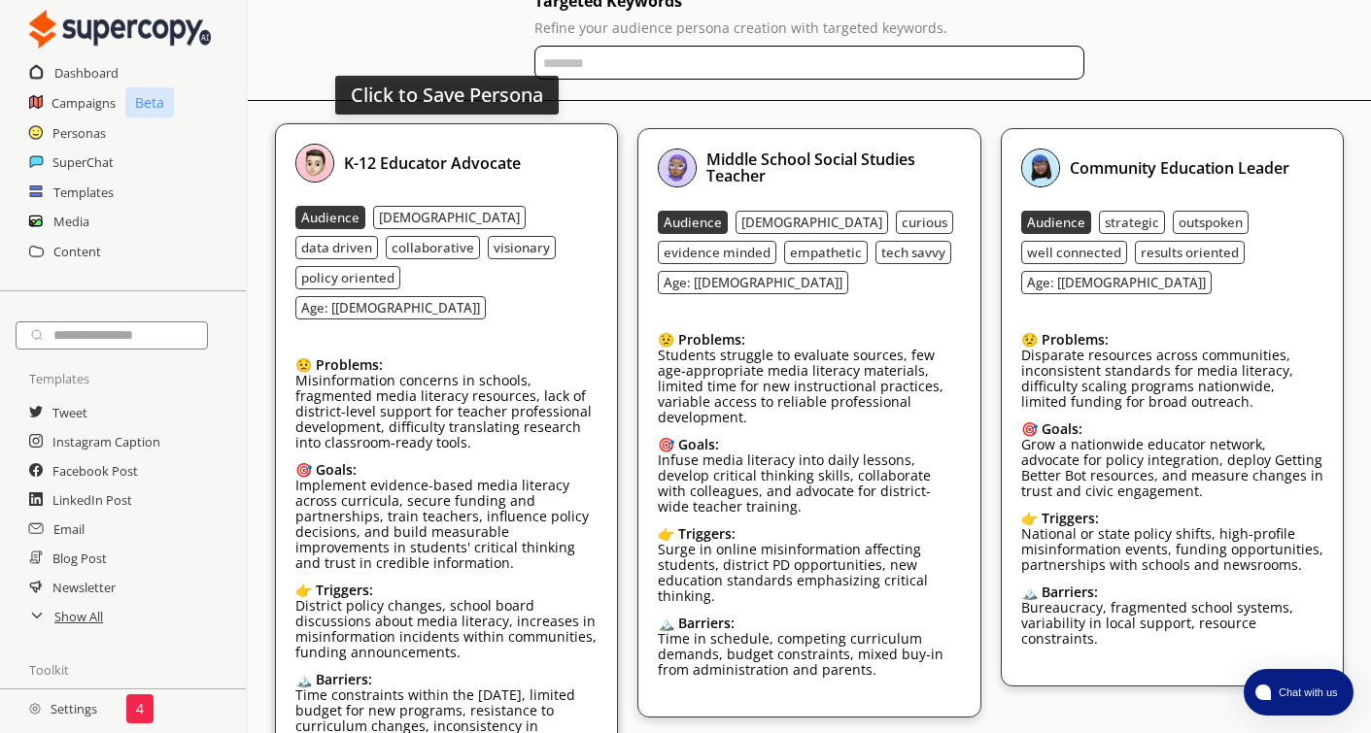
scroll to position [188, 0]
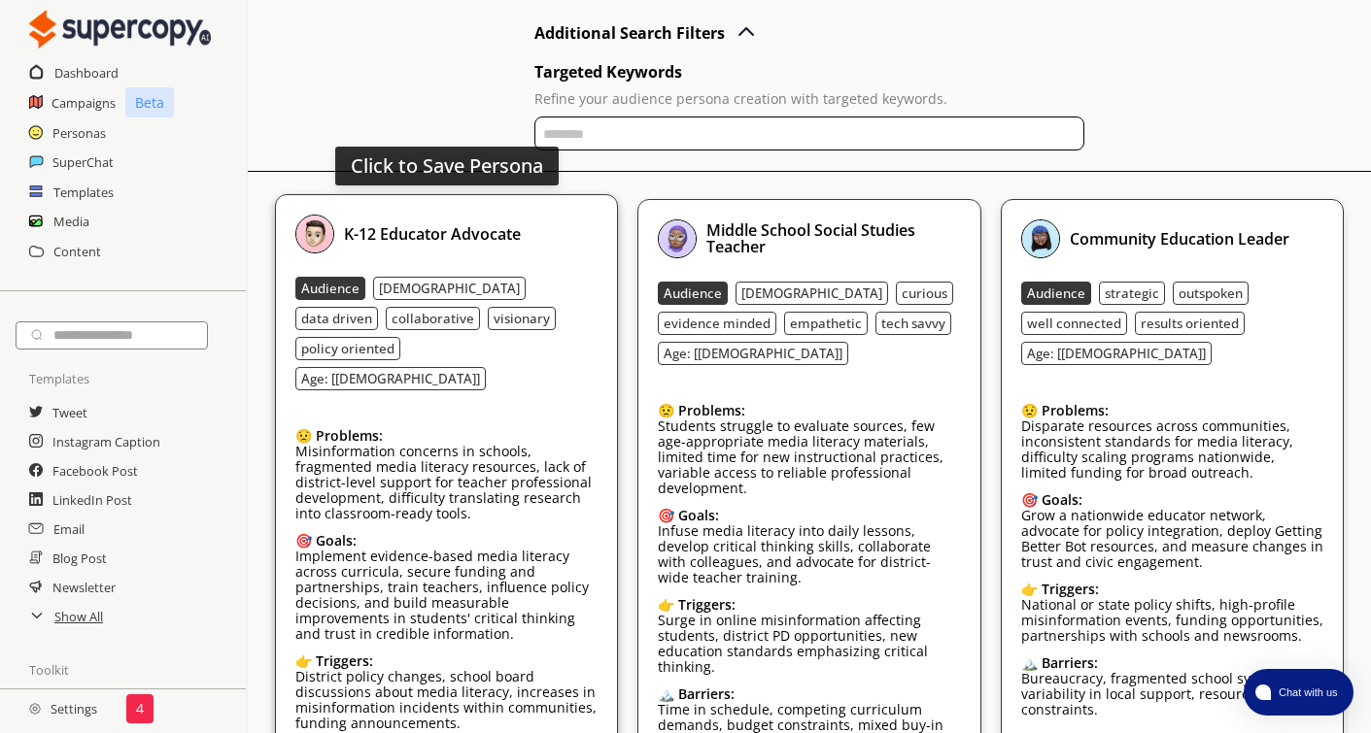
click at [458, 494] on p "Misinformation concerns in schools, fragmented media literacy resources, lack o…" at bounding box center [446, 483] width 302 height 78
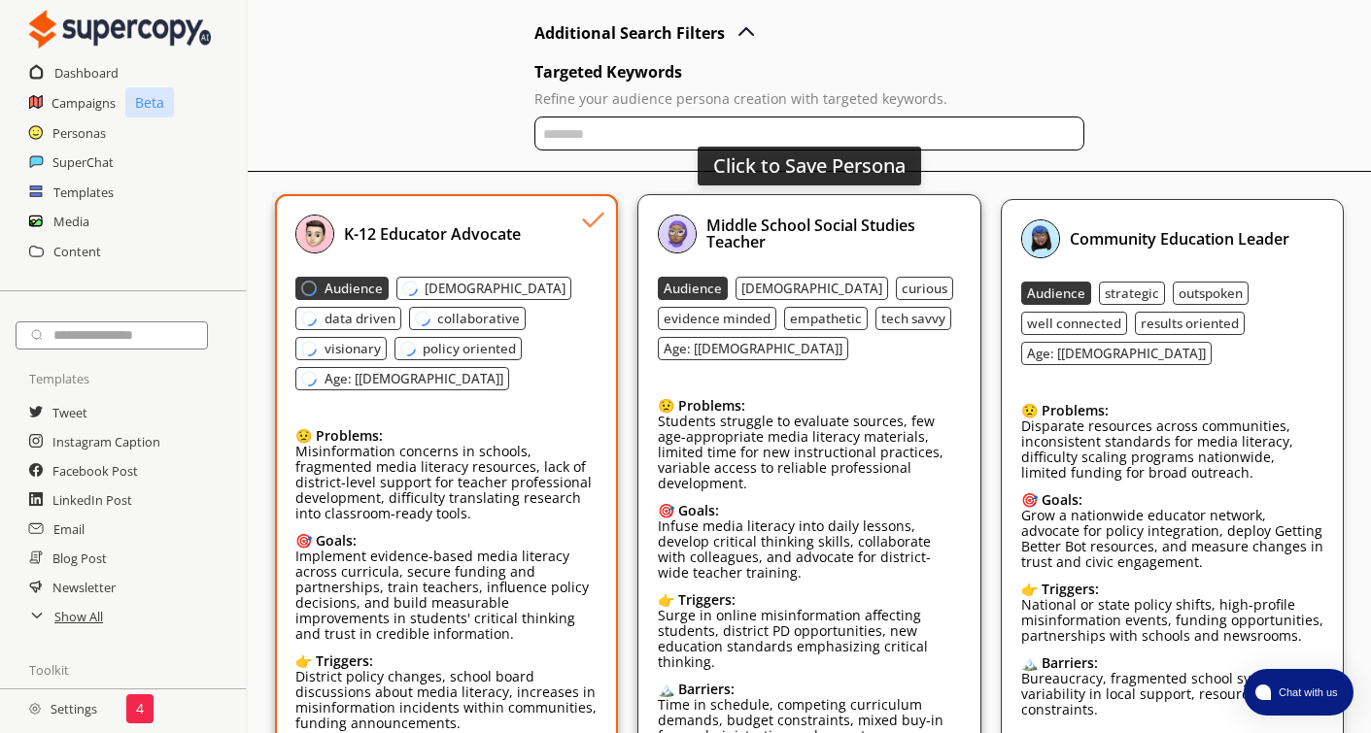
click at [792, 464] on p "Students struggle to evaluate sources, few age-appropriate media literacy mater…" at bounding box center [809, 453] width 302 height 78
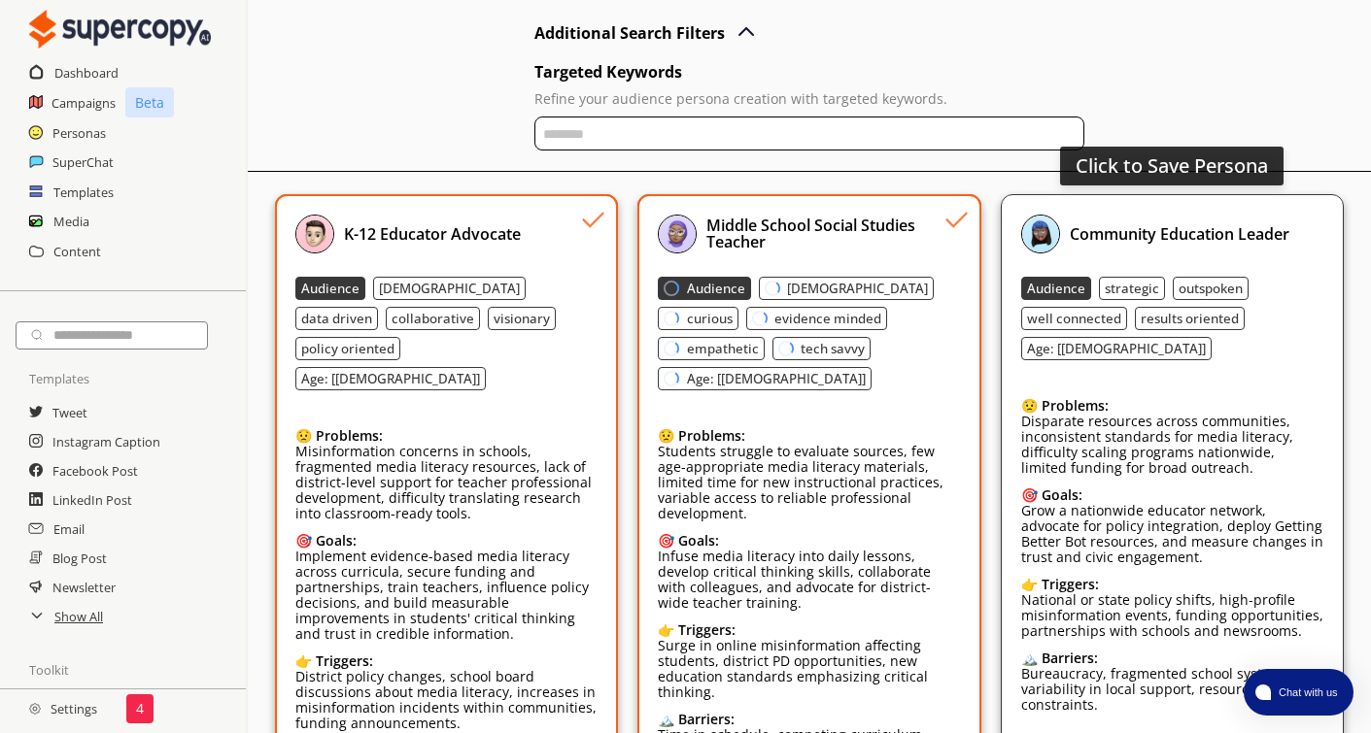
click at [1098, 464] on p "Disparate resources across communities, inconsistent standards for media litera…" at bounding box center [1172, 445] width 302 height 62
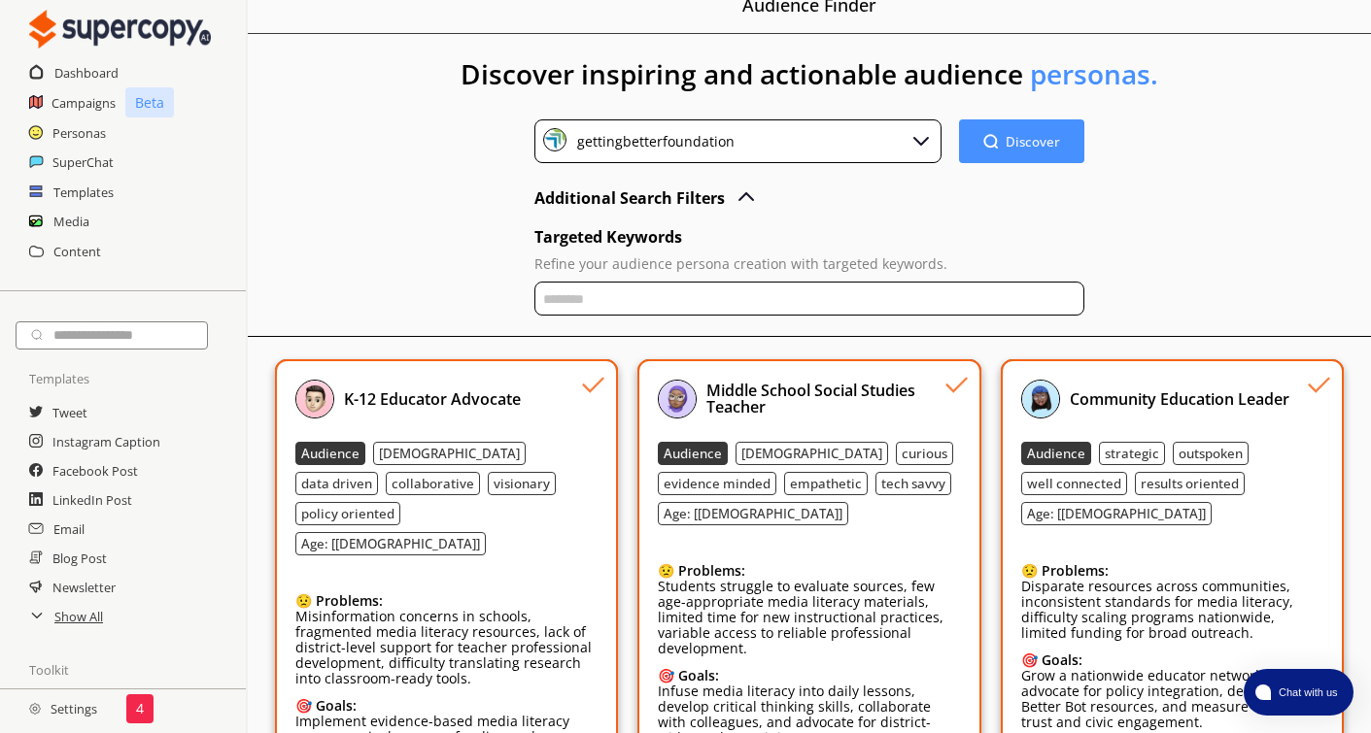
scroll to position [0, 0]
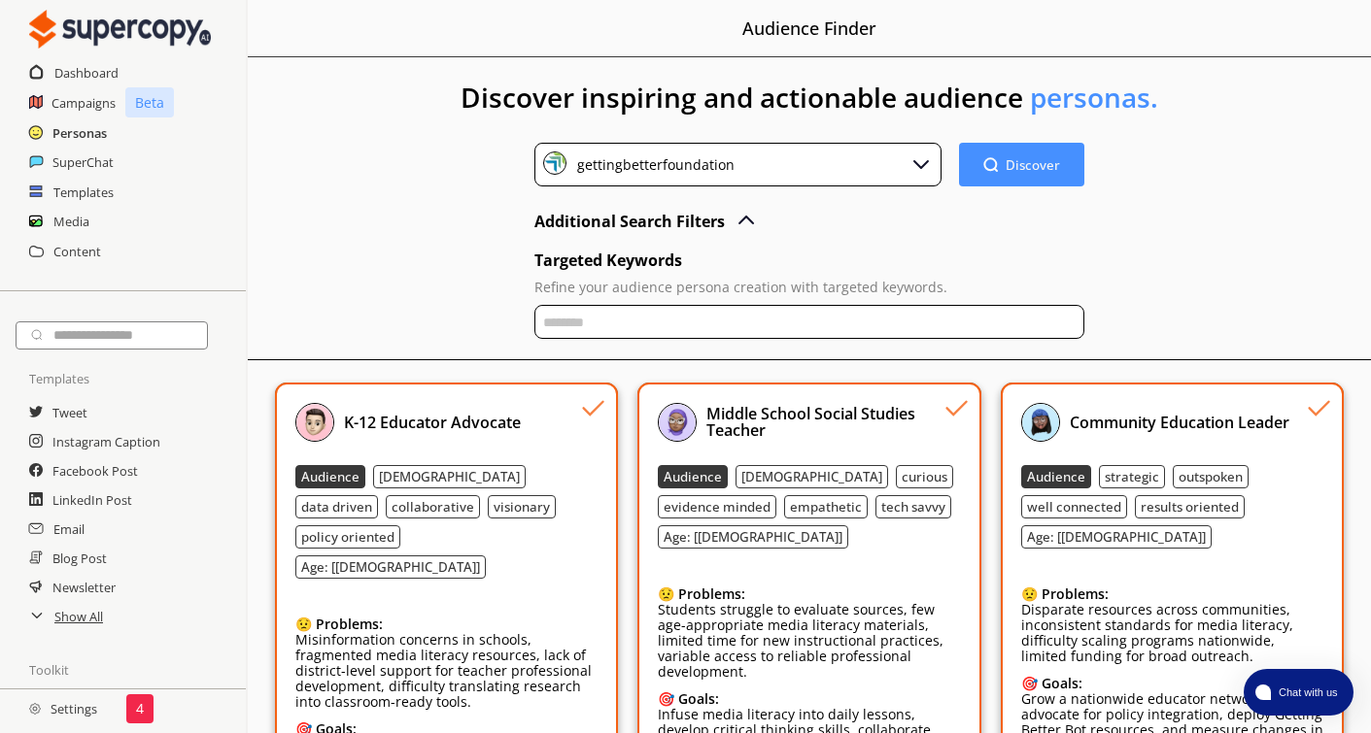
click at [76, 134] on h2 "Personas" at bounding box center [79, 133] width 54 height 29
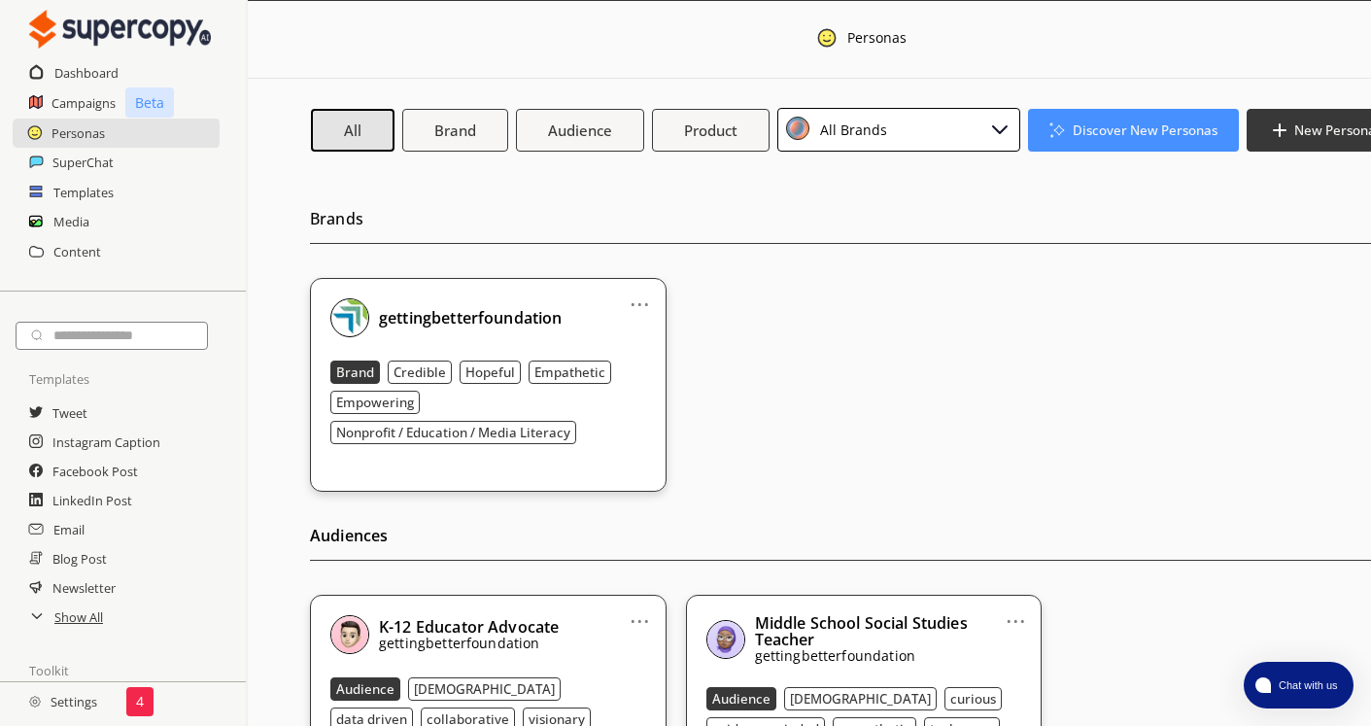
click at [889, 136] on div "All Brands" at bounding box center [898, 130] width 243 height 44
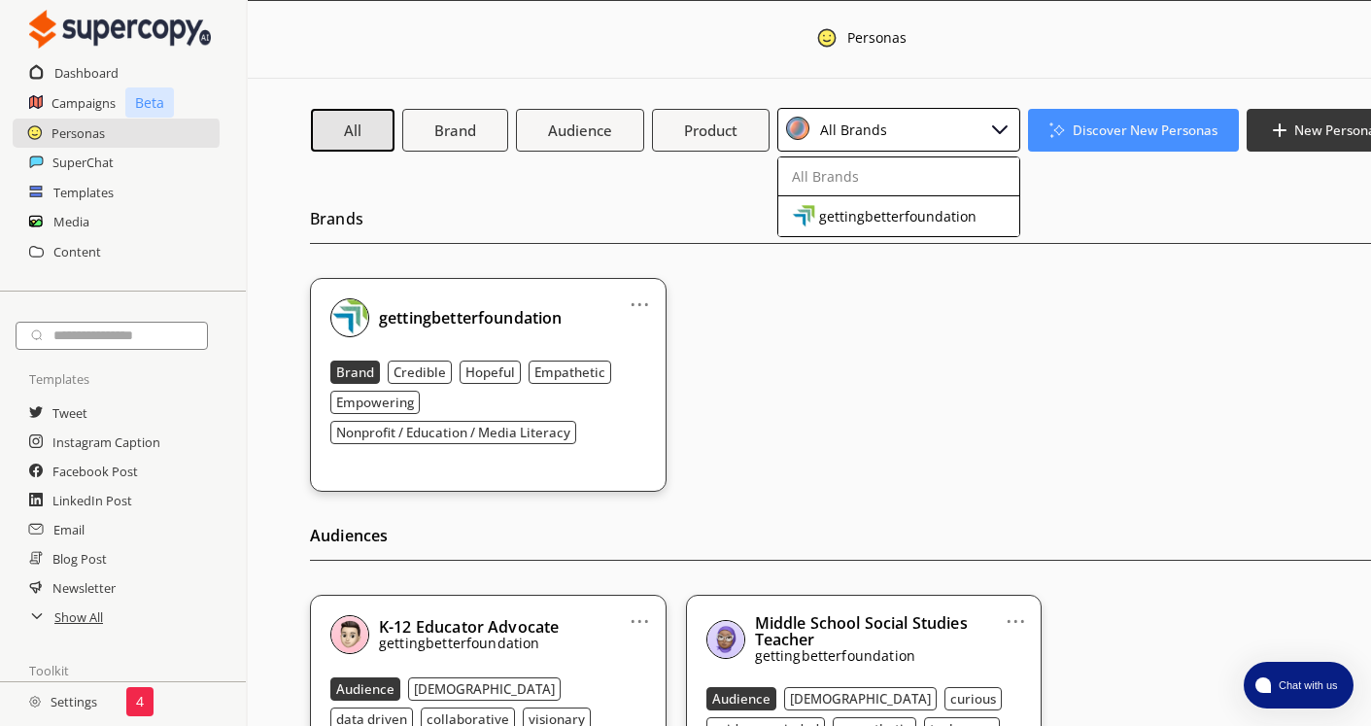
click at [1172, 198] on div "Brands ... gettingbetterfoundation Brand Credible Hopeful Empathetic Empowering…" at bounding box center [863, 333] width 1107 height 317
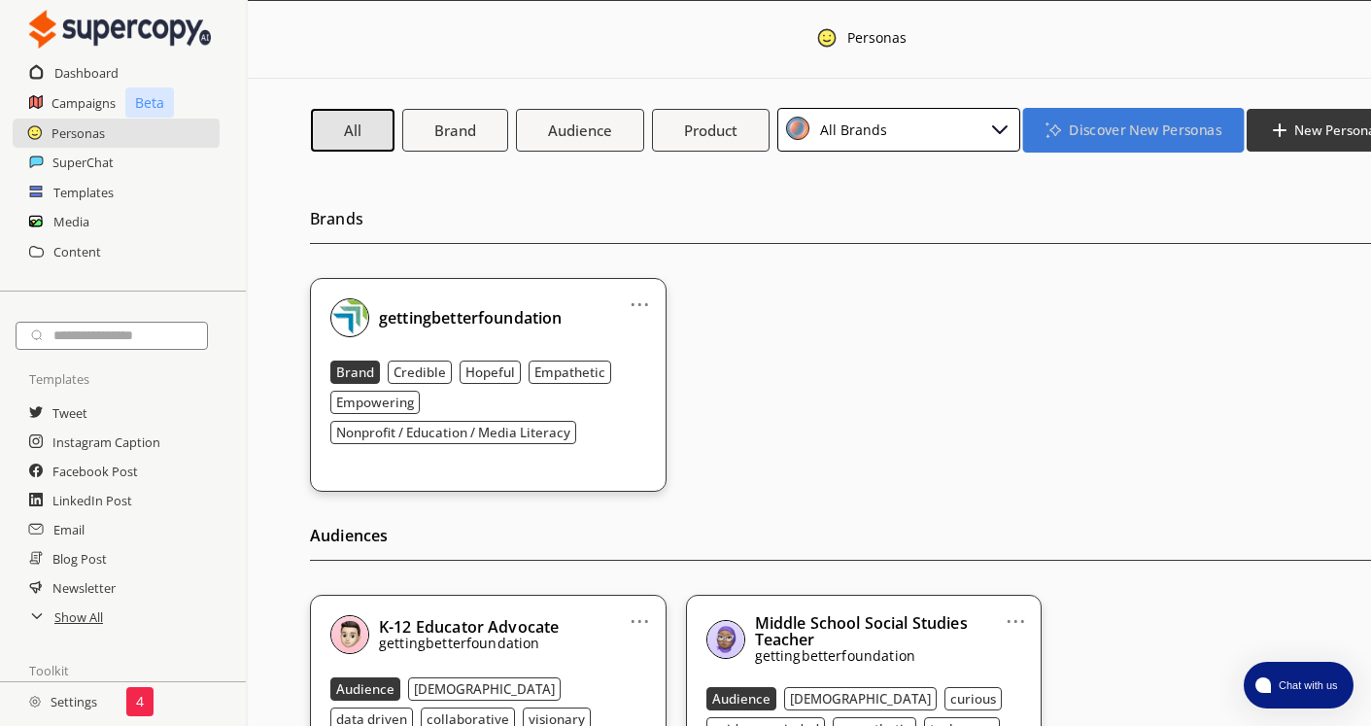
click at [1144, 124] on b "Discover New Personas" at bounding box center [1144, 129] width 152 height 18
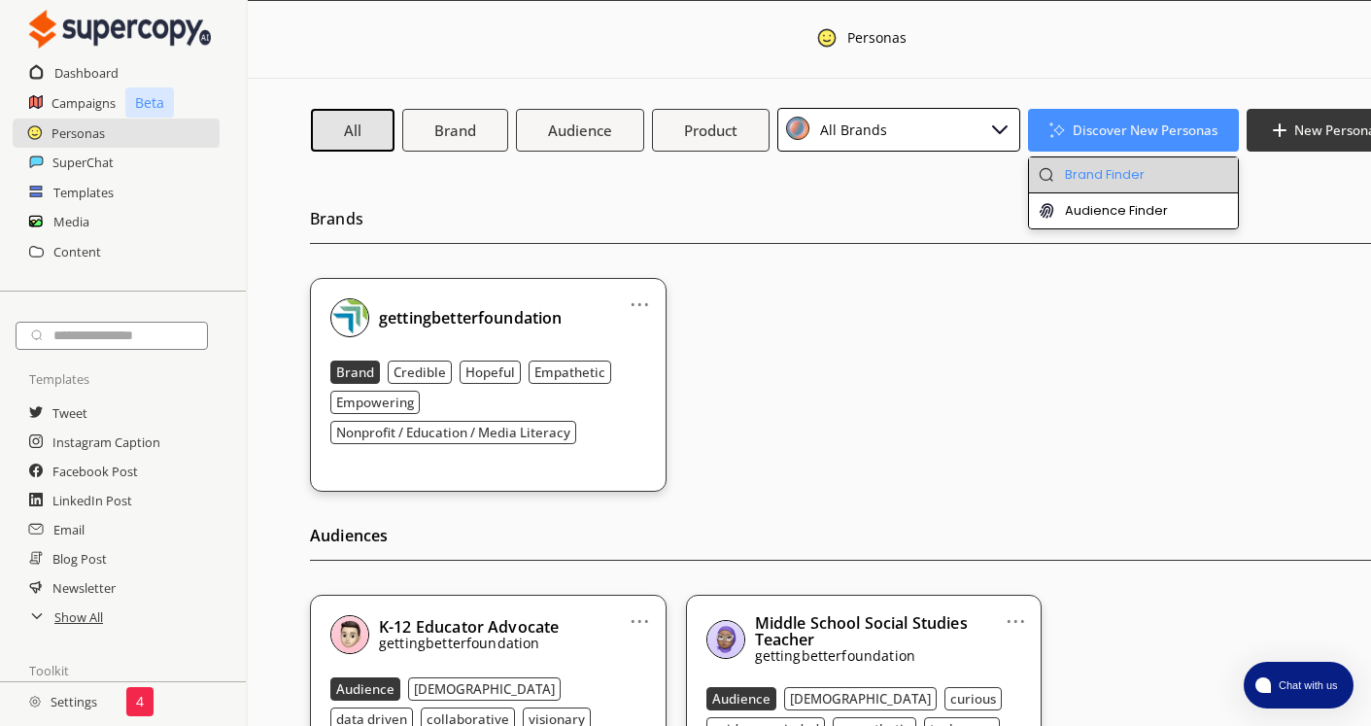
click at [1093, 172] on li "Brand Finder" at bounding box center [1133, 175] width 209 height 36
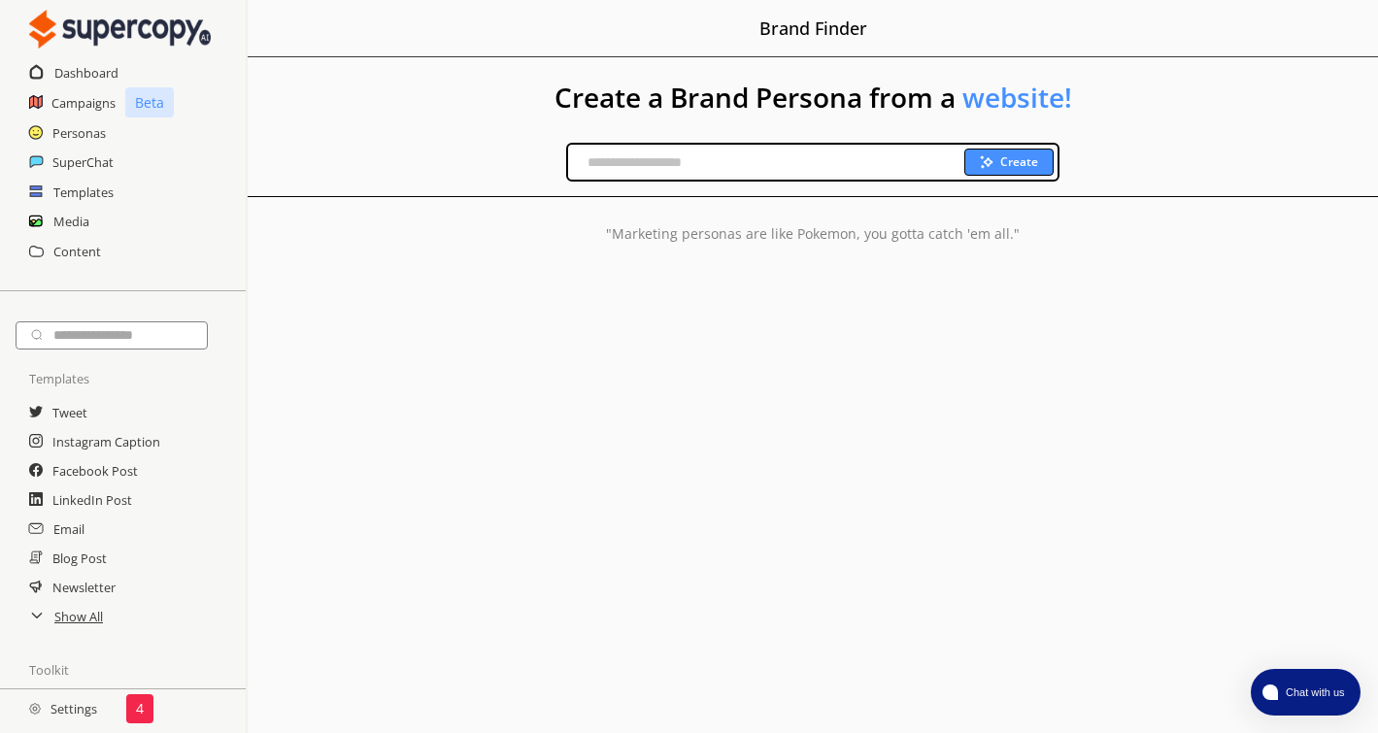
click at [661, 161] on input "text" at bounding box center [766, 162] width 396 height 29
paste input "**********"
type input "**********"
click at [1035, 162] on b "Create" at bounding box center [1019, 162] width 38 height 16
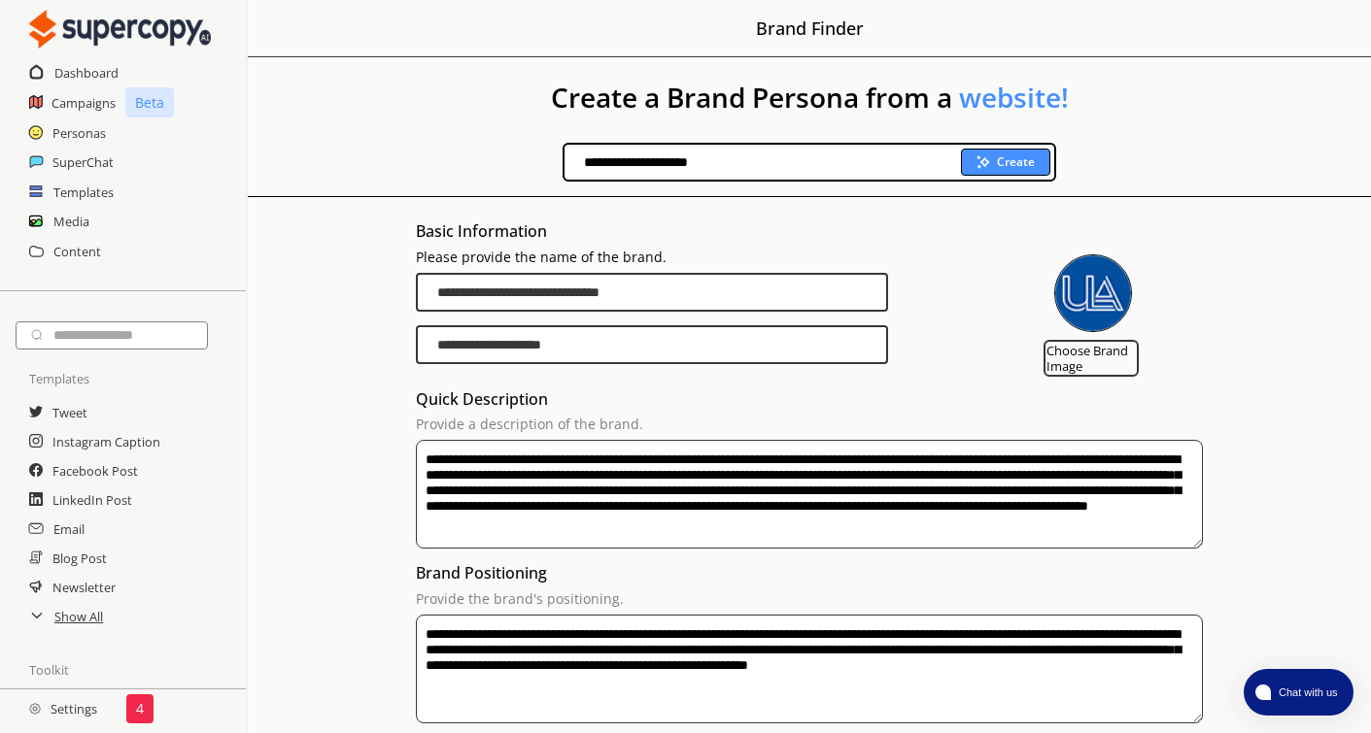
click at [521, 345] on input "**********" at bounding box center [652, 344] width 472 height 39
click at [553, 284] on input "**********" at bounding box center [652, 292] width 472 height 39
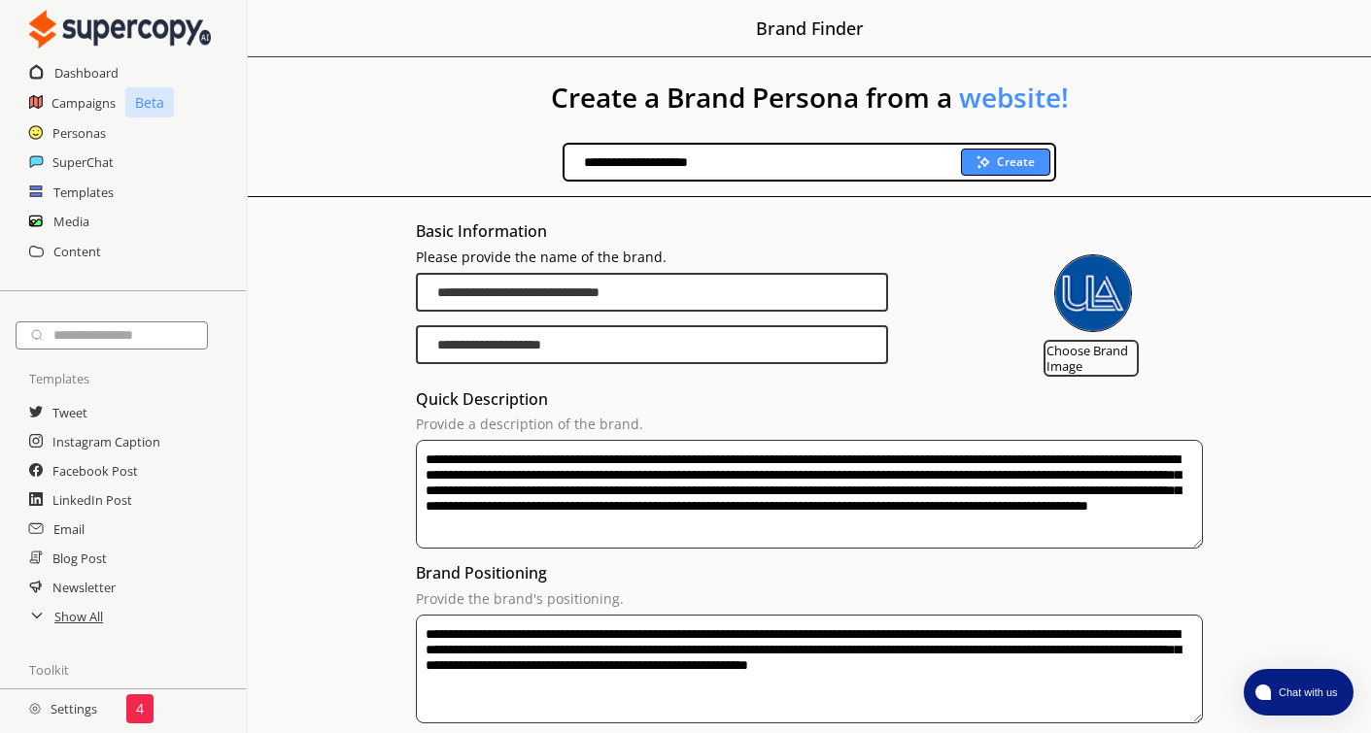
paste input "brand-persona-input-input"
type input "**********"
click at [944, 247] on div "Basic Information" at bounding box center [809, 233] width 786 height 33
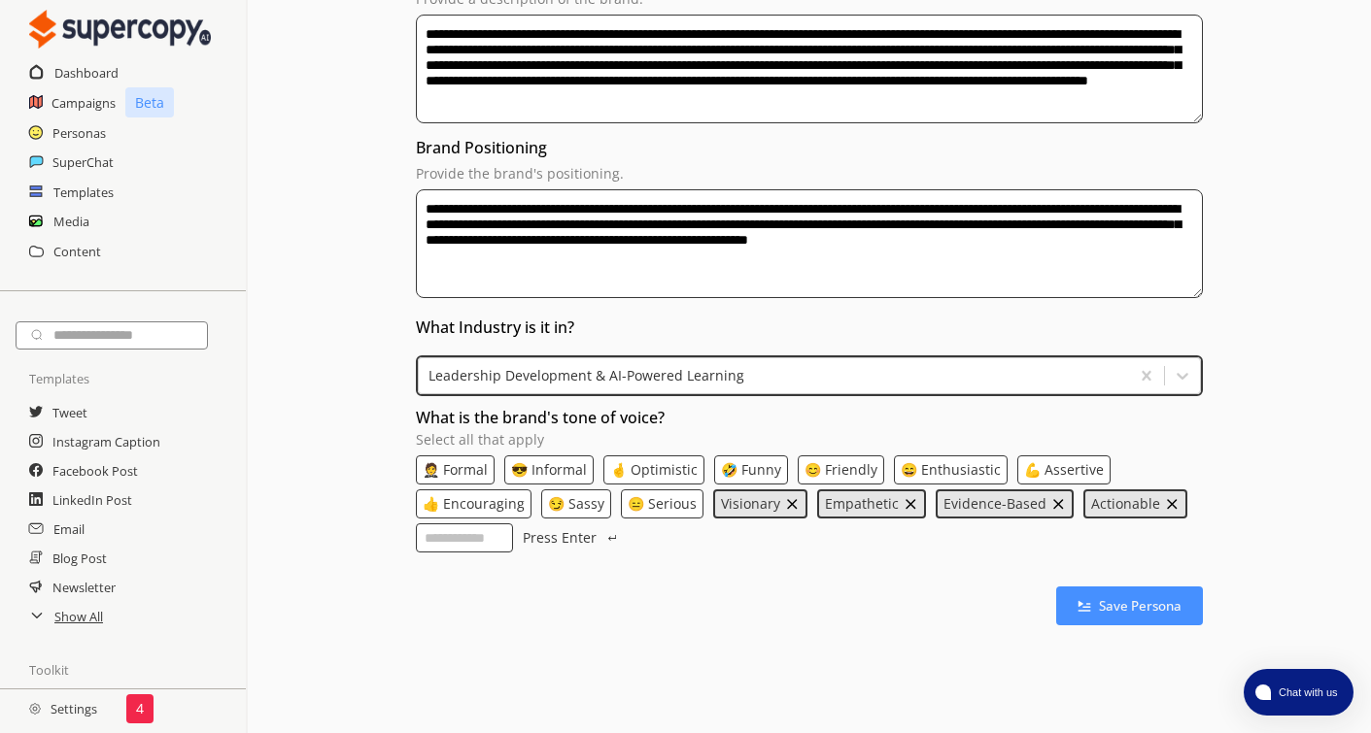
scroll to position [445, 0]
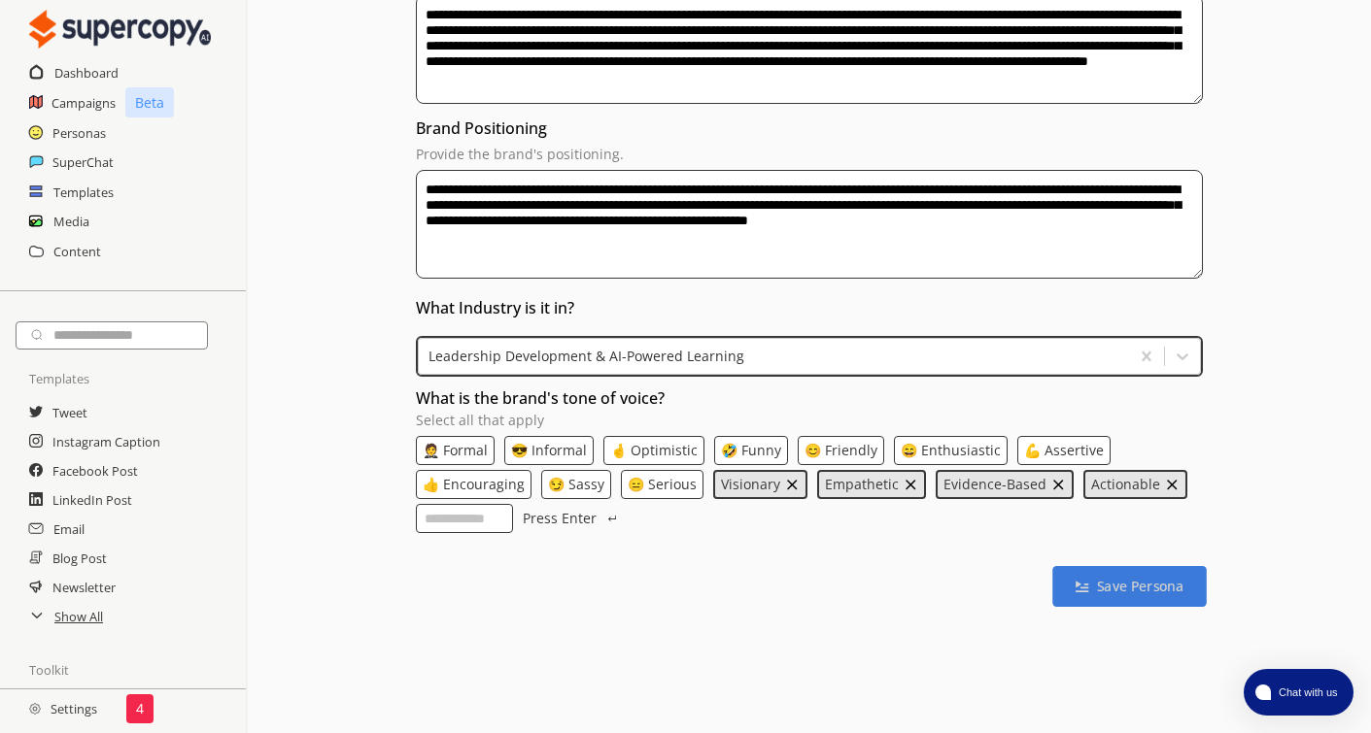
click at [1127, 581] on b "Save Persona" at bounding box center [1140, 587] width 86 height 18
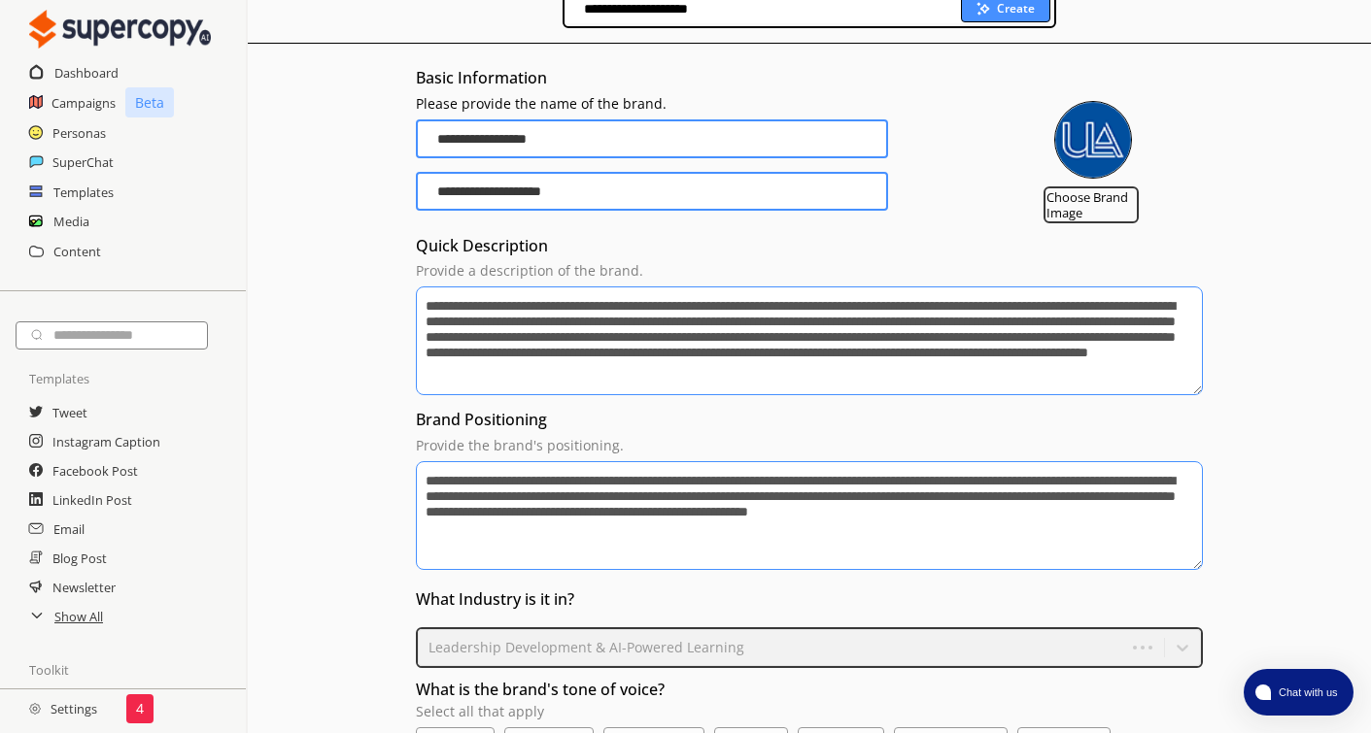
scroll to position [0, 0]
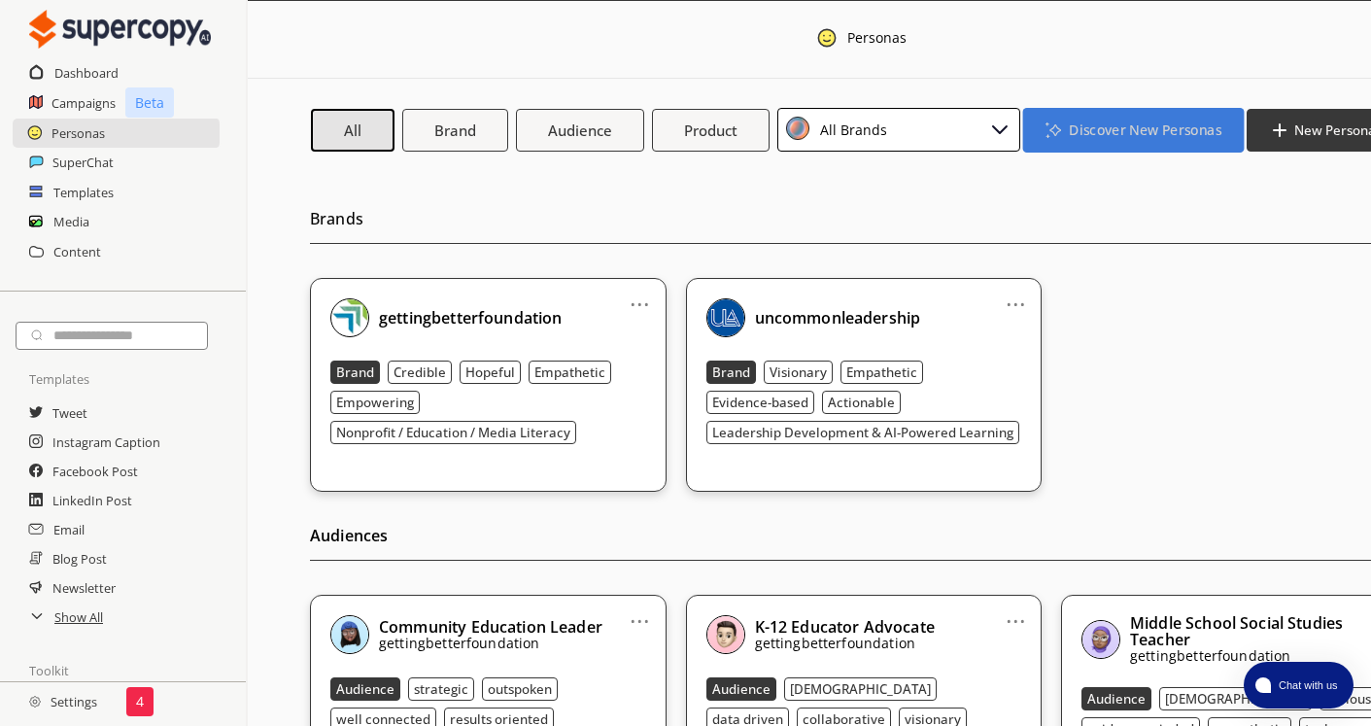
click at [1202, 135] on b "Discover New Personas" at bounding box center [1144, 129] width 152 height 18
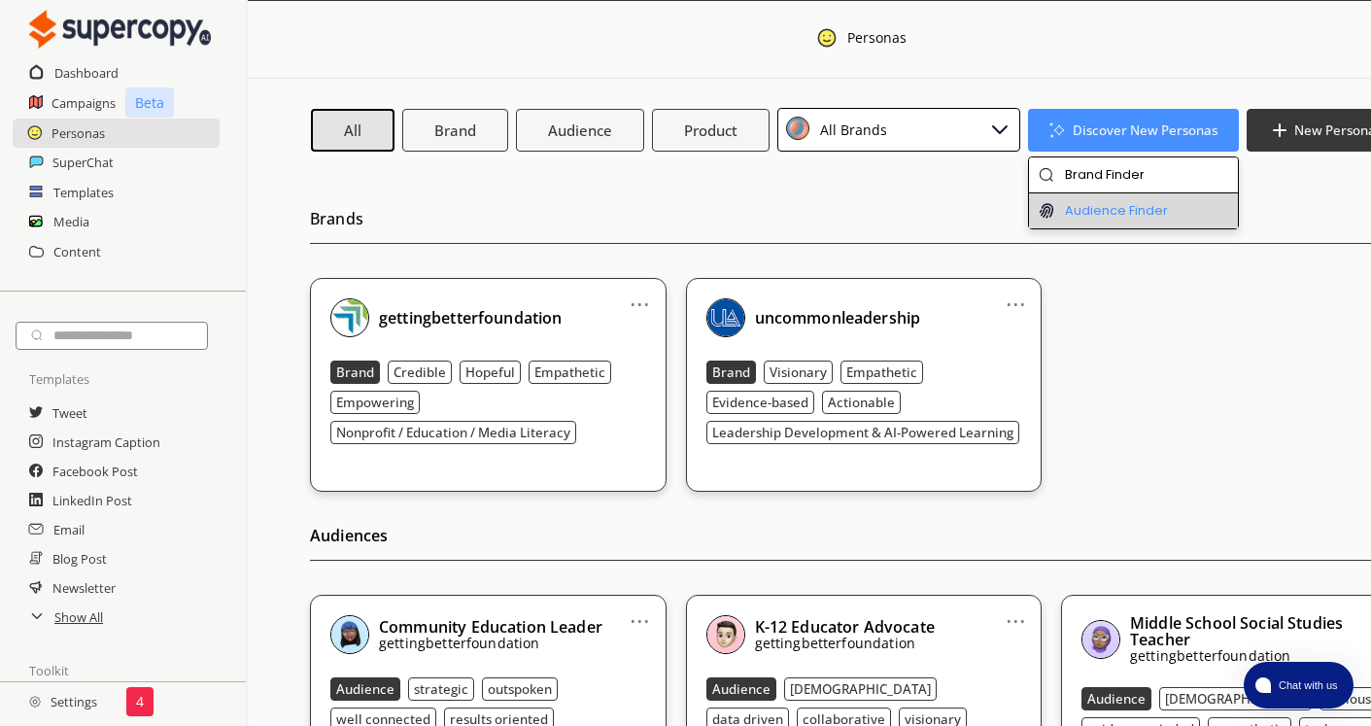
click at [1123, 211] on li "Audience Finder" at bounding box center [1133, 210] width 209 height 35
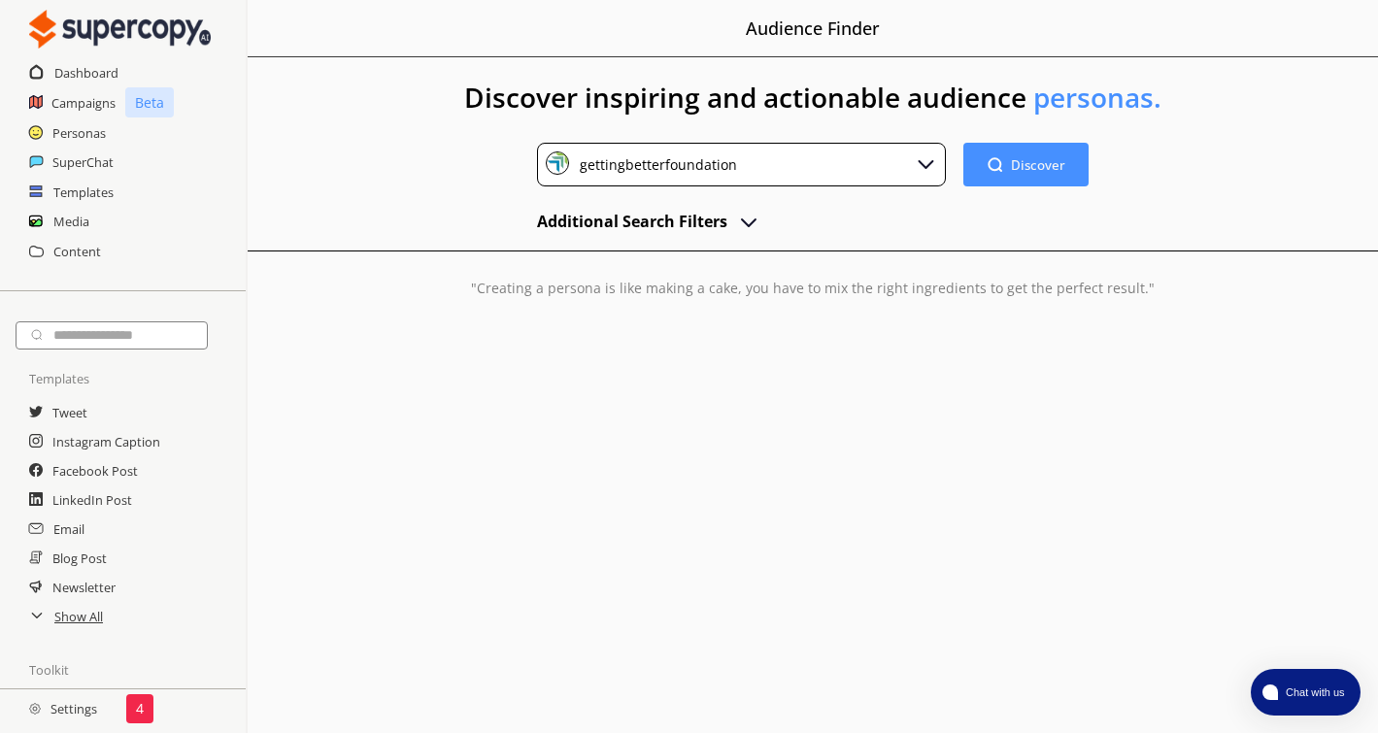
click at [795, 153] on div "gettingbetterfoundation" at bounding box center [742, 165] width 410 height 44
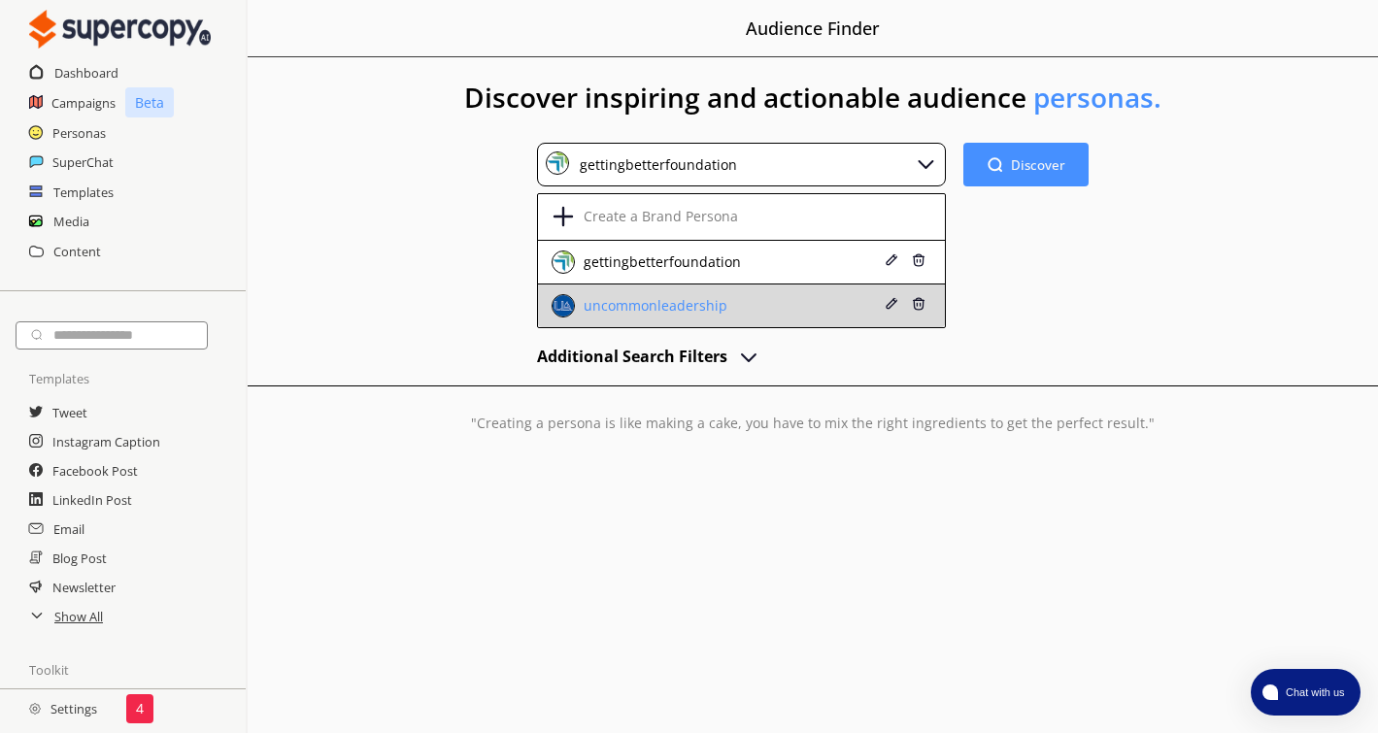
click at [676, 308] on div "uncommonleadership" at bounding box center [653, 306] width 149 height 16
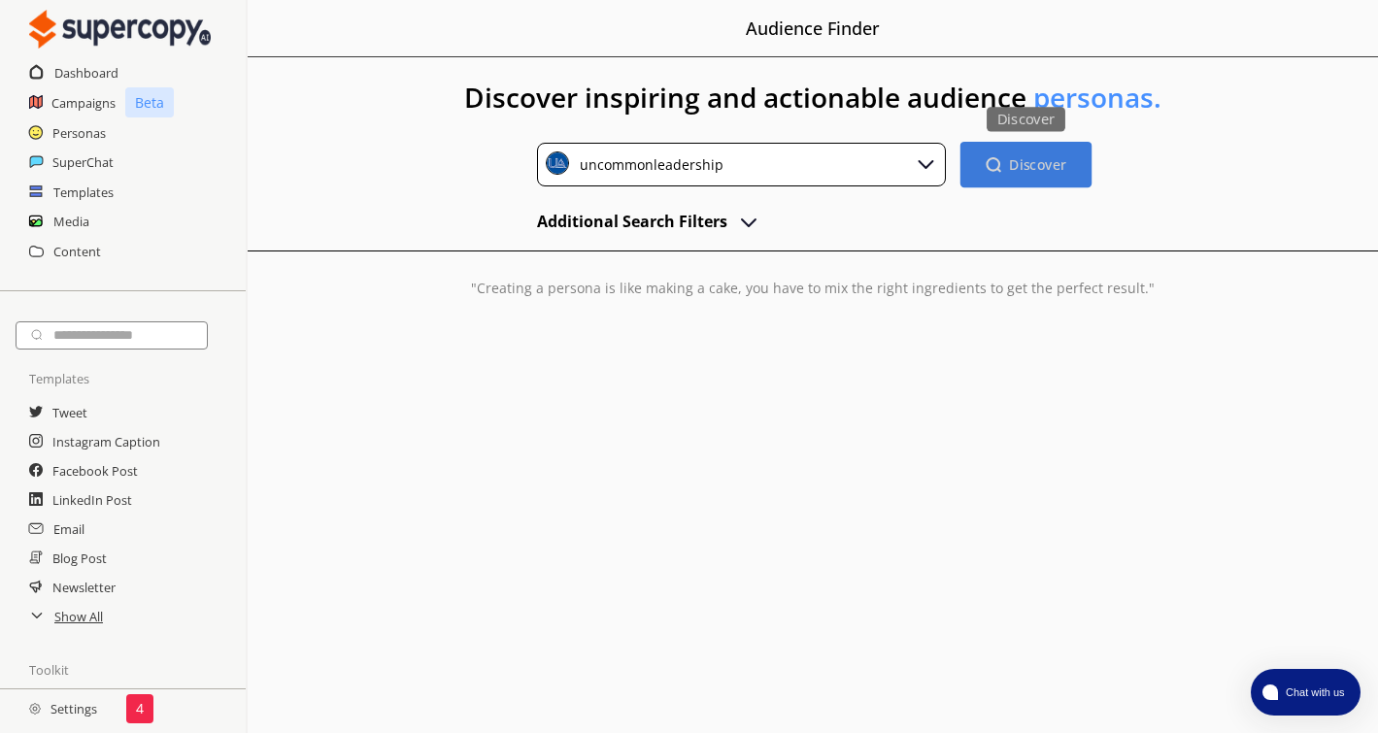
click at [1048, 169] on b "Discover" at bounding box center [1038, 164] width 57 height 18
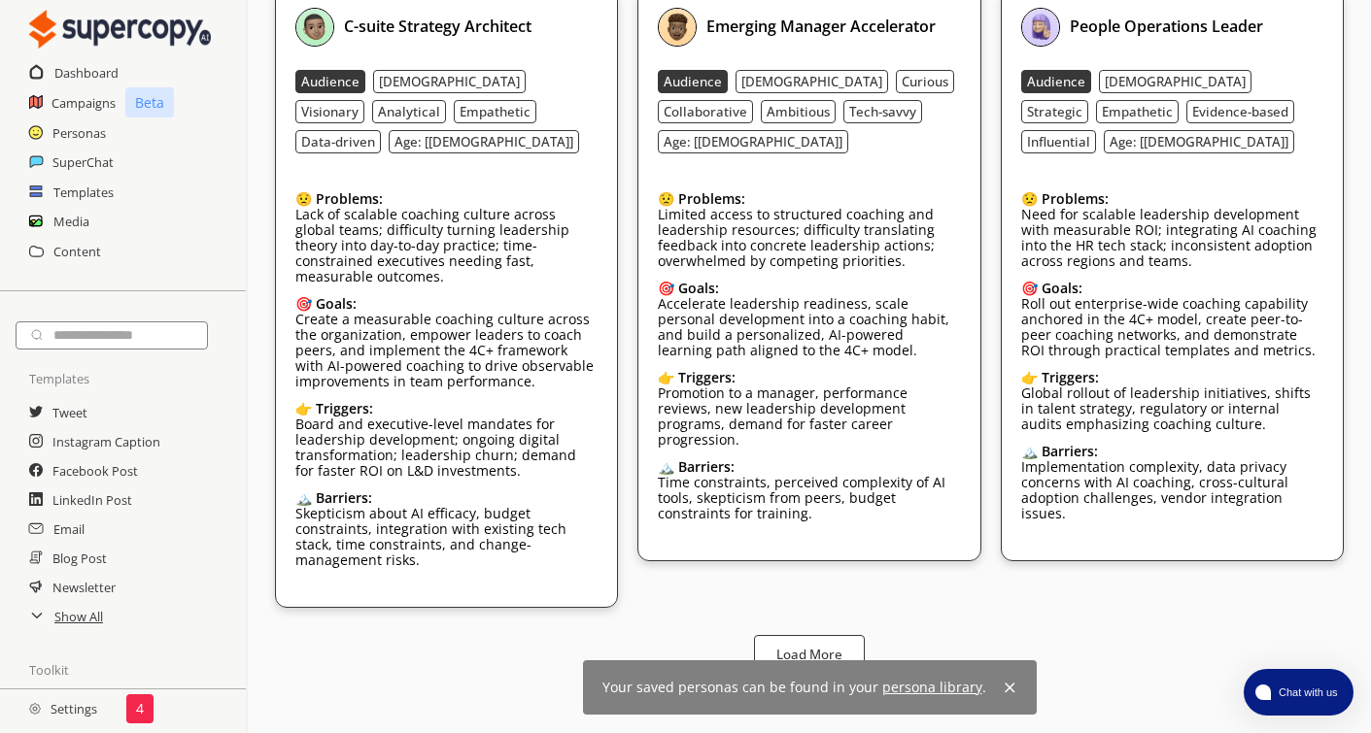
scroll to position [333, 0]
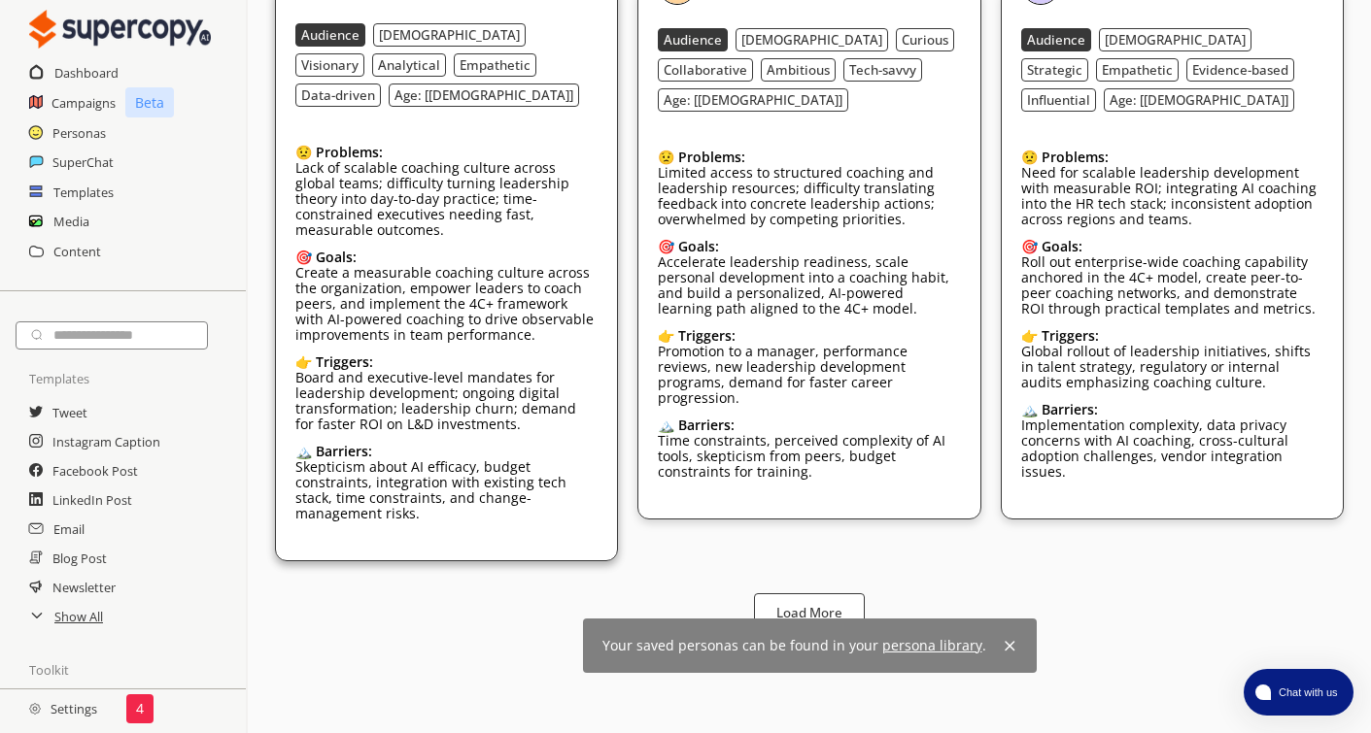
click at [470, 355] on div "👉 Triggers:" at bounding box center [446, 363] width 302 height 16
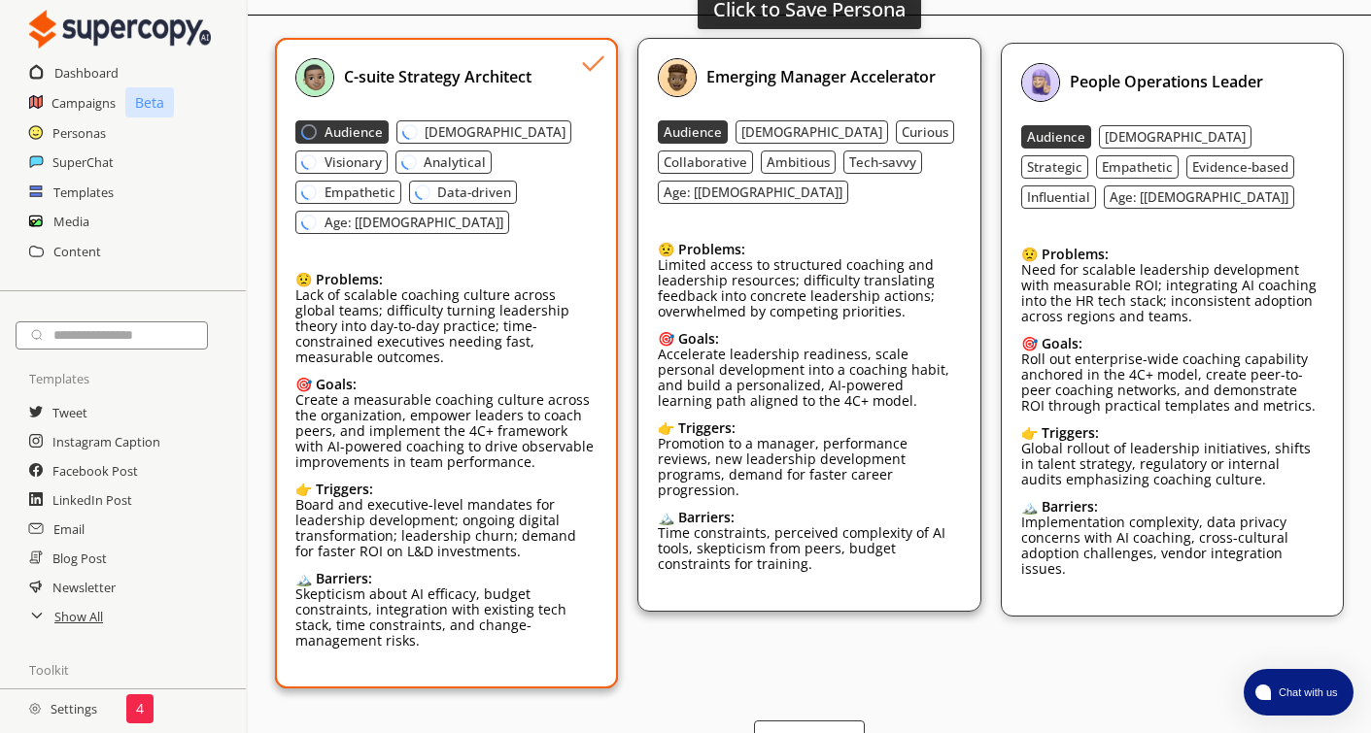
click at [827, 299] on div "😟 Problems: Limited access to structured coaching and leadership resources; dif…" at bounding box center [809, 409] width 302 height 364
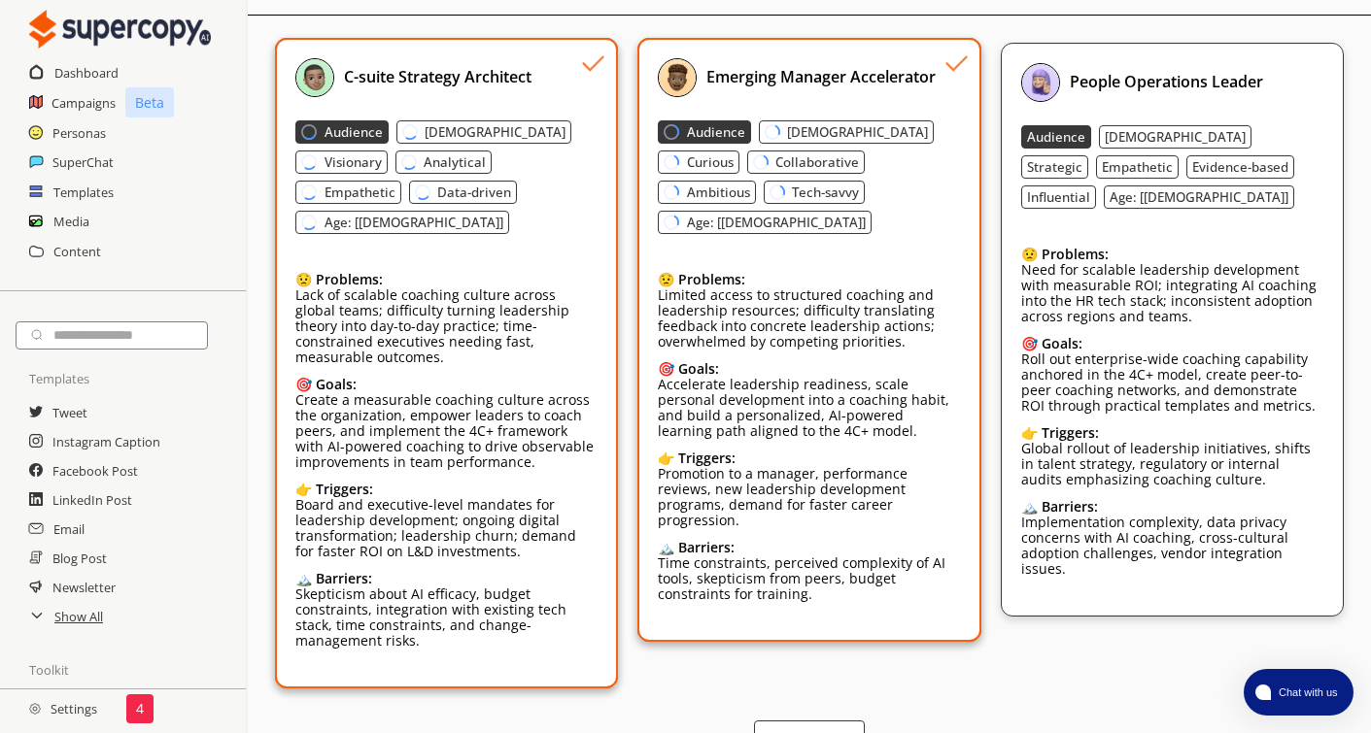
scroll to position [206, 0]
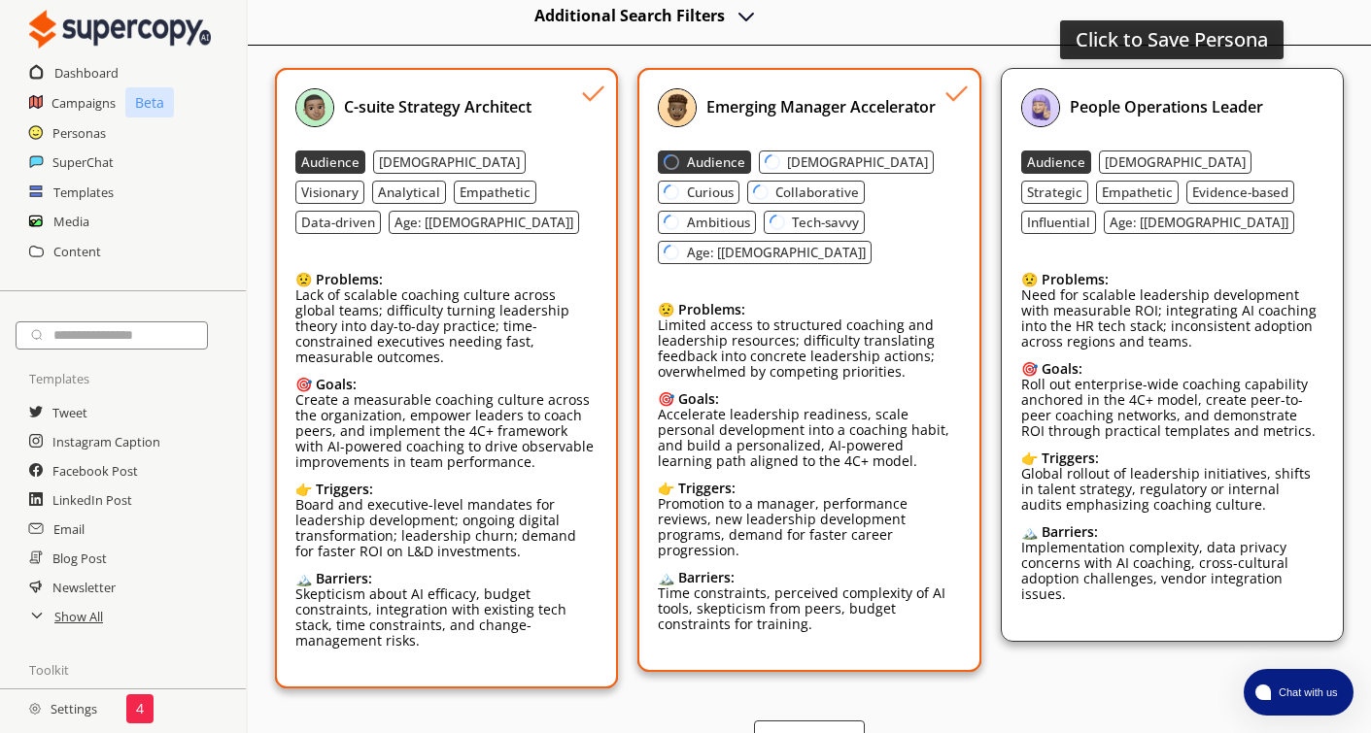
click at [1106, 299] on p "Need for scalable leadership development with measurable ROI; integrating AI co…" at bounding box center [1172, 319] width 302 height 62
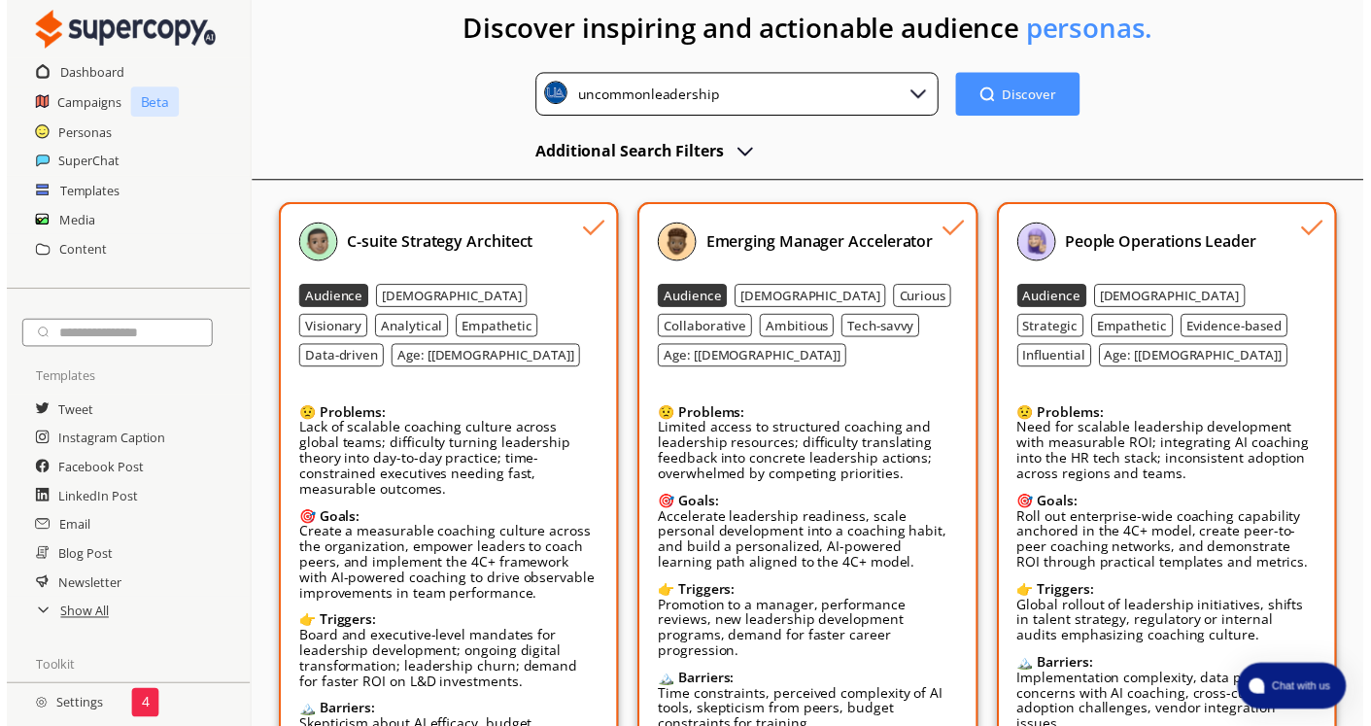
scroll to position [0, 0]
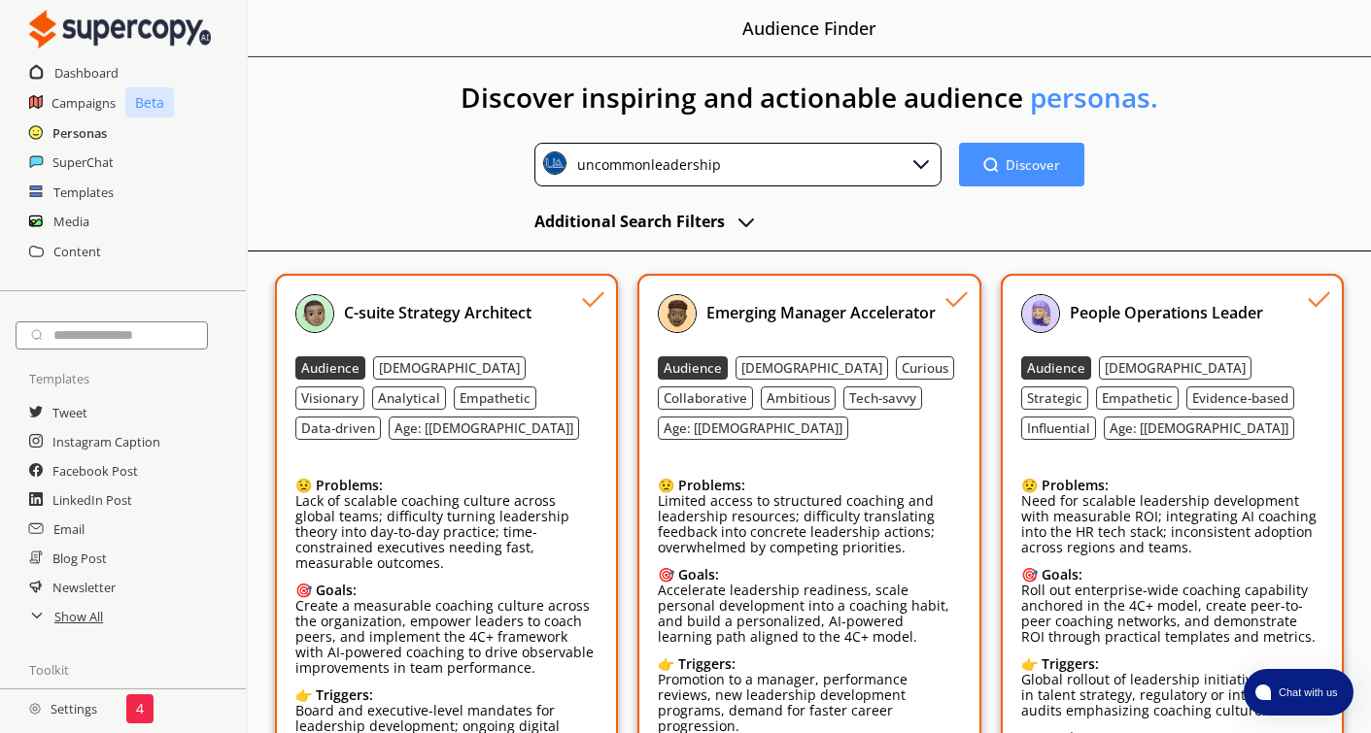
click at [88, 134] on h2 "Personas" at bounding box center [79, 133] width 54 height 29
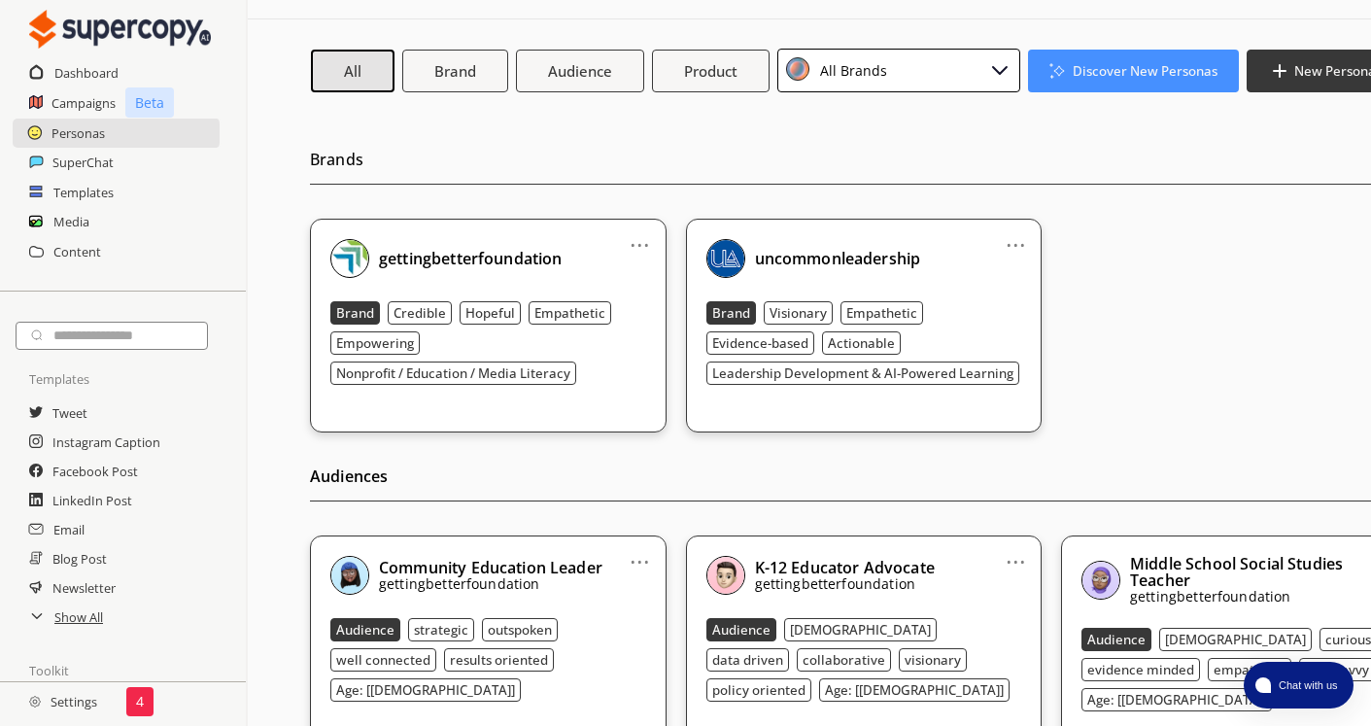
scroll to position [55, 0]
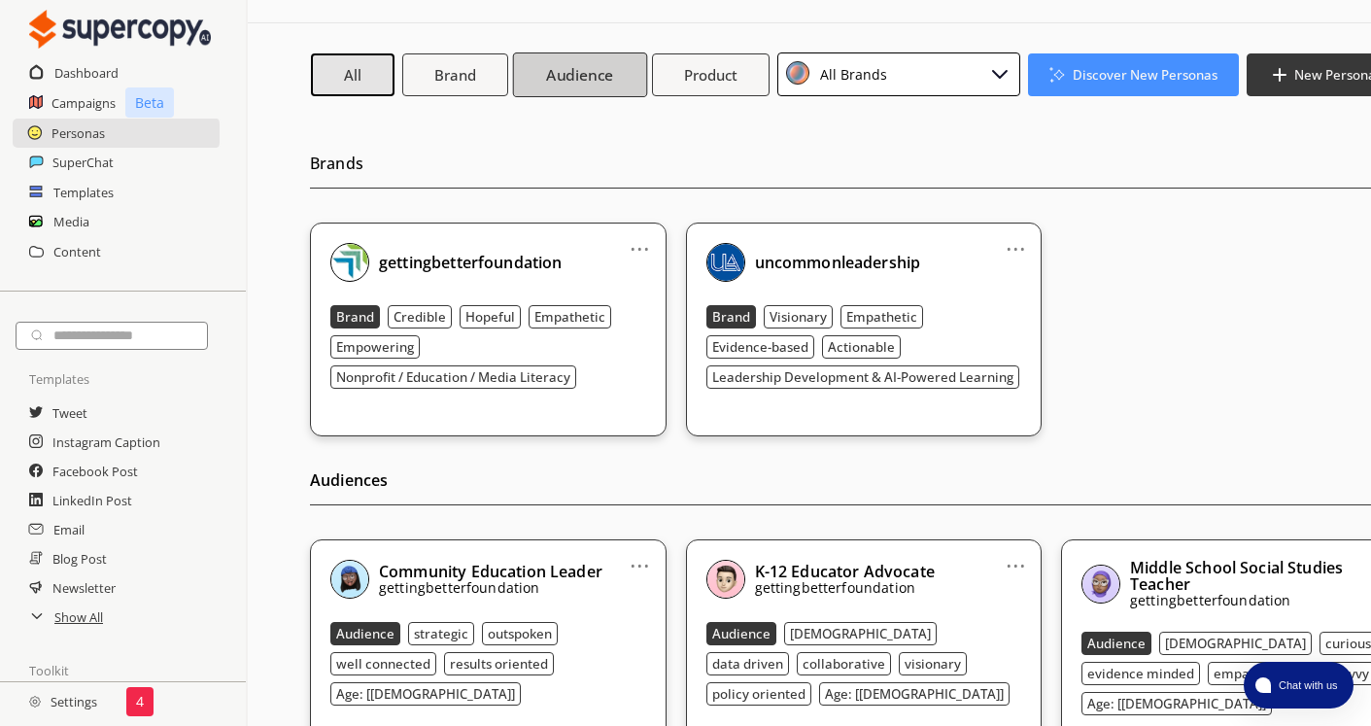
click at [602, 69] on b "Audience" at bounding box center [579, 74] width 67 height 20
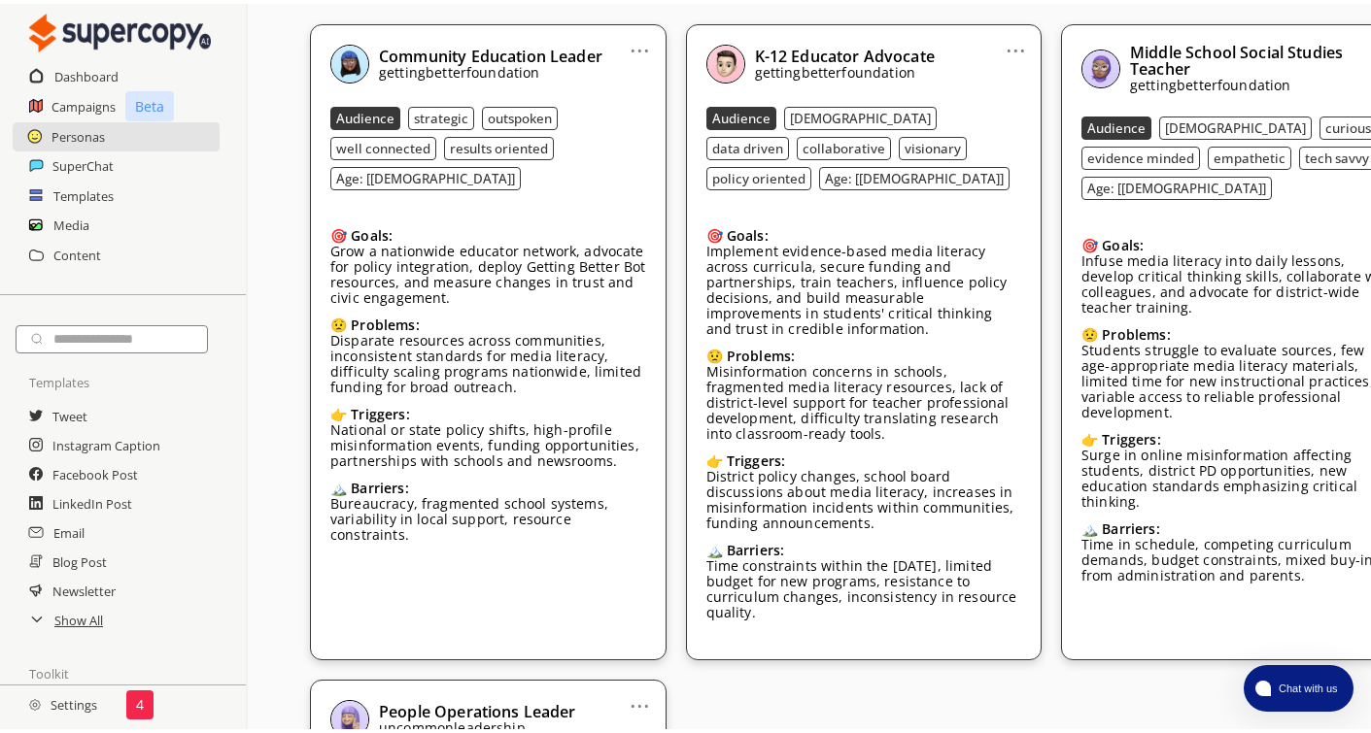
scroll to position [0, 0]
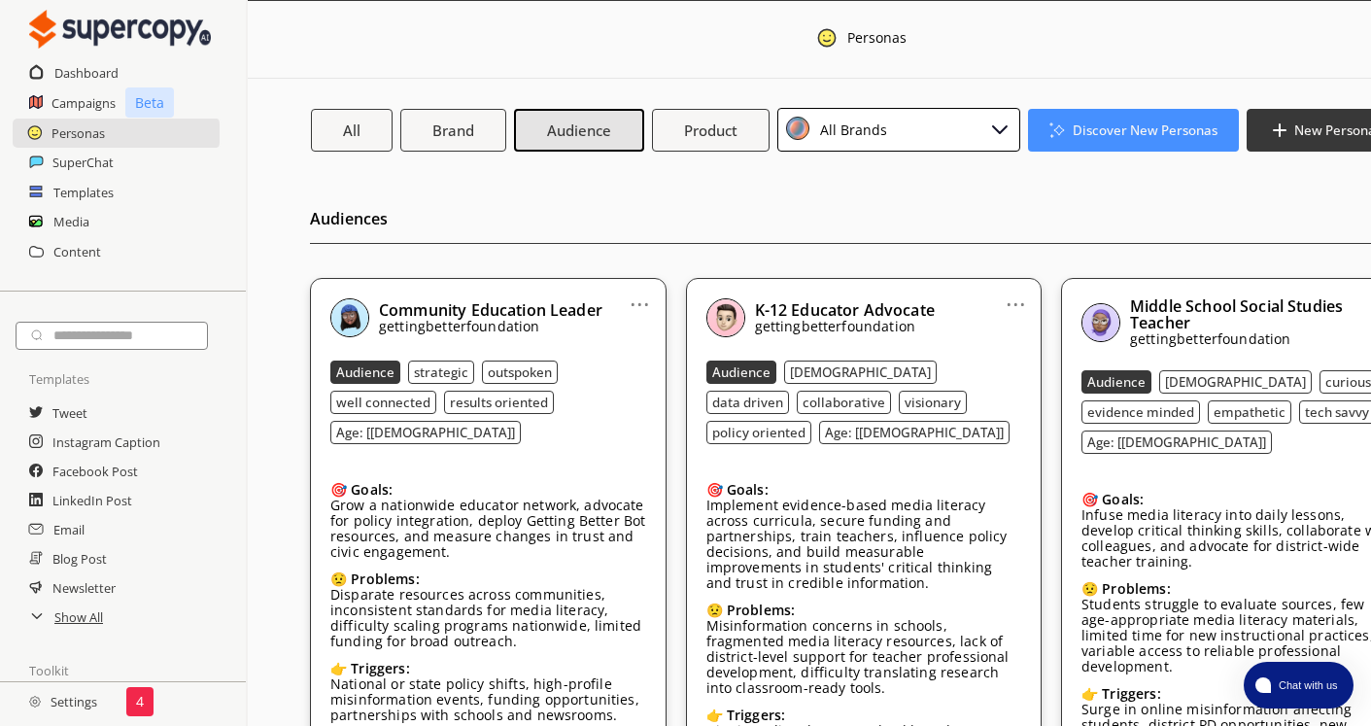
click at [889, 136] on div "All Brands" at bounding box center [898, 130] width 243 height 44
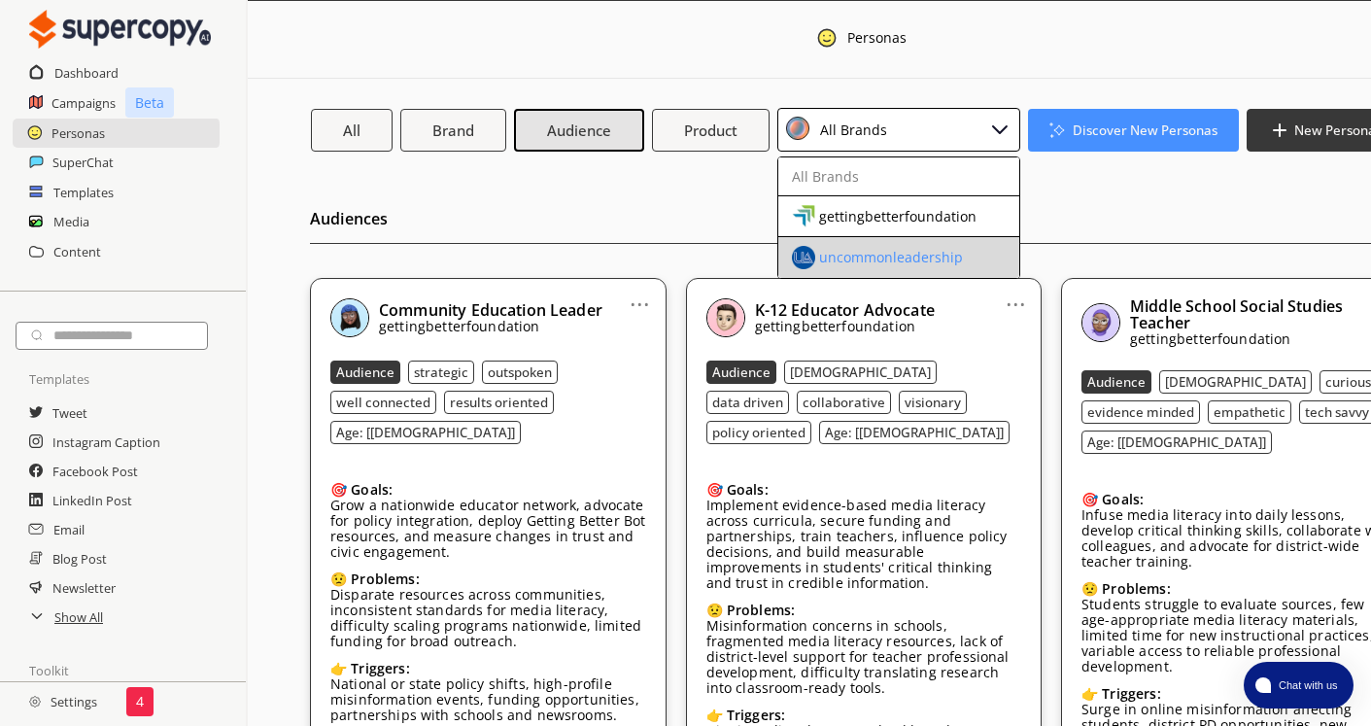
click at [832, 242] on li "uncommonleadership" at bounding box center [898, 257] width 241 height 40
click at [819, 254] on span at bounding box center [817, 258] width 4 height 16
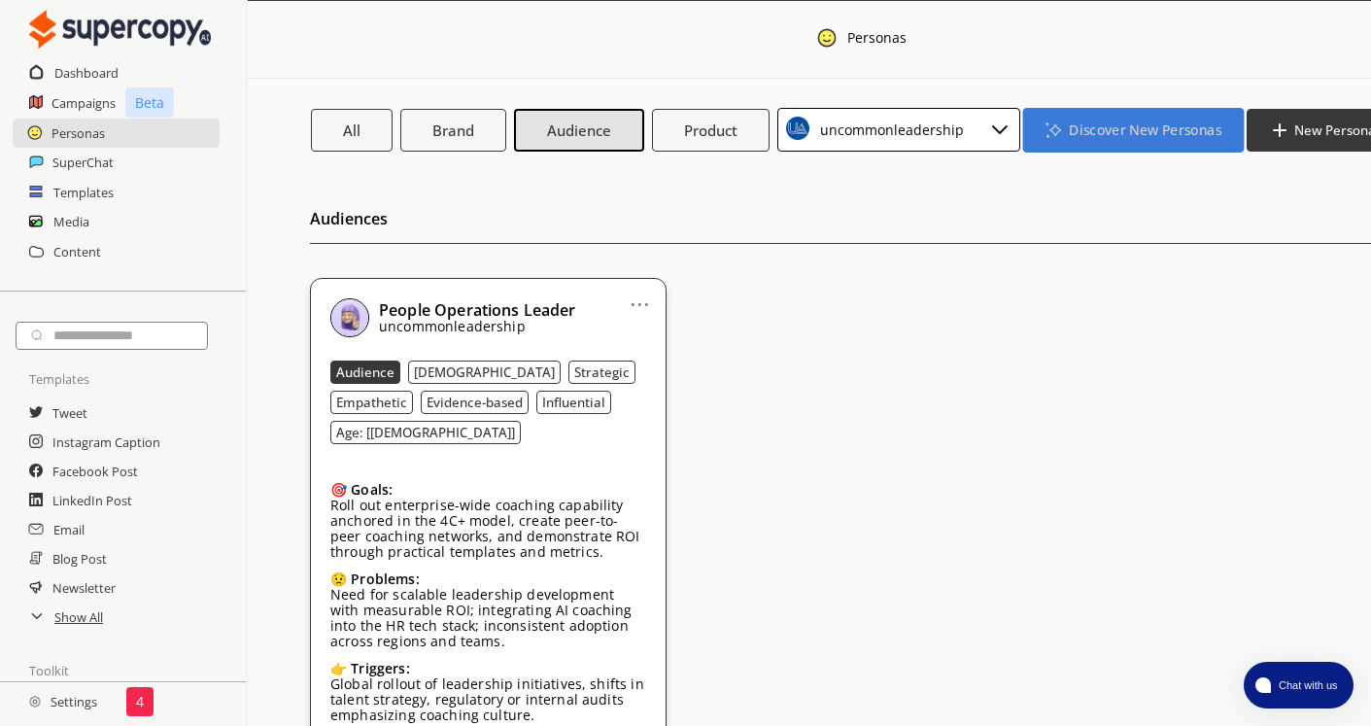
click at [1170, 145] on button "Discover New Personas" at bounding box center [1133, 129] width 220 height 45
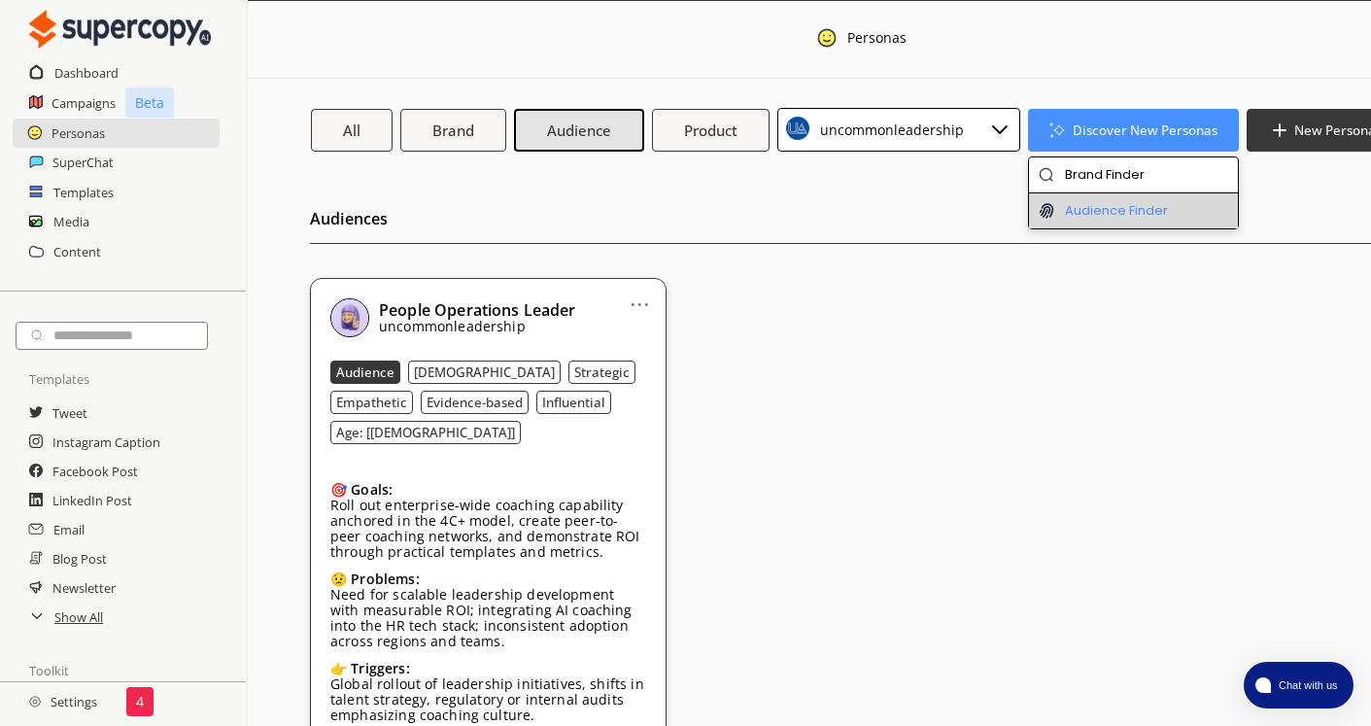
click at [1092, 210] on li "Audience Finder" at bounding box center [1133, 210] width 209 height 35
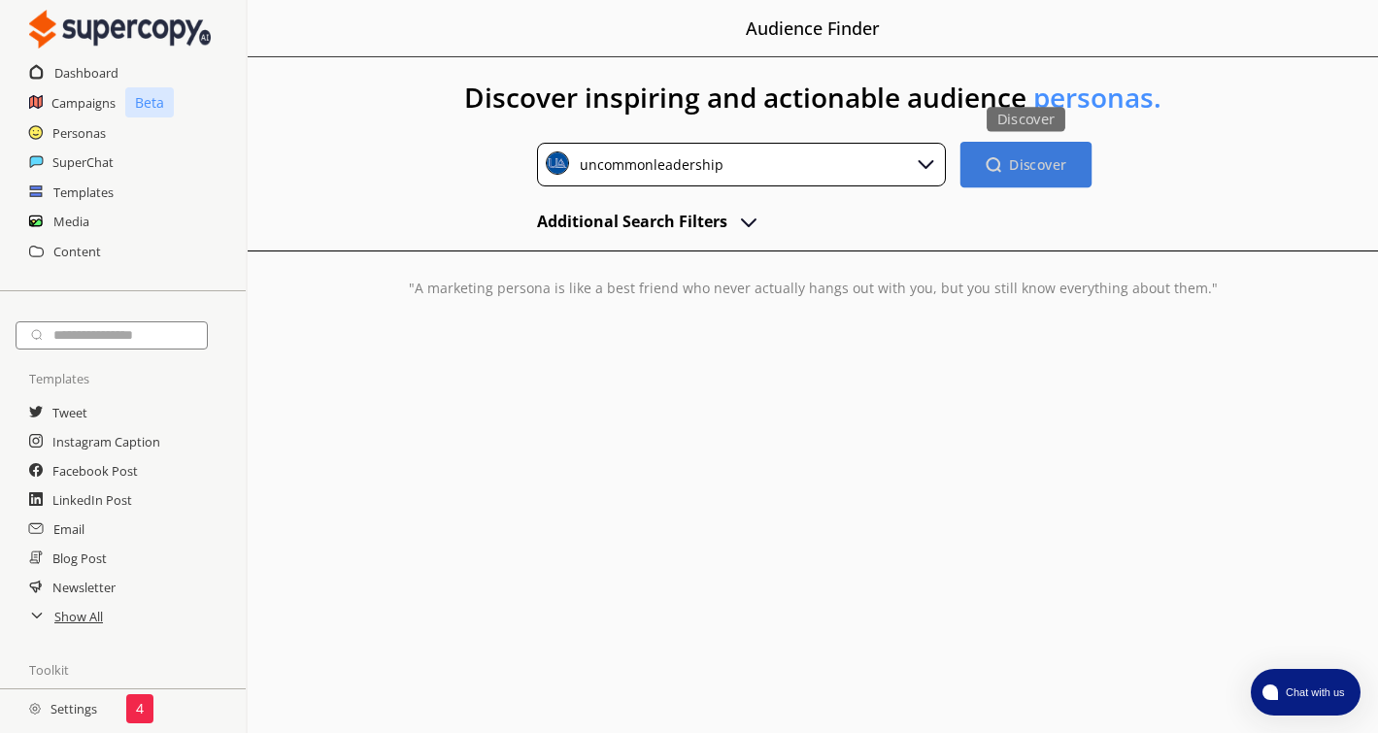
click at [1023, 174] on button "Discover Discover" at bounding box center [1026, 165] width 131 height 46
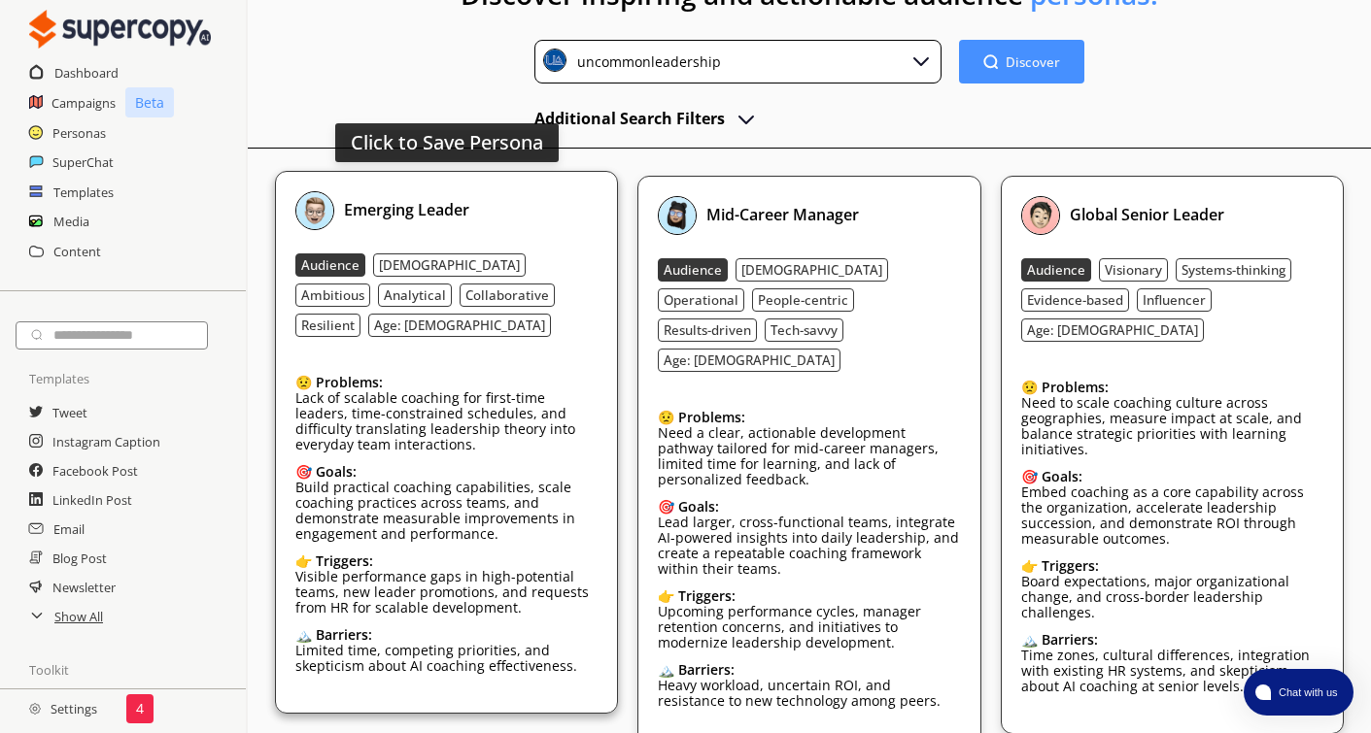
scroll to position [194, 0]
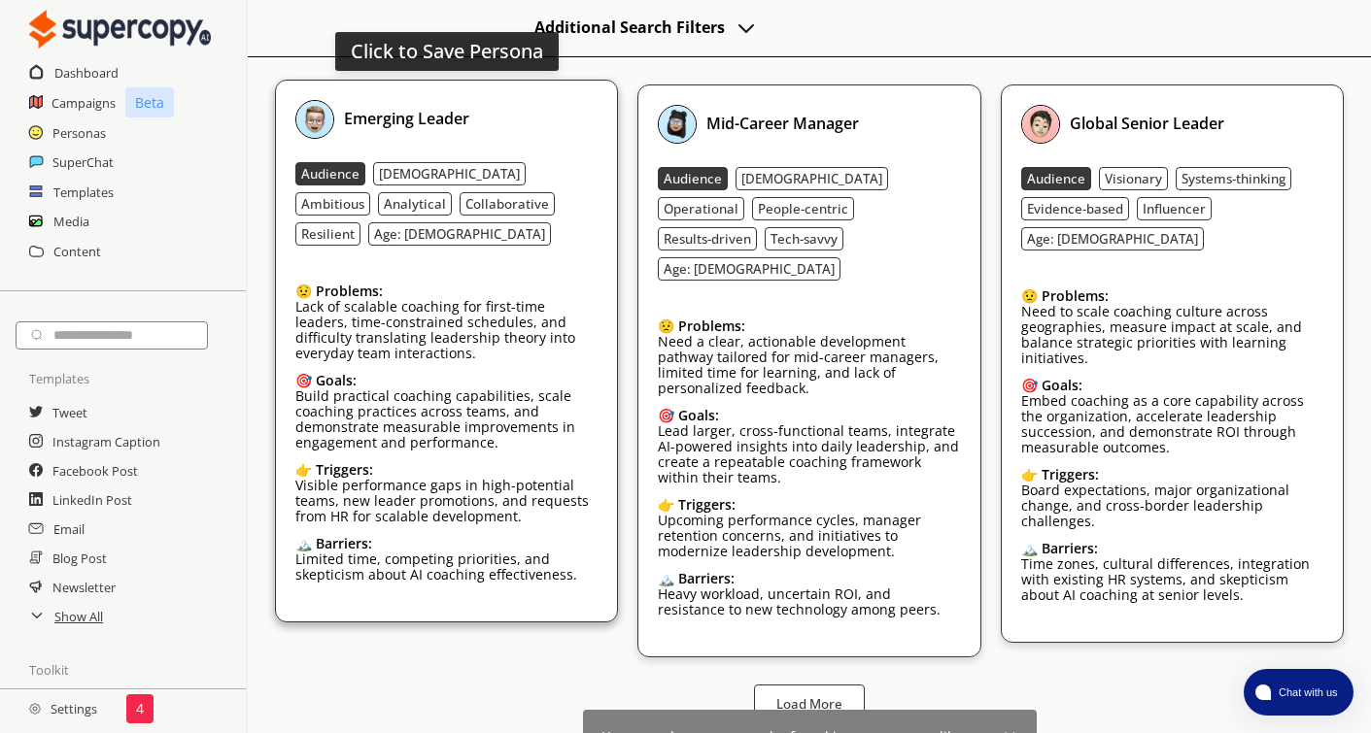
click at [478, 389] on p "Build practical coaching capabilities, scale coaching practices across teams, a…" at bounding box center [446, 420] width 302 height 62
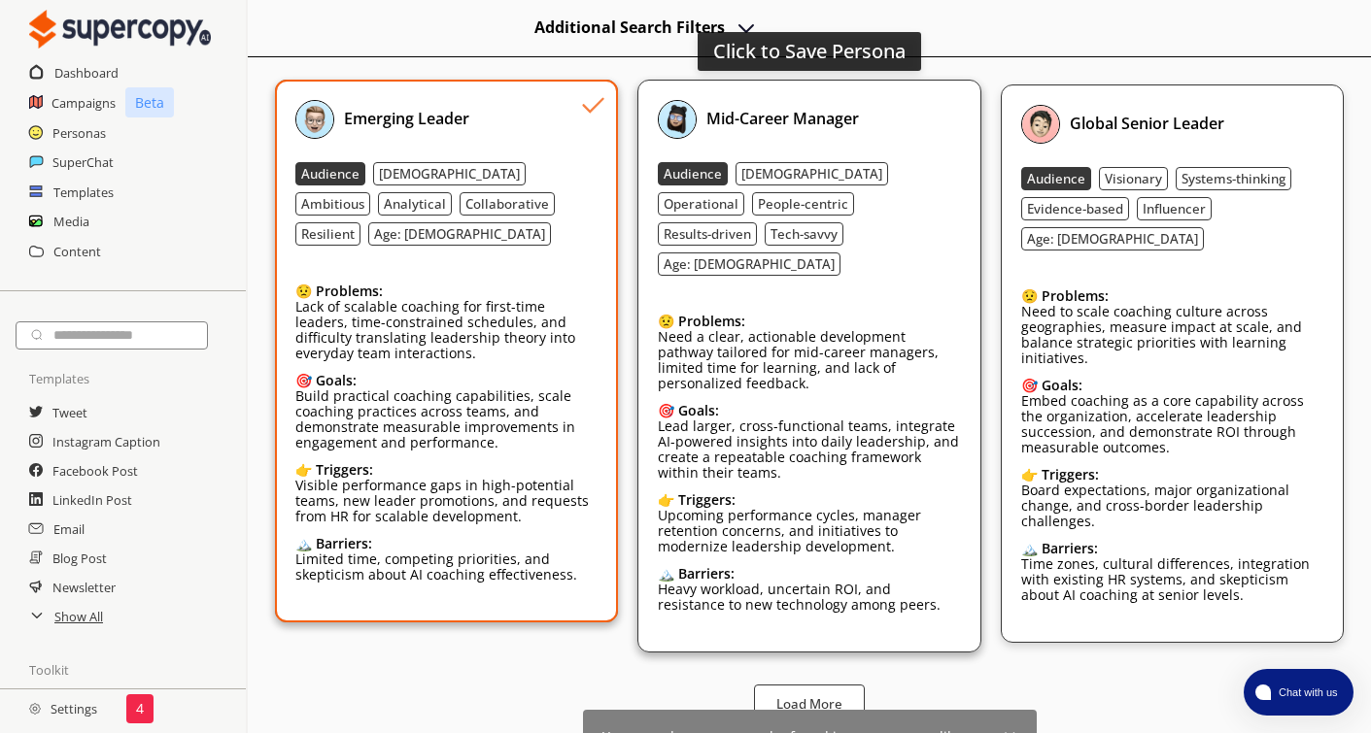
click at [800, 342] on p "Need a clear, actionable development pathway tailored for mid-career managers, …" at bounding box center [809, 360] width 302 height 62
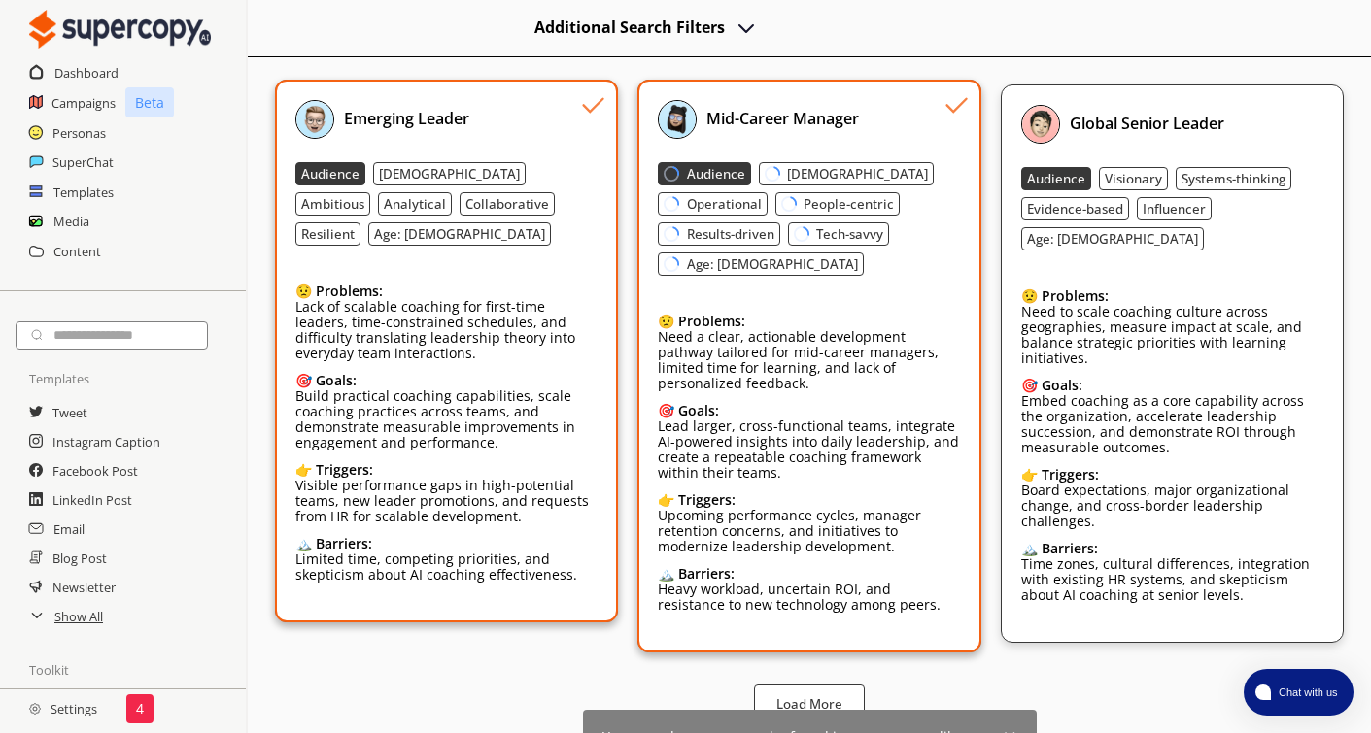
scroll to position [159, 0]
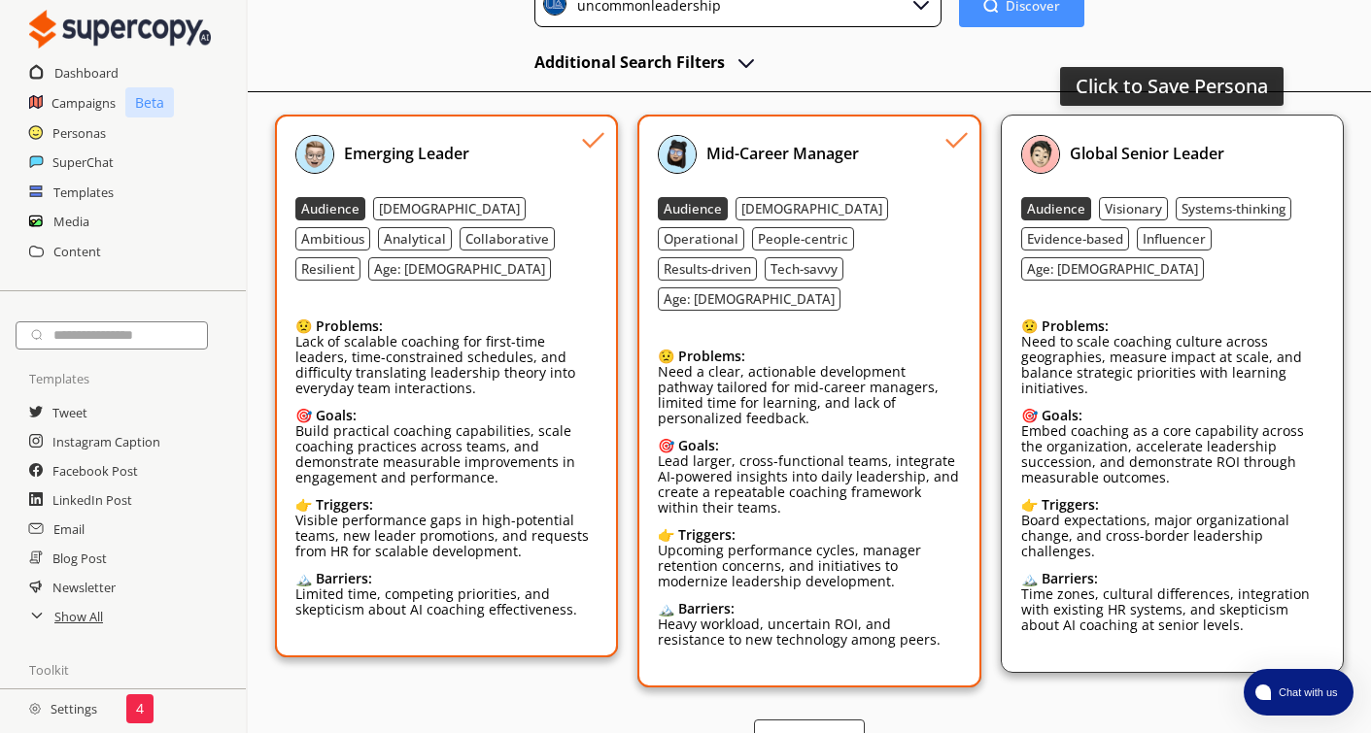
click at [1196, 351] on p "Need to scale coaching culture across geographies, measure impact at scale, and…" at bounding box center [1172, 365] width 302 height 62
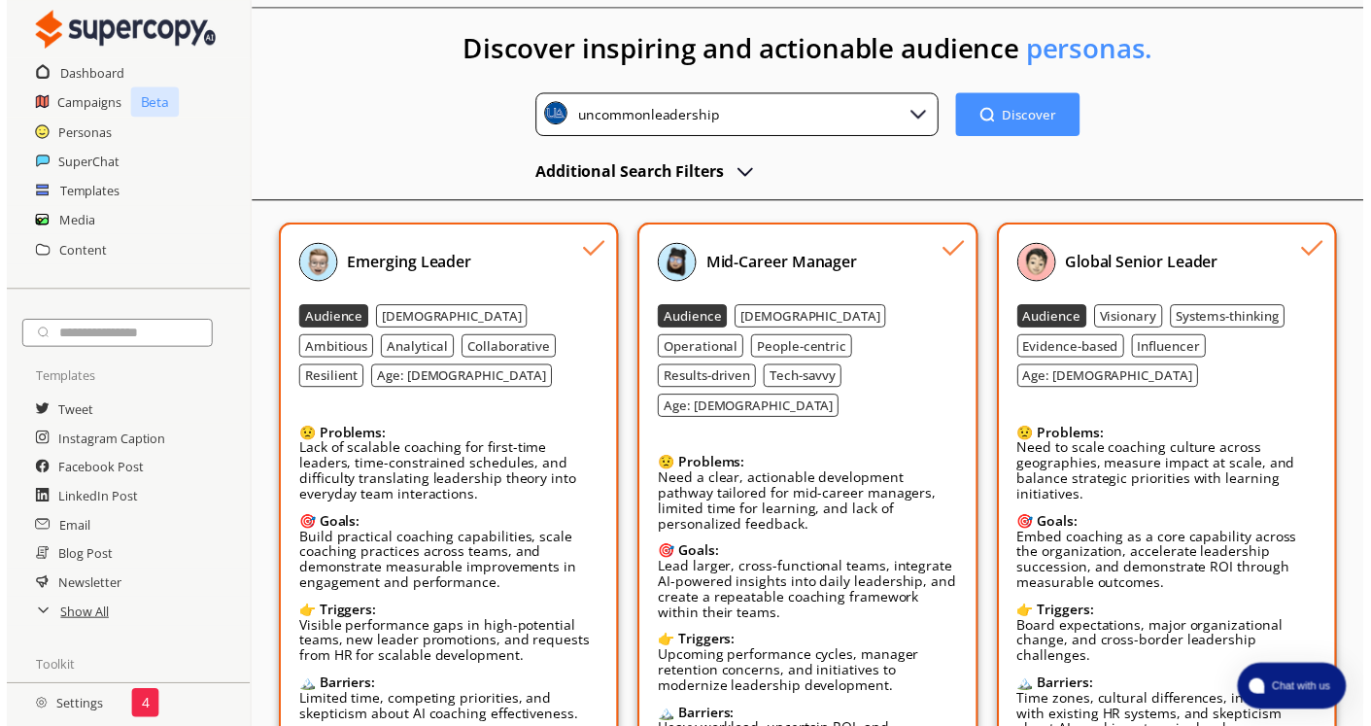
scroll to position [0, 0]
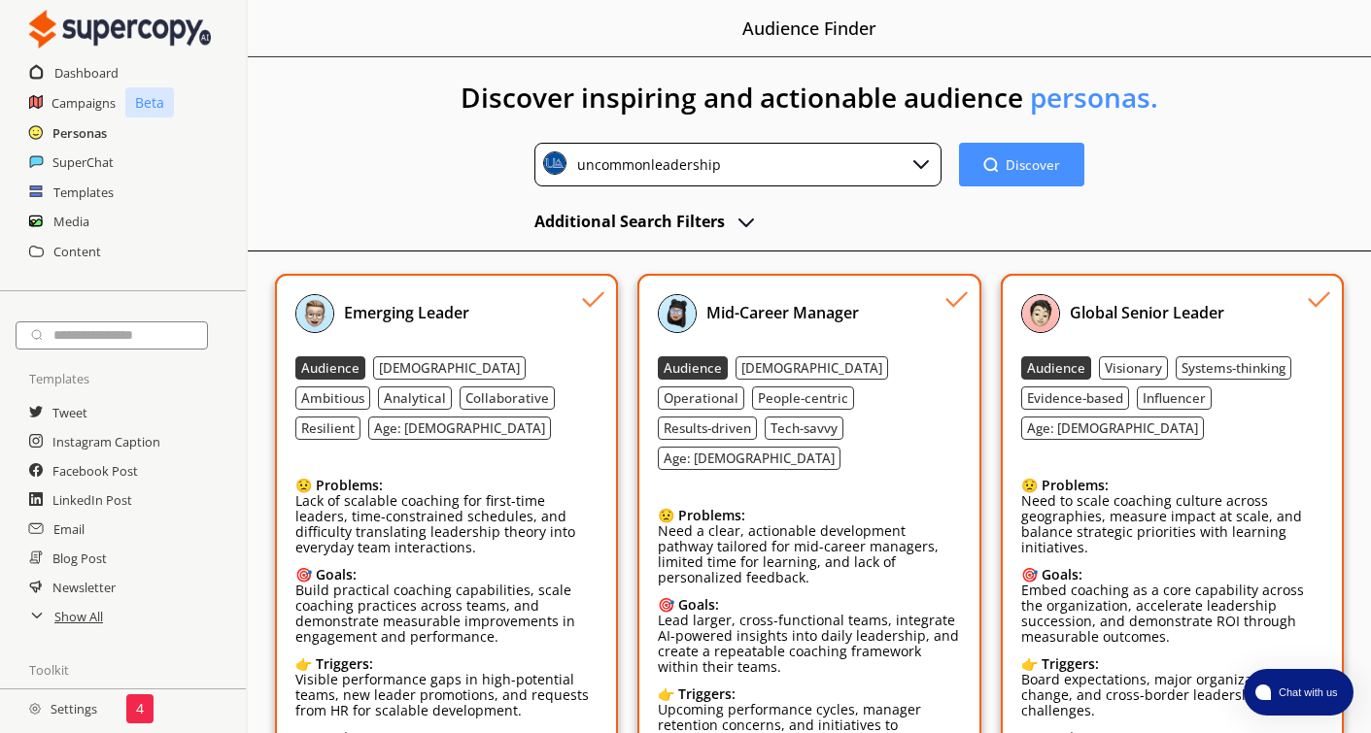
click at [85, 127] on h2 "Personas" at bounding box center [79, 133] width 54 height 29
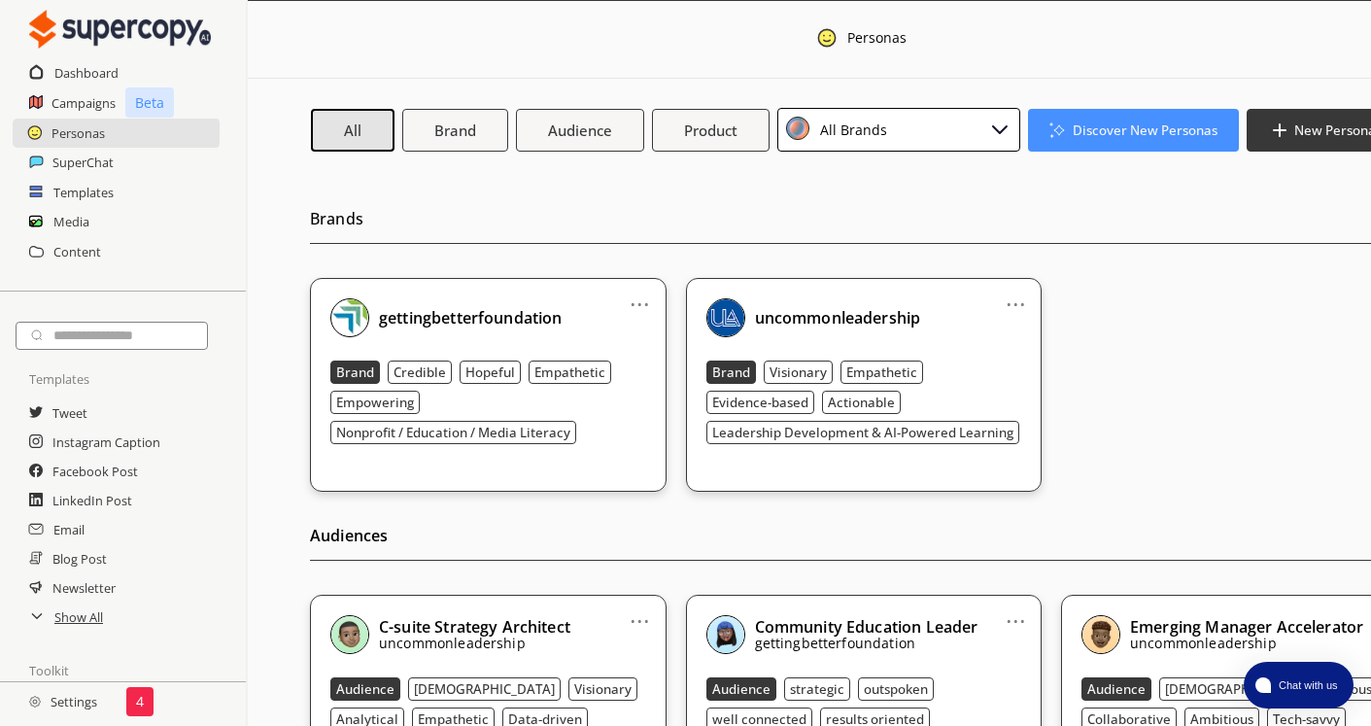
click at [888, 136] on div "All Brands" at bounding box center [898, 130] width 243 height 44
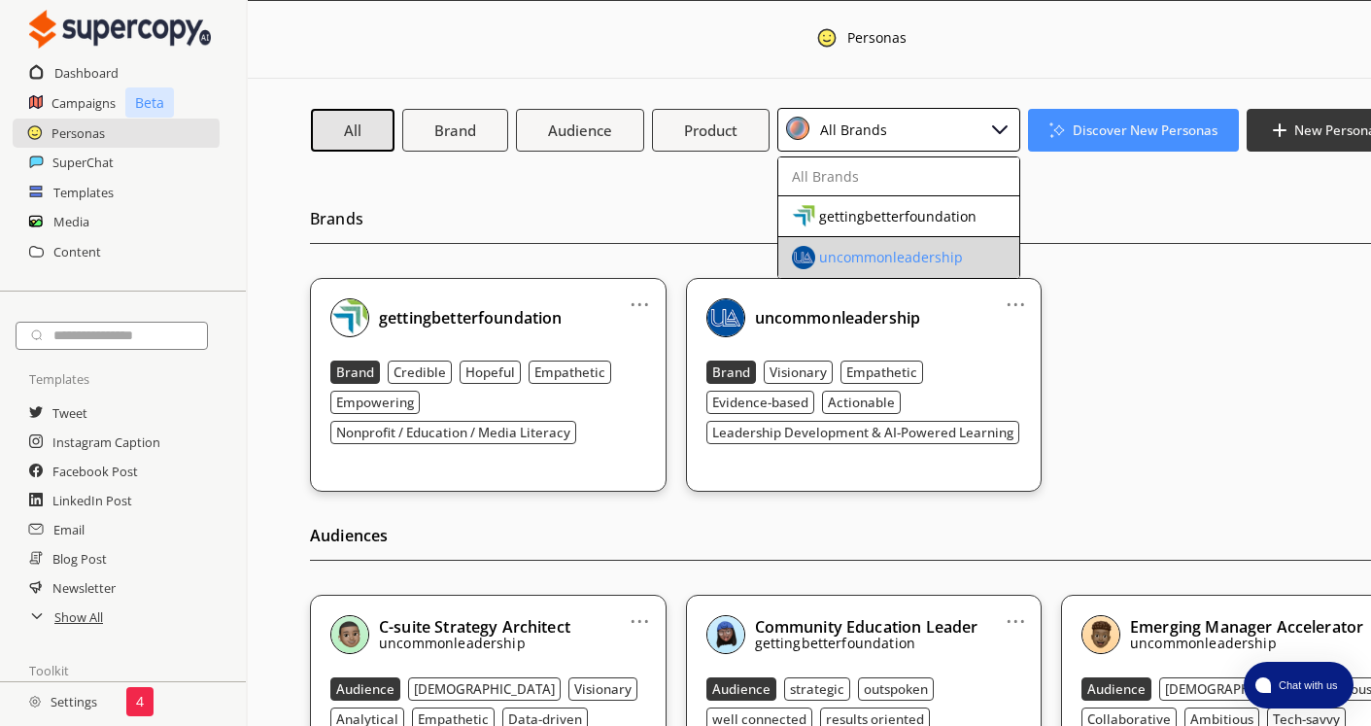
click at [845, 257] on div "uncommonleadership" at bounding box center [891, 258] width 144 height 16
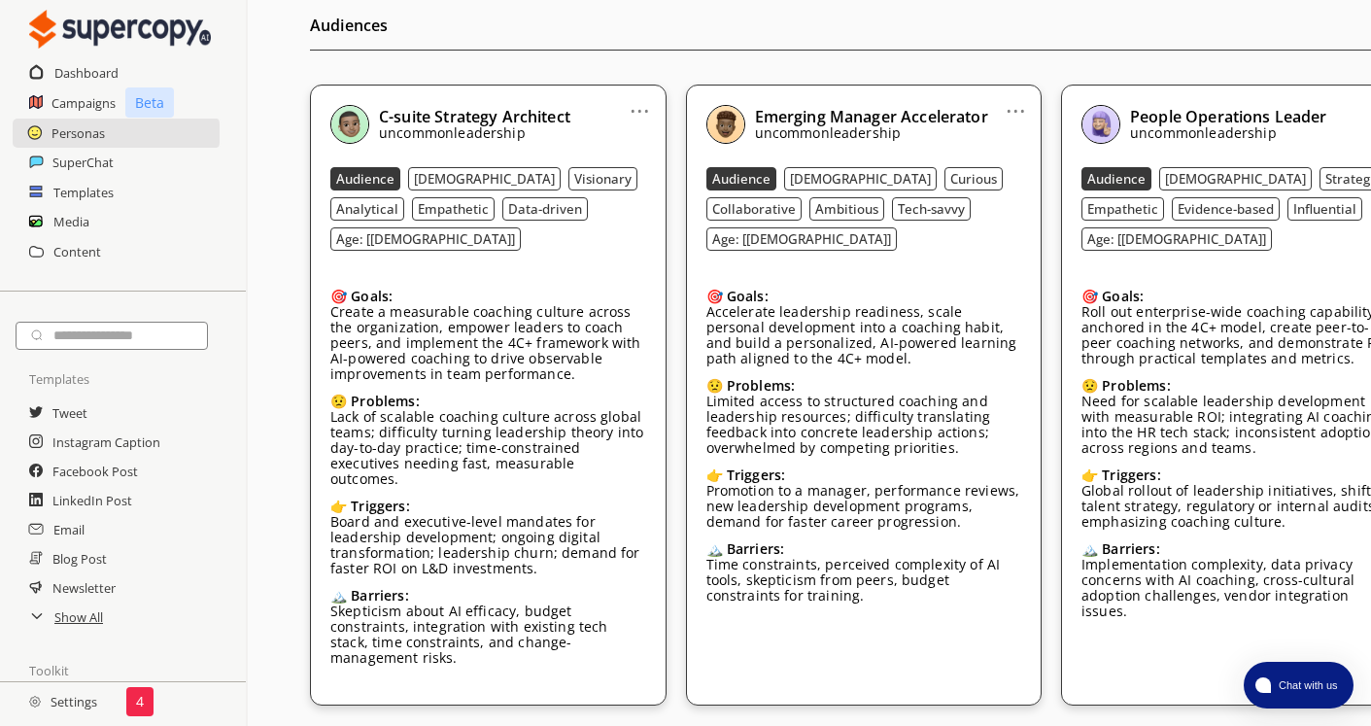
scroll to position [418, 0]
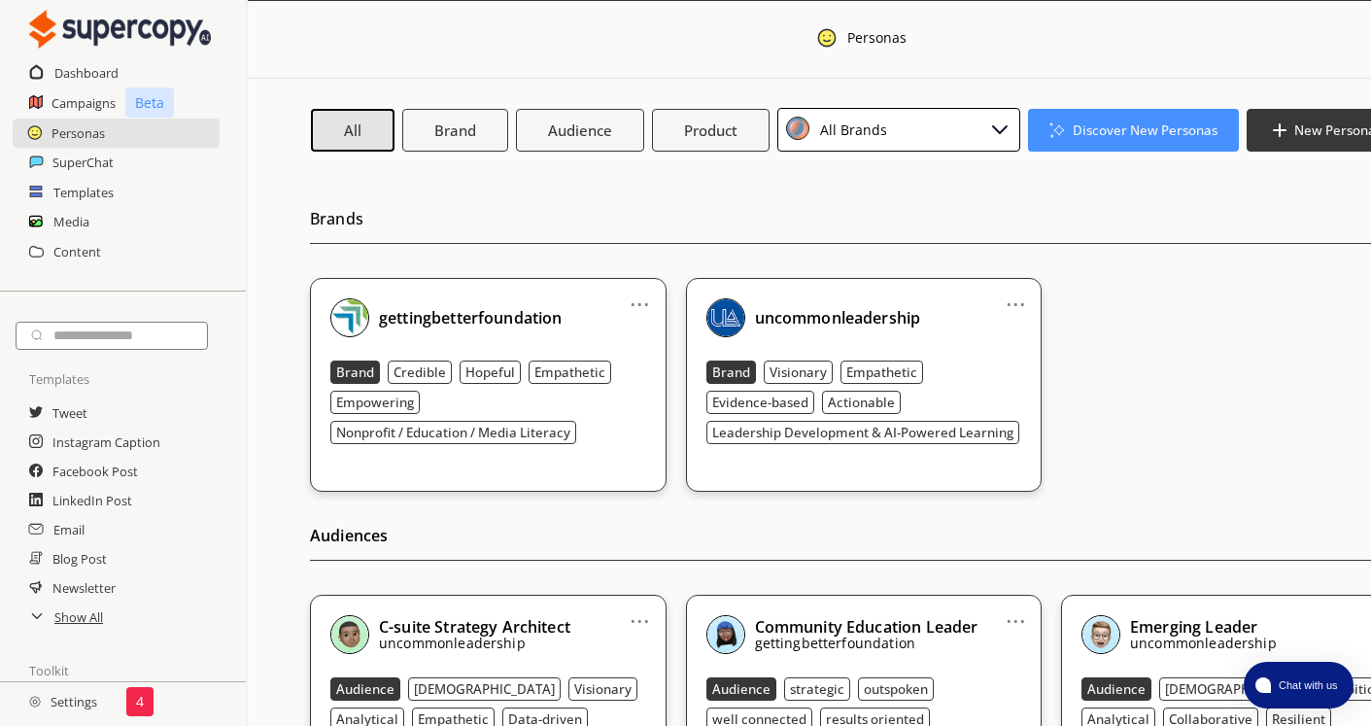
click at [842, 136] on div "All Brands" at bounding box center [850, 130] width 74 height 26
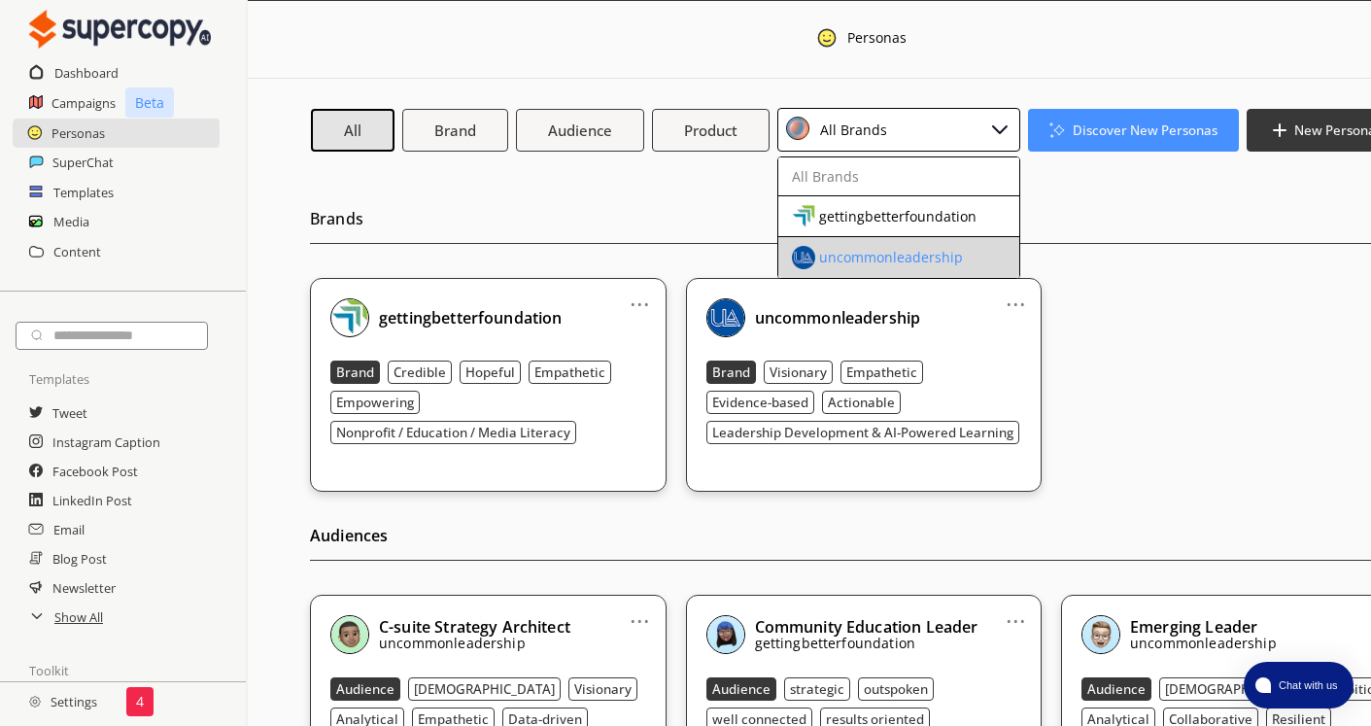
click at [836, 254] on div "uncommonleadership" at bounding box center [891, 258] width 144 height 16
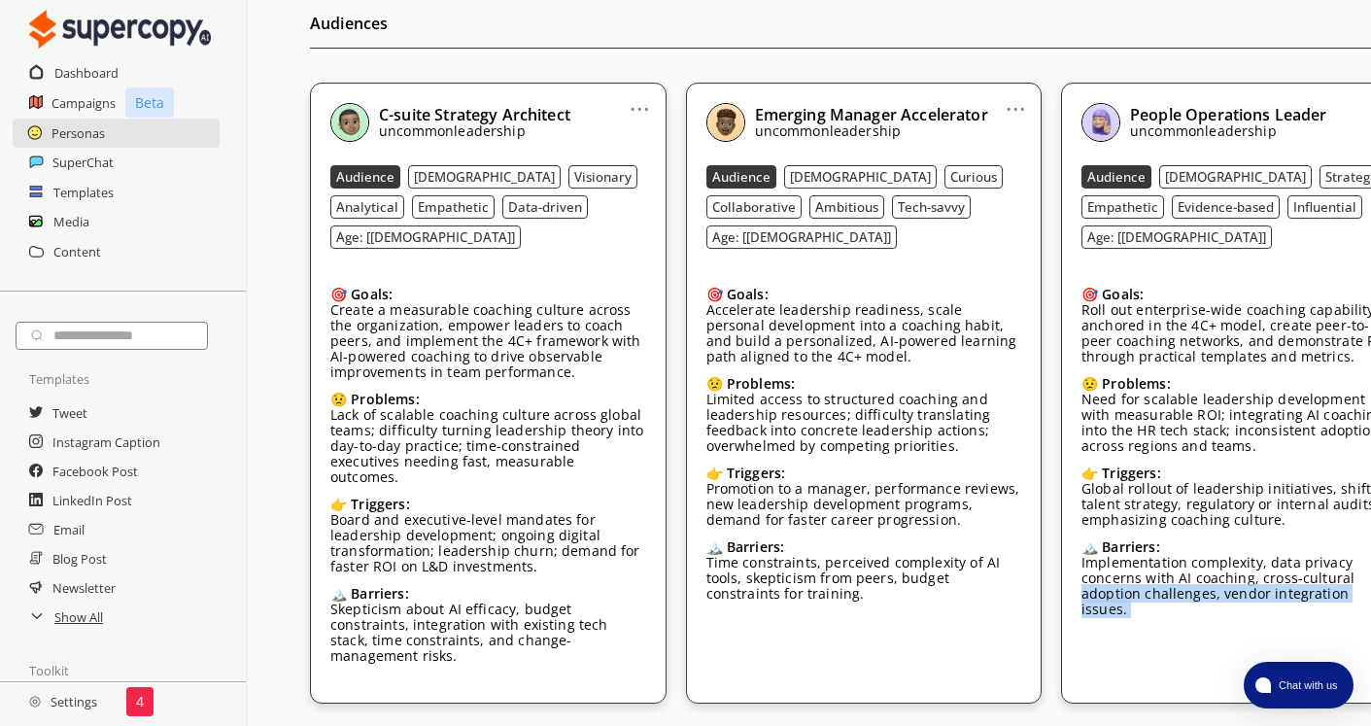
scroll to position [612, 0]
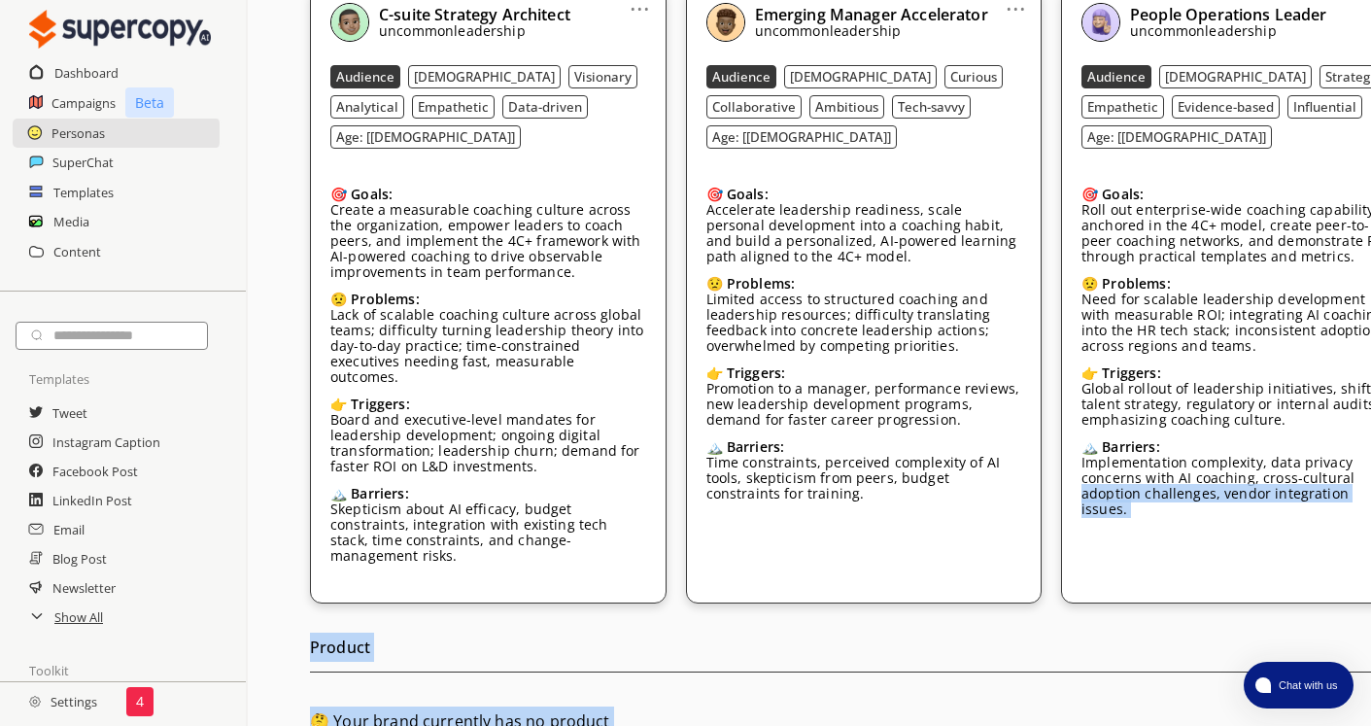
drag, startPoint x: 1076, startPoint y: 724, endPoint x: 1235, endPoint y: 735, distance: 158.8
click at [1235, 732] on html "Dashboard Campaigns Beta Personas SuperChat Templates Media Content Templates T…" at bounding box center [685, 88] width 1371 height 1400
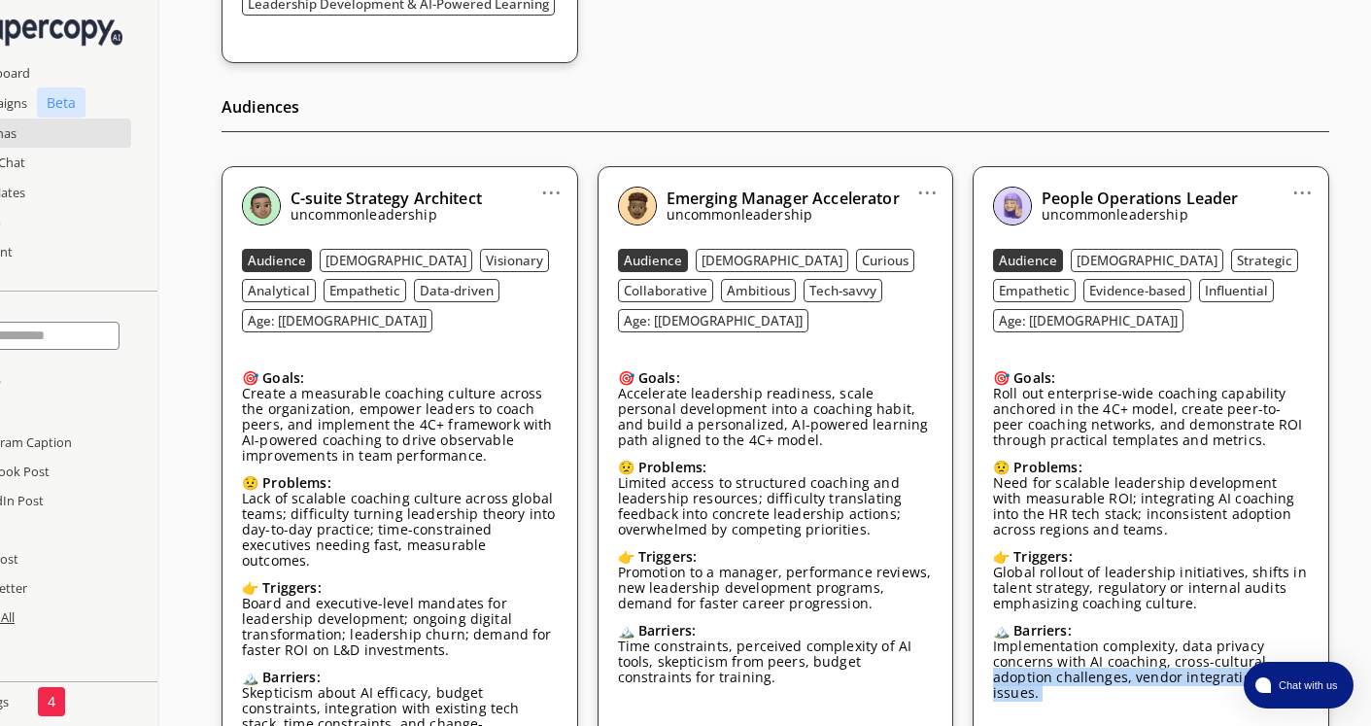
scroll to position [321, 88]
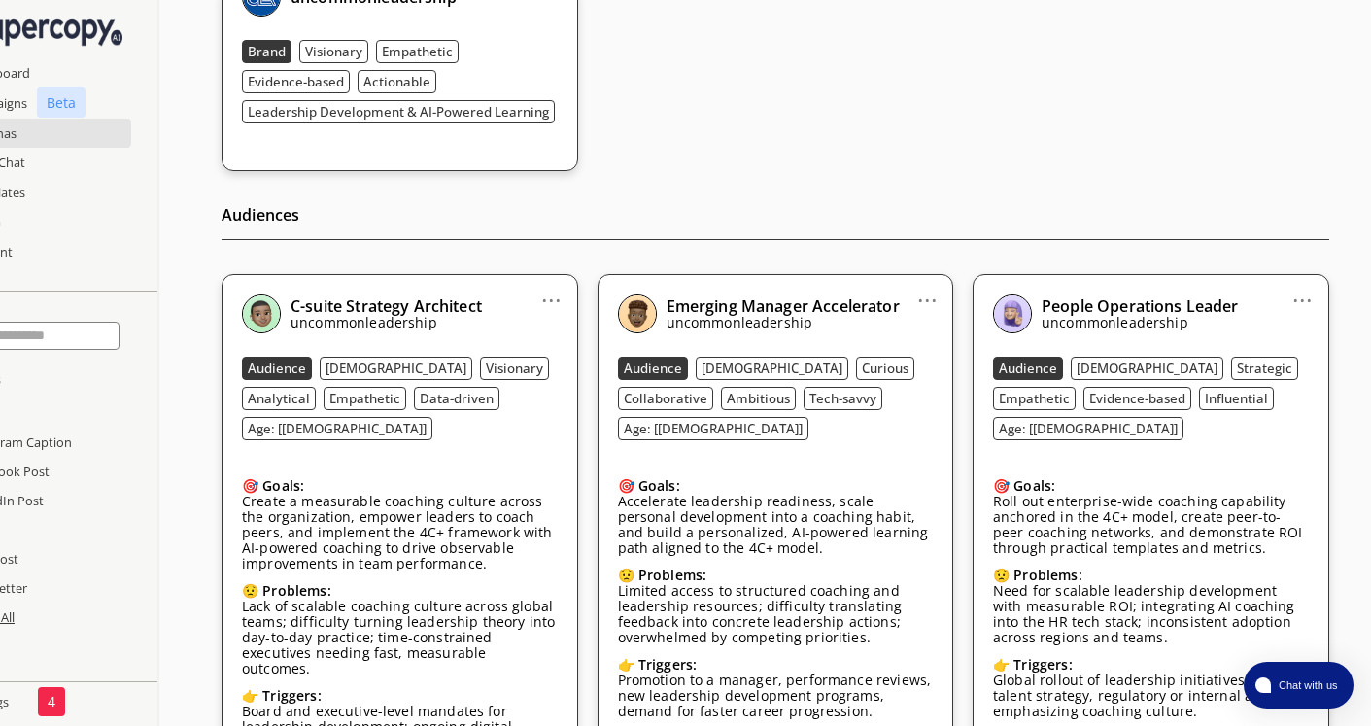
click at [900, 194] on div "Audiences ... C-suite Strategy Architect uncommonleadership Audience Male Visio…" at bounding box center [774, 533] width 1107 height 724
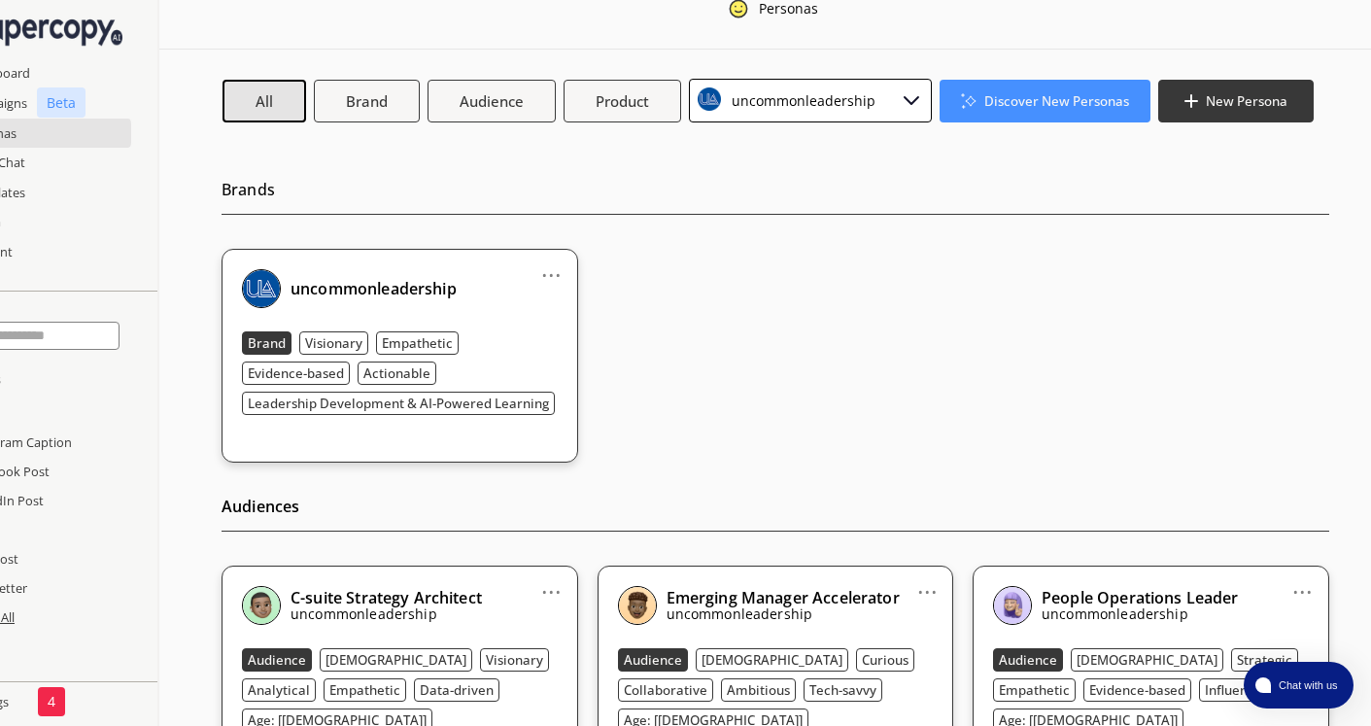
scroll to position [0, 88]
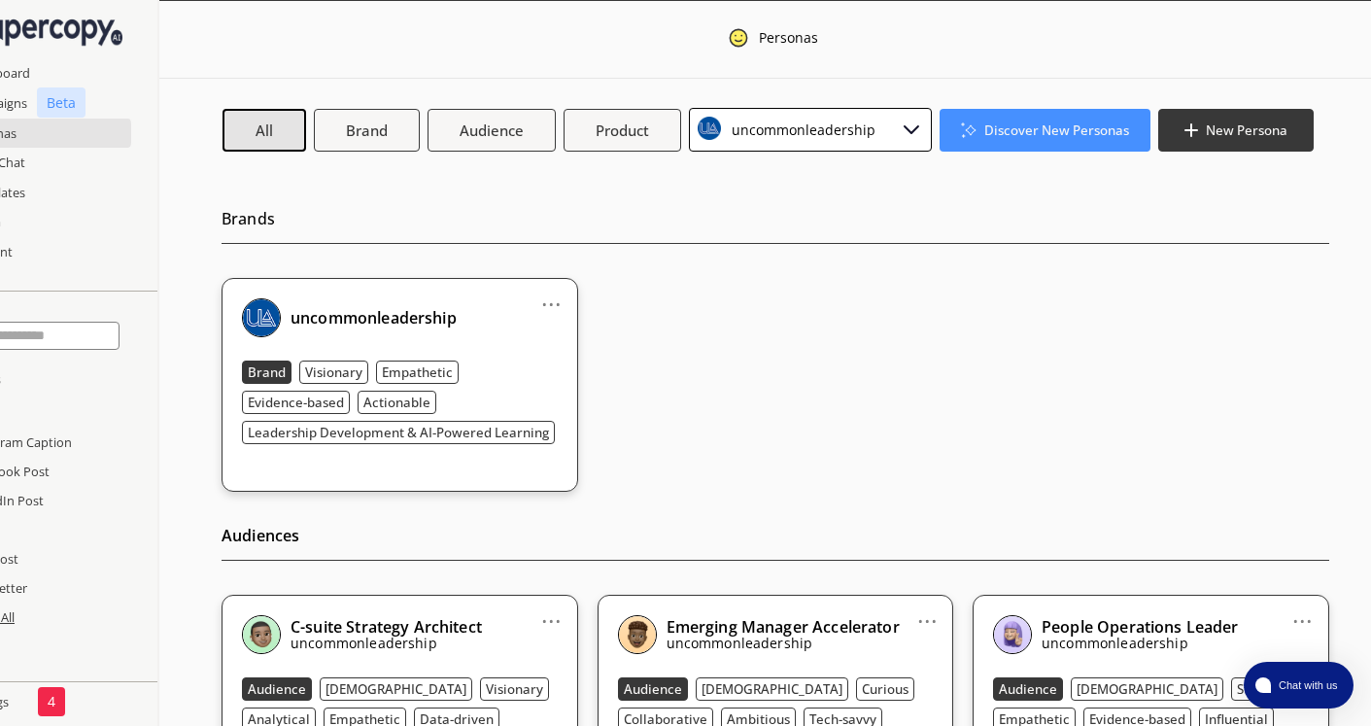
click at [764, 119] on div "uncommonleadership" at bounding box center [800, 130] width 151 height 26
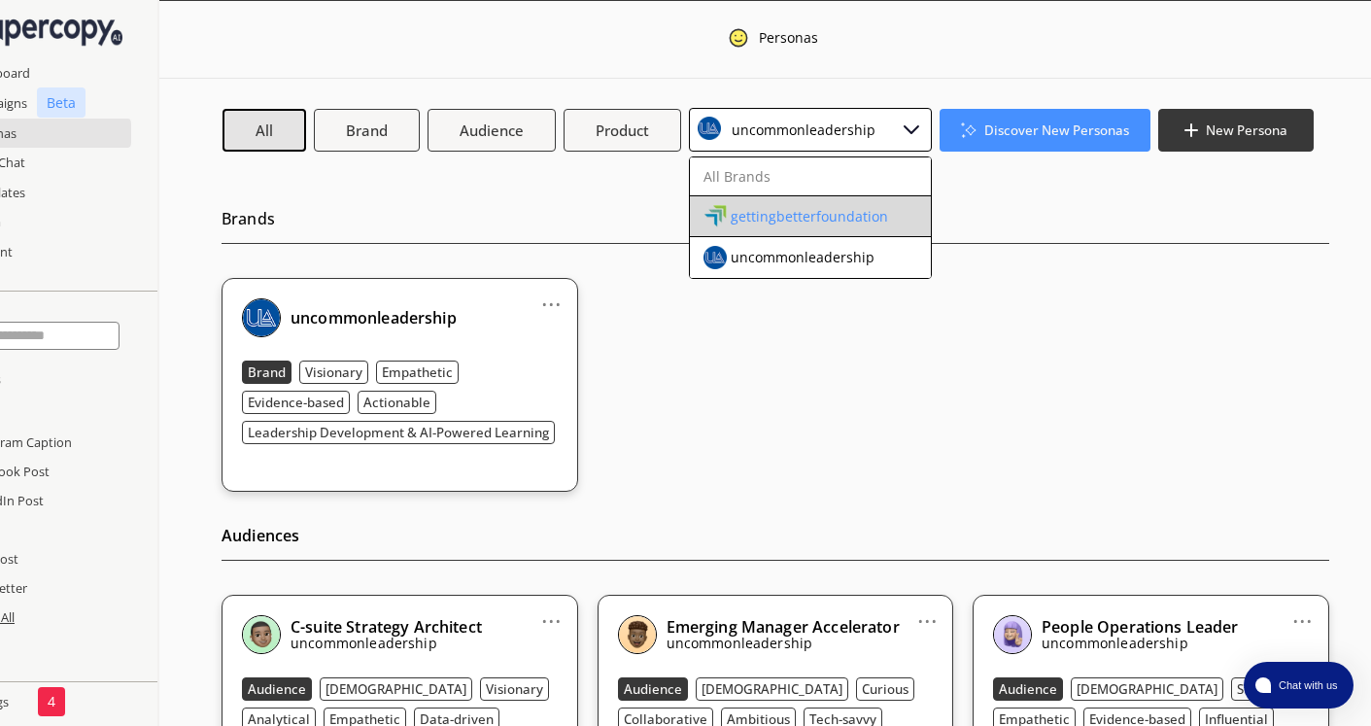
click at [748, 209] on div "gettingbetterfoundation" at bounding box center [808, 217] width 157 height 16
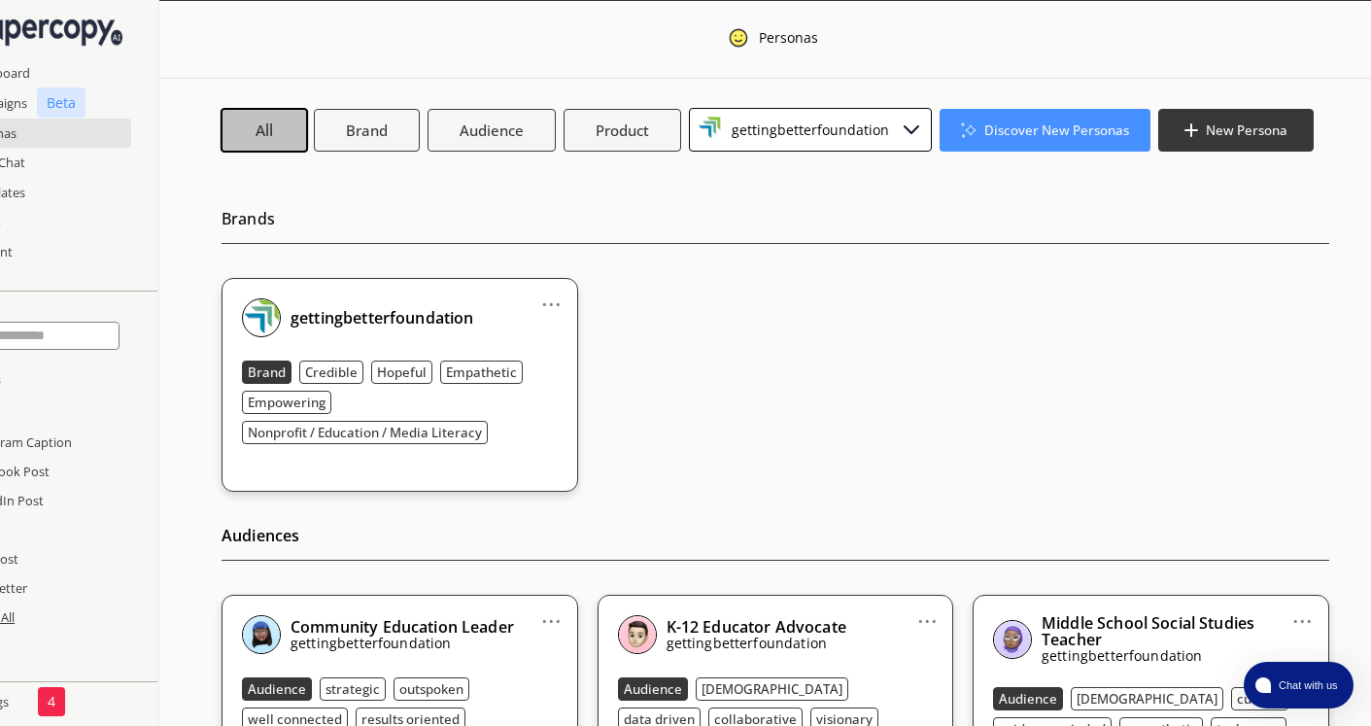
click at [269, 132] on b "All" at bounding box center [264, 129] width 18 height 20
click at [777, 121] on div "gettingbetterfoundation" at bounding box center [807, 130] width 164 height 26
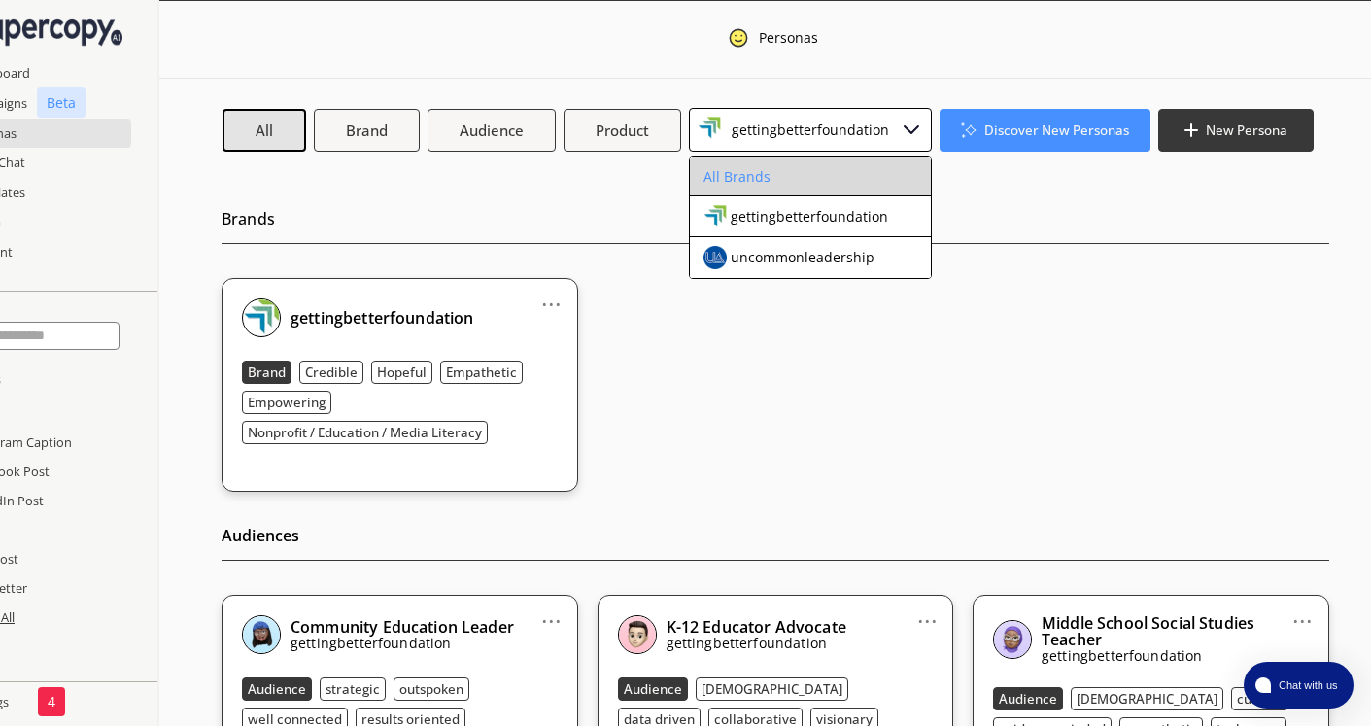
click at [758, 179] on div "All Brands" at bounding box center [736, 177] width 67 height 16
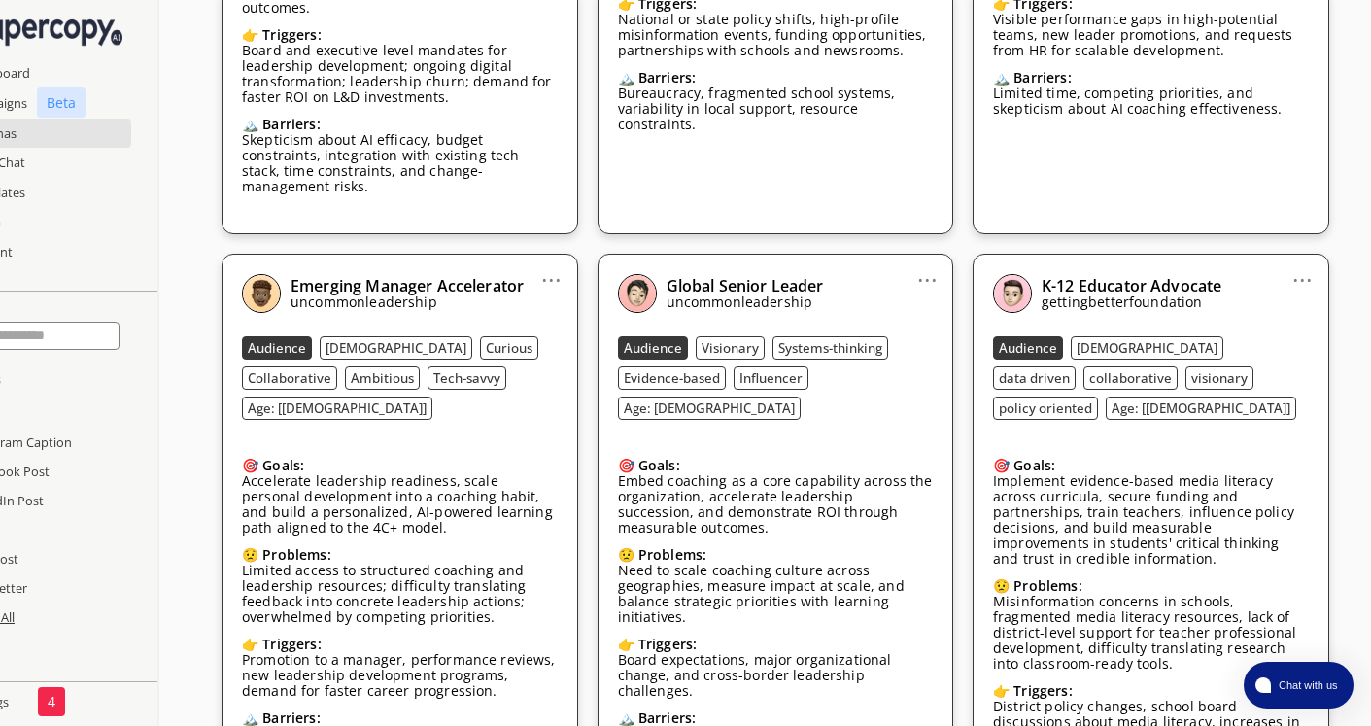
scroll to position [950, 88]
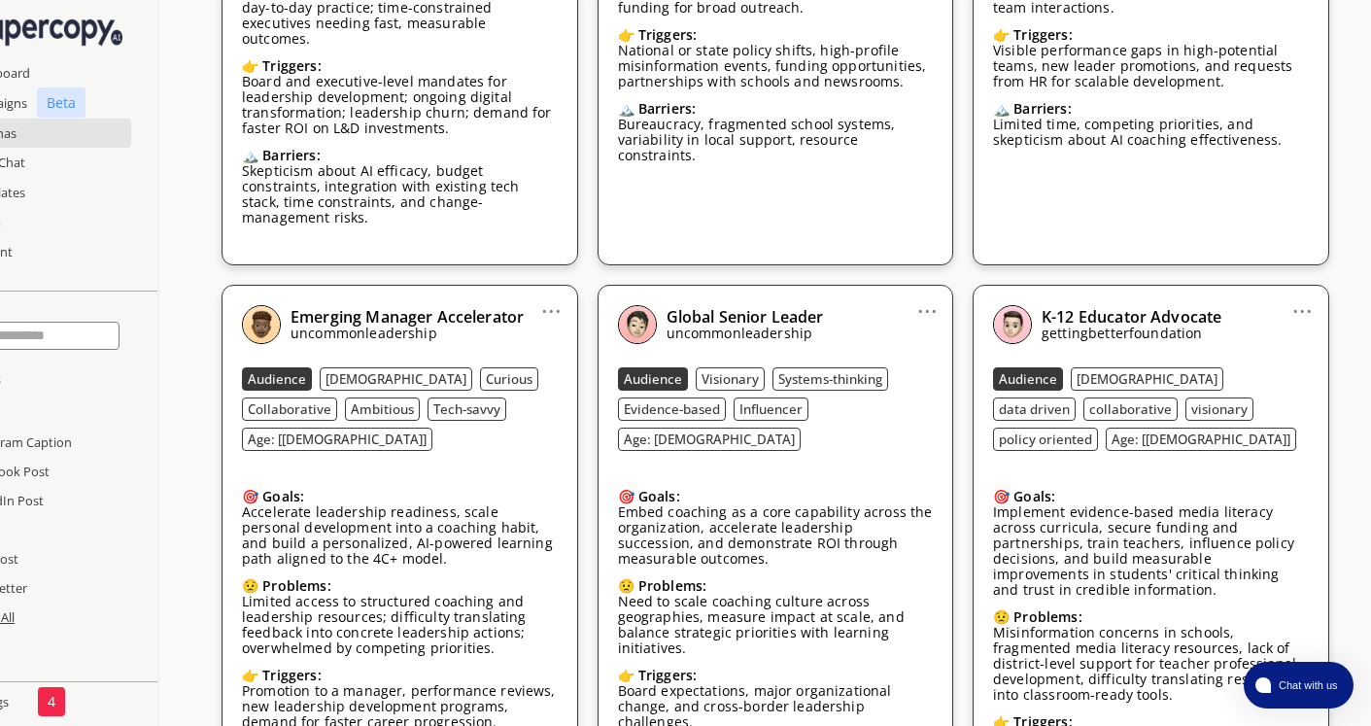
click at [738, 476] on div "🎯 Goals: Embed coaching as a core capability across the organization, accelerat…" at bounding box center [776, 522] width 316 height 97
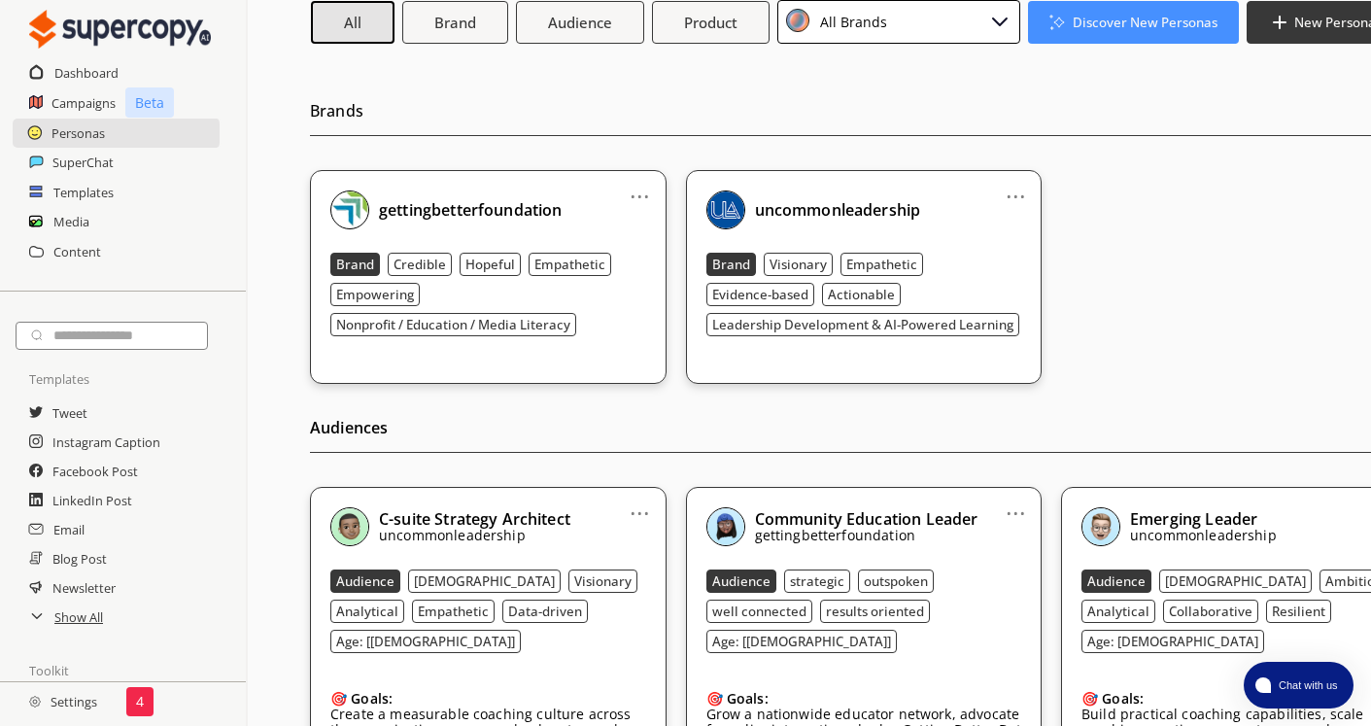
scroll to position [0, 0]
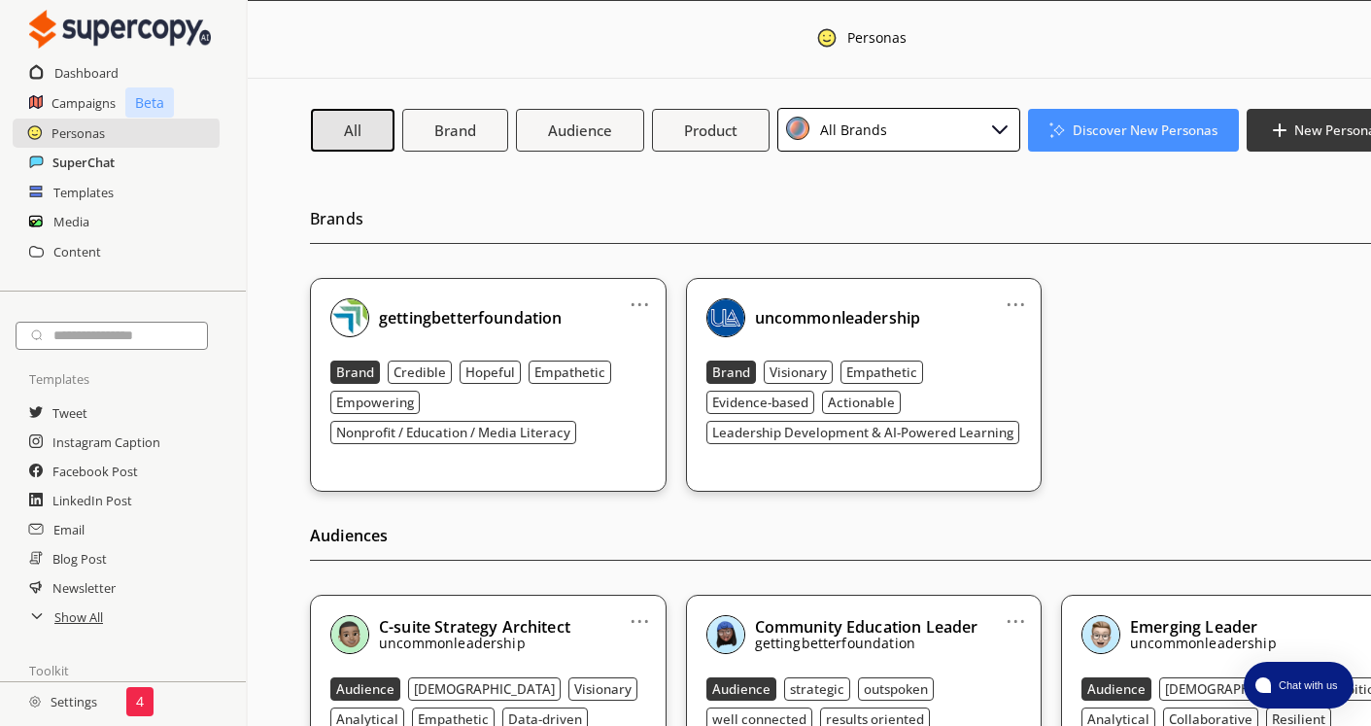
click at [87, 167] on h2 "SuperChat" at bounding box center [83, 162] width 62 height 29
click at [95, 187] on h2 "Templates" at bounding box center [83, 192] width 61 height 29
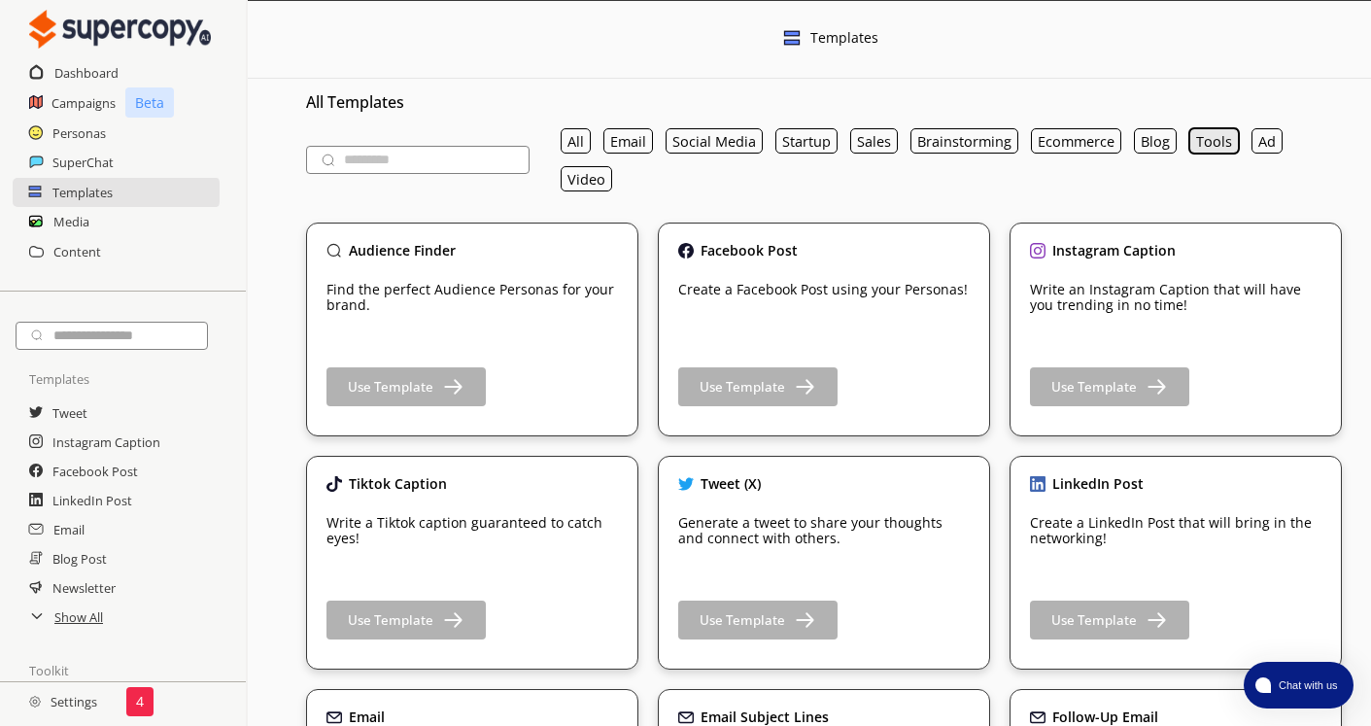
click at [1217, 148] on button "Tools" at bounding box center [1214, 140] width 50 height 25
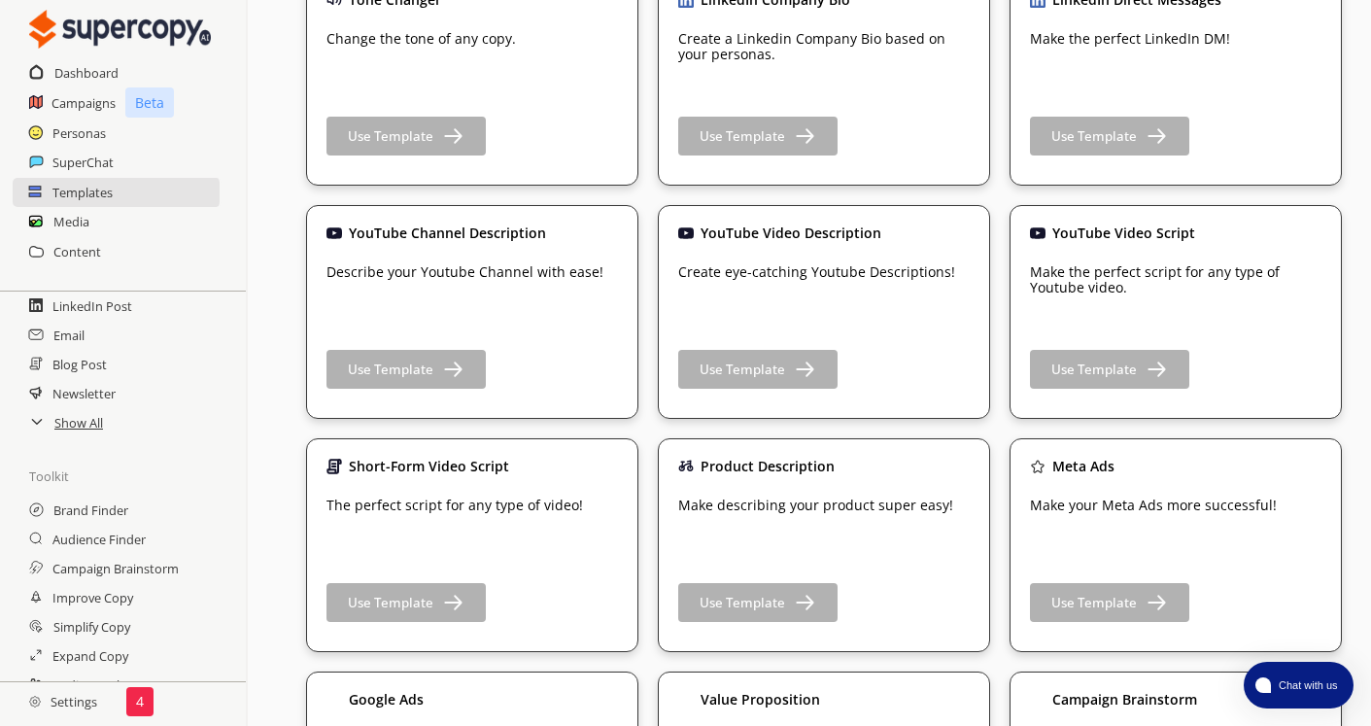
scroll to position [267, 0]
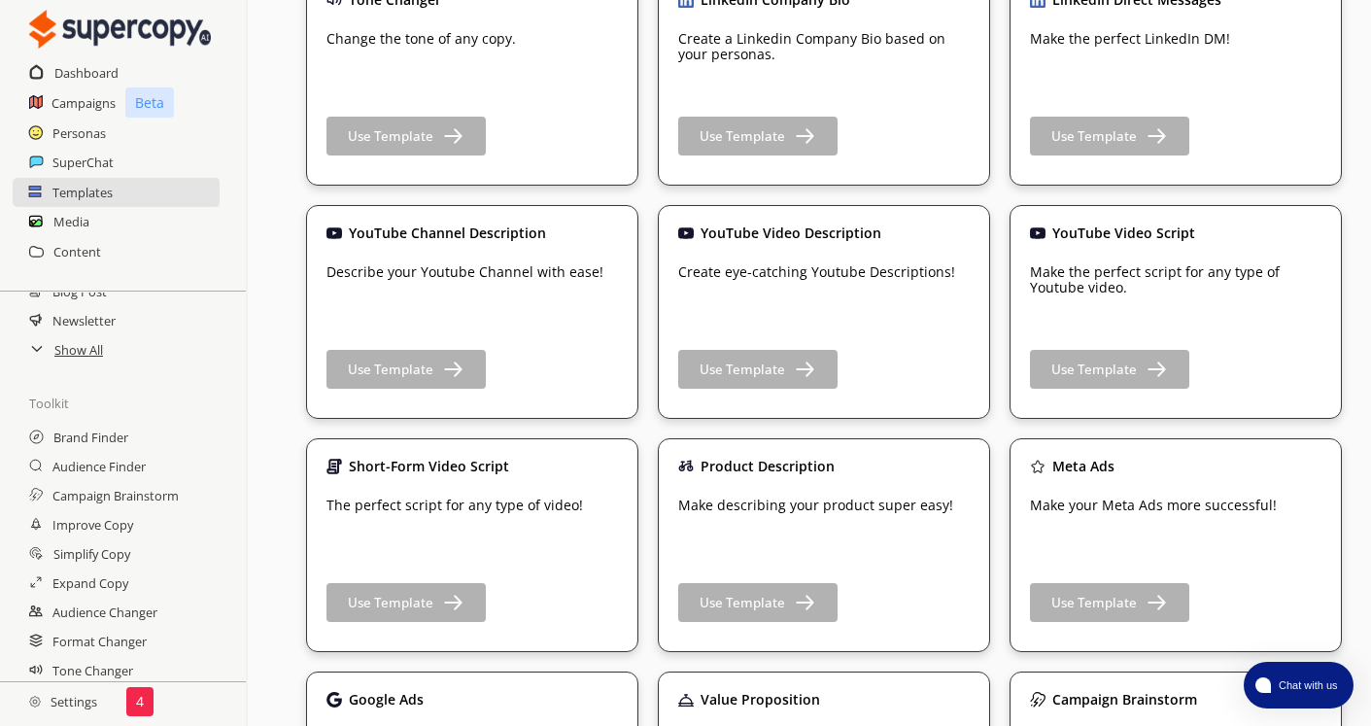
click at [78, 709] on h2 "Settings" at bounding box center [63, 701] width 126 height 39
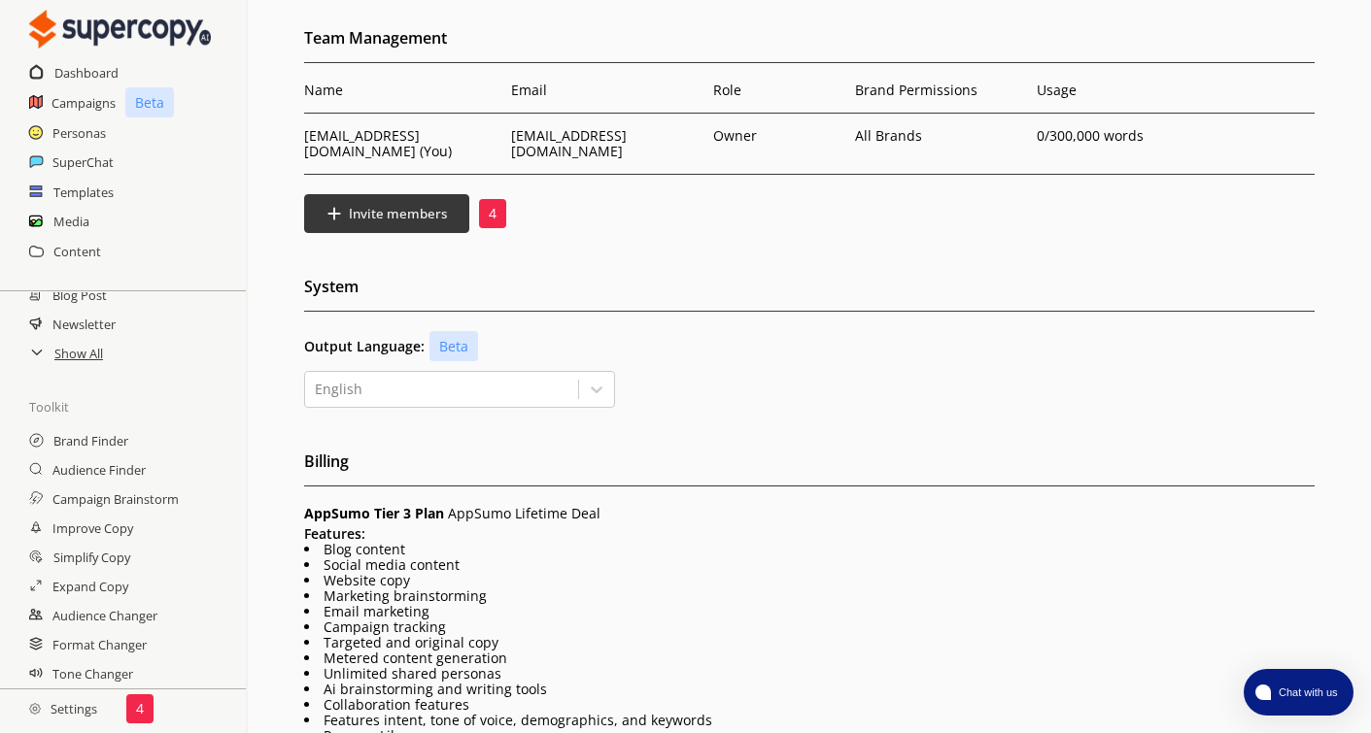
scroll to position [97, 0]
